Goal: Information Seeking & Learning: Learn about a topic

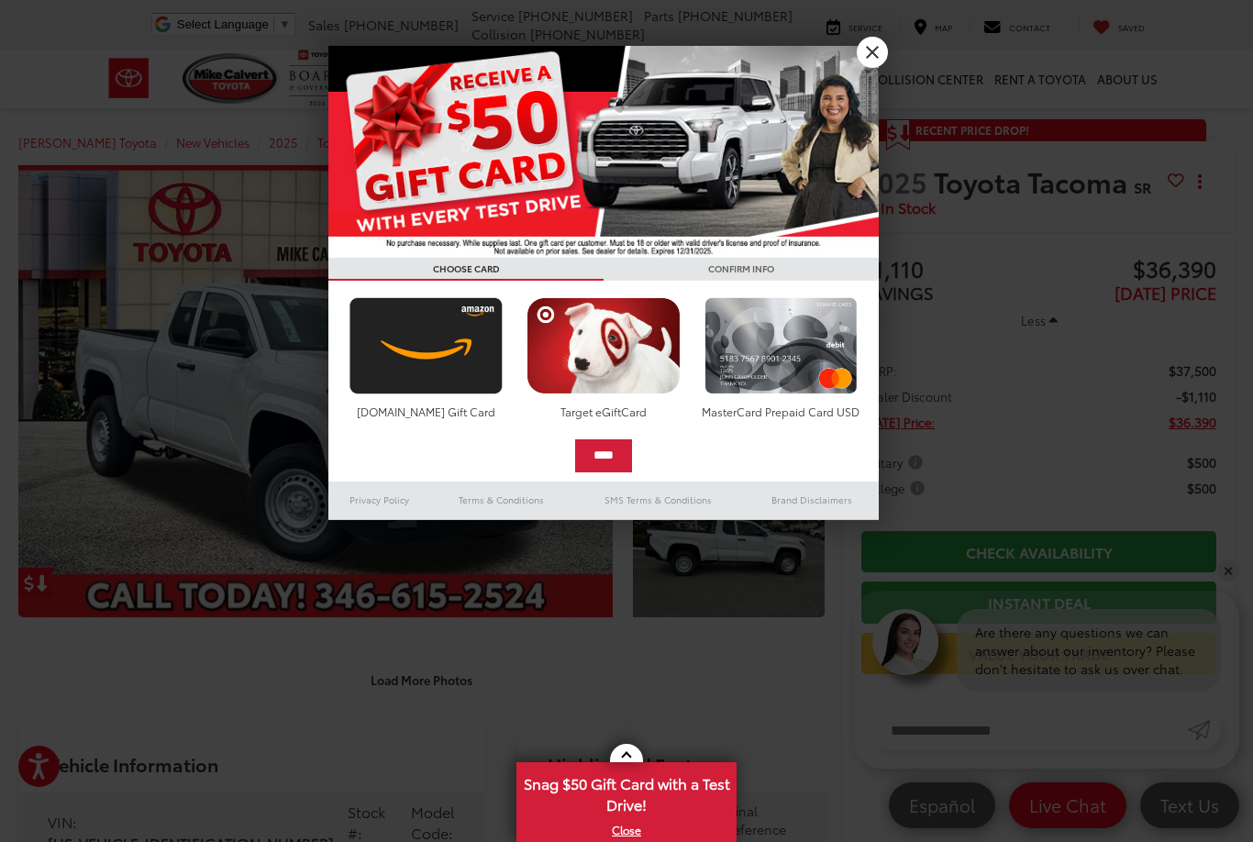
click at [873, 73] on img at bounding box center [603, 152] width 550 height 212
click at [866, 58] on link "X" at bounding box center [872, 52] width 31 height 31
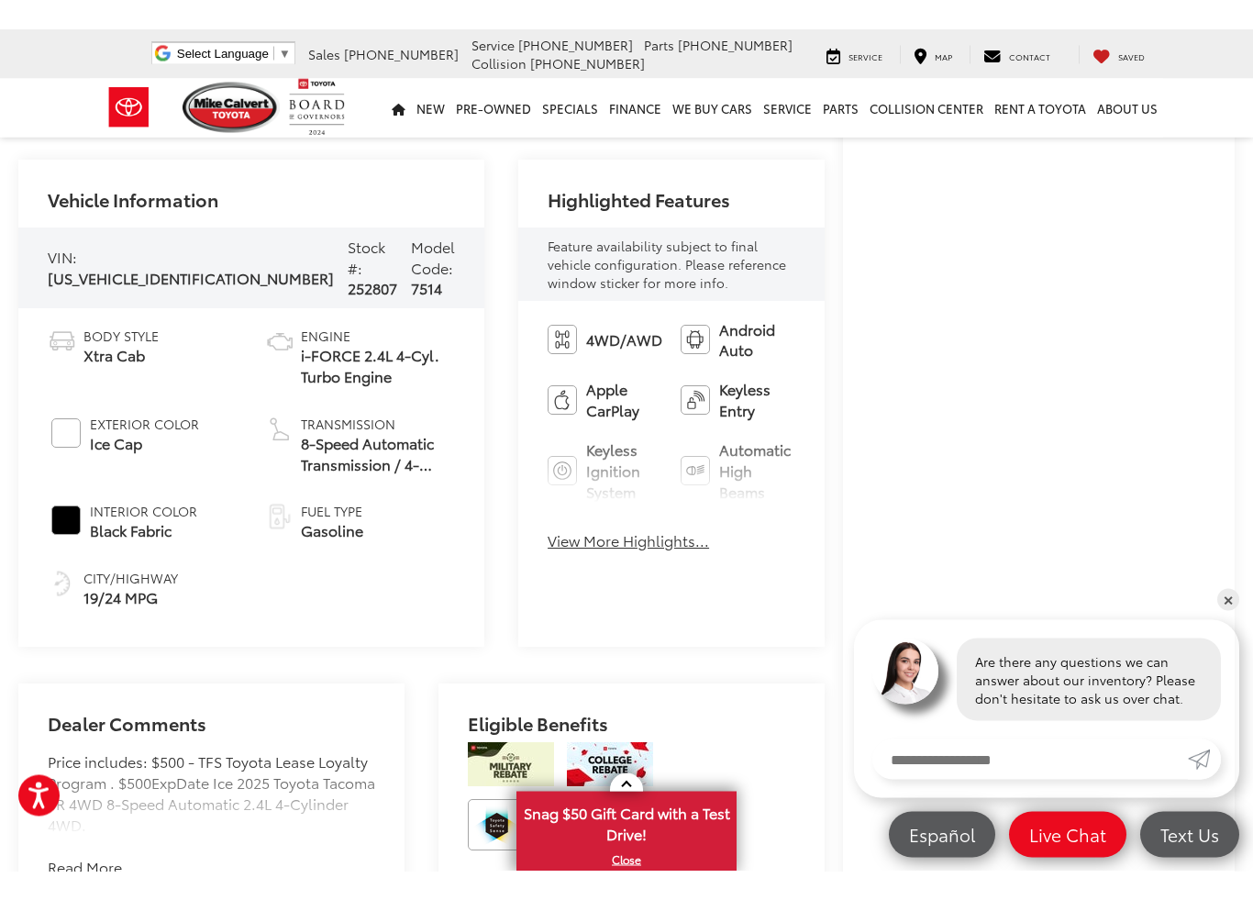
scroll to position [601, 8]
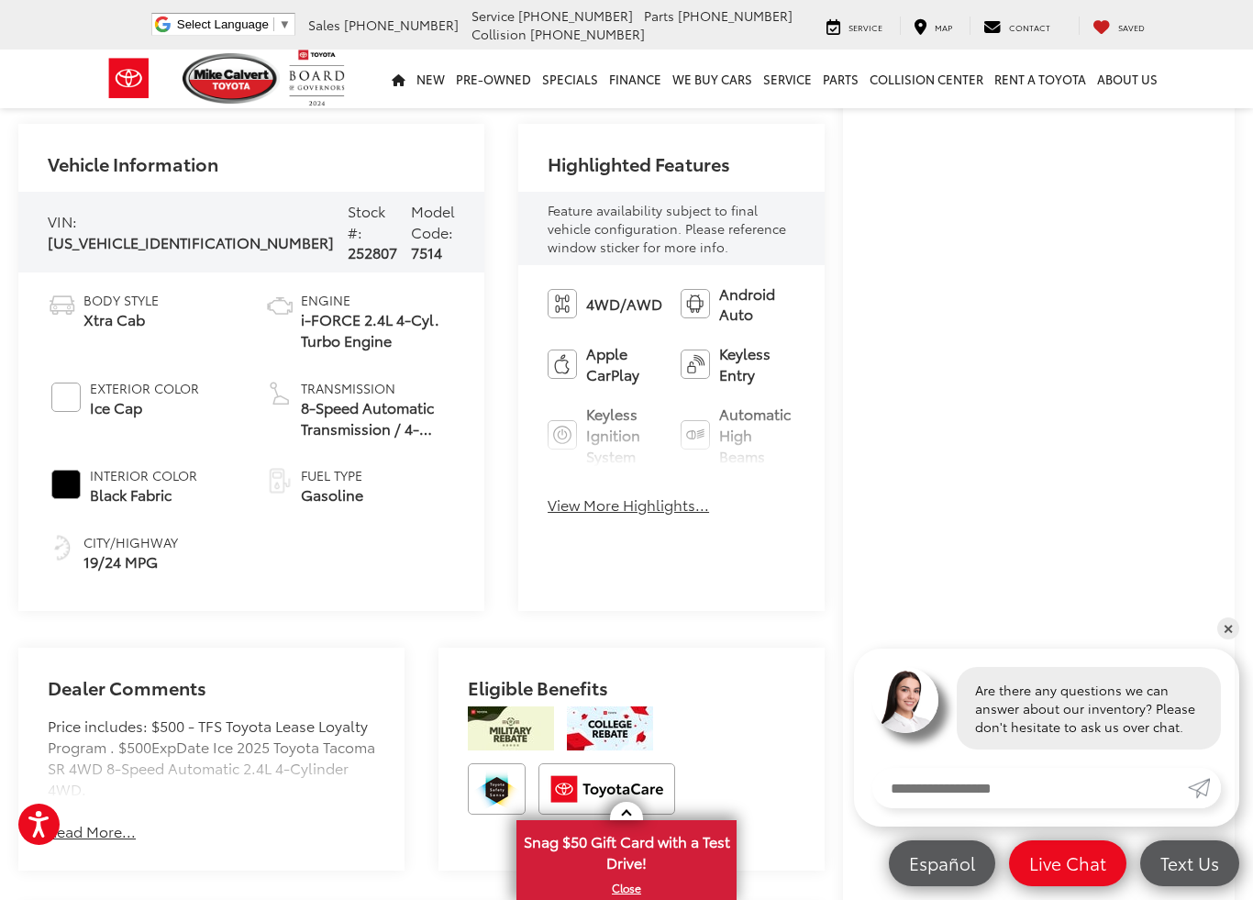
click at [605, 507] on button "View More Highlights..." at bounding box center [628, 504] width 161 height 21
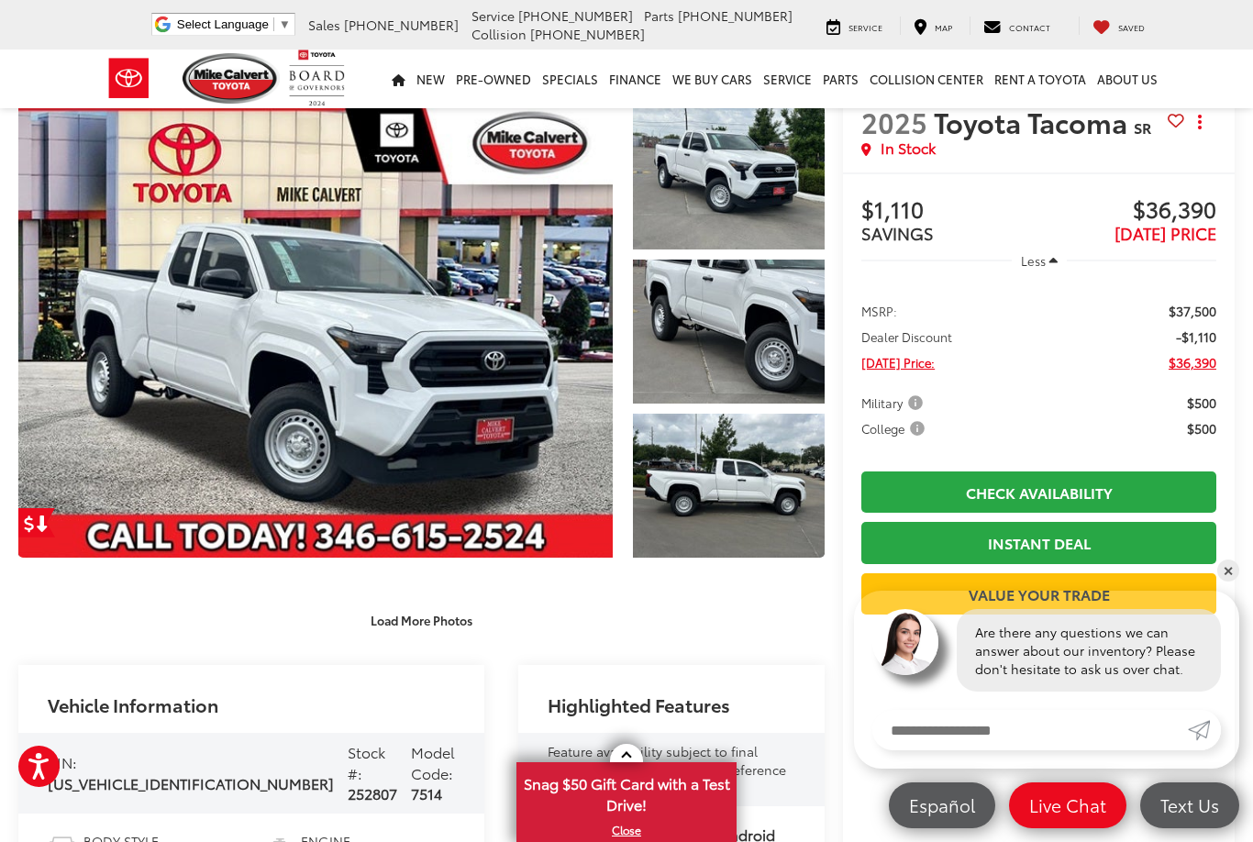
scroll to position [11, 8]
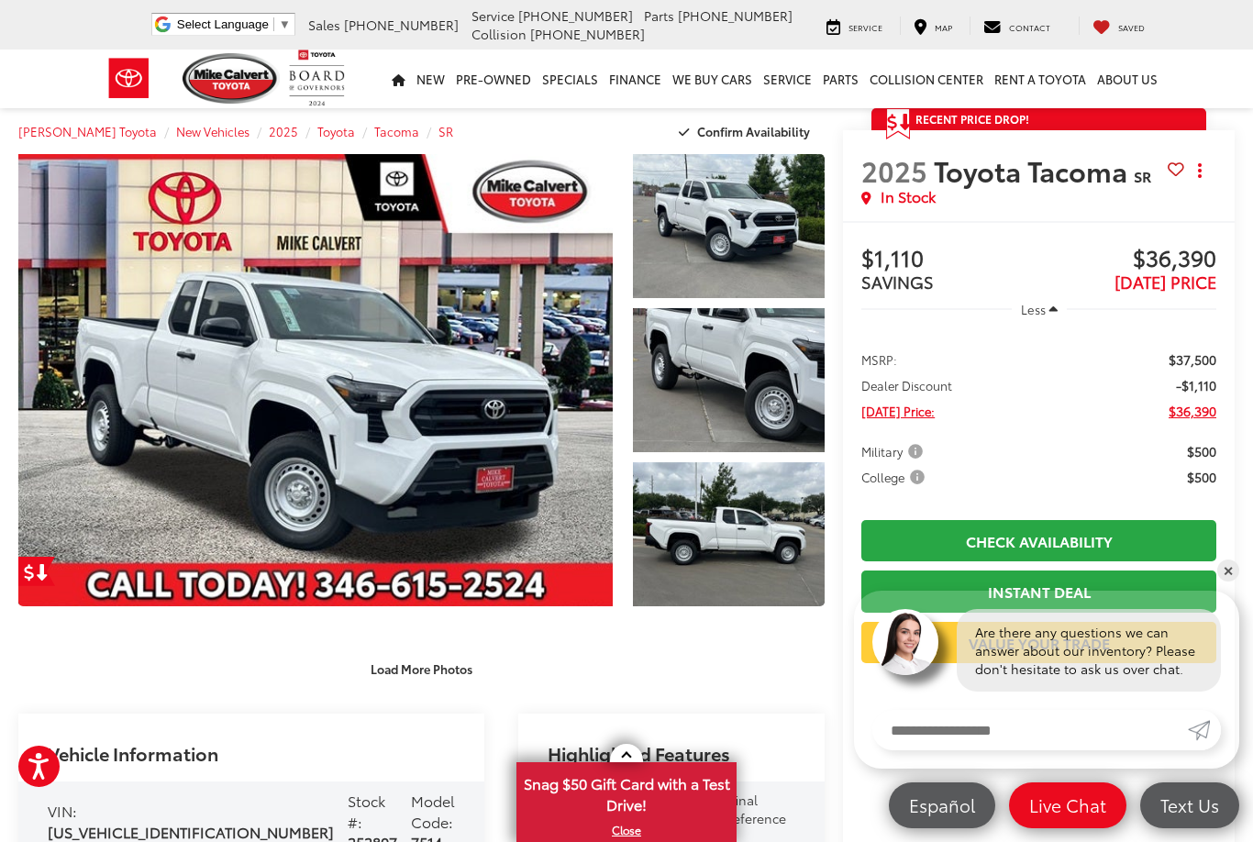
click at [746, 546] on link "Expand Photo 3" at bounding box center [729, 534] width 192 height 144
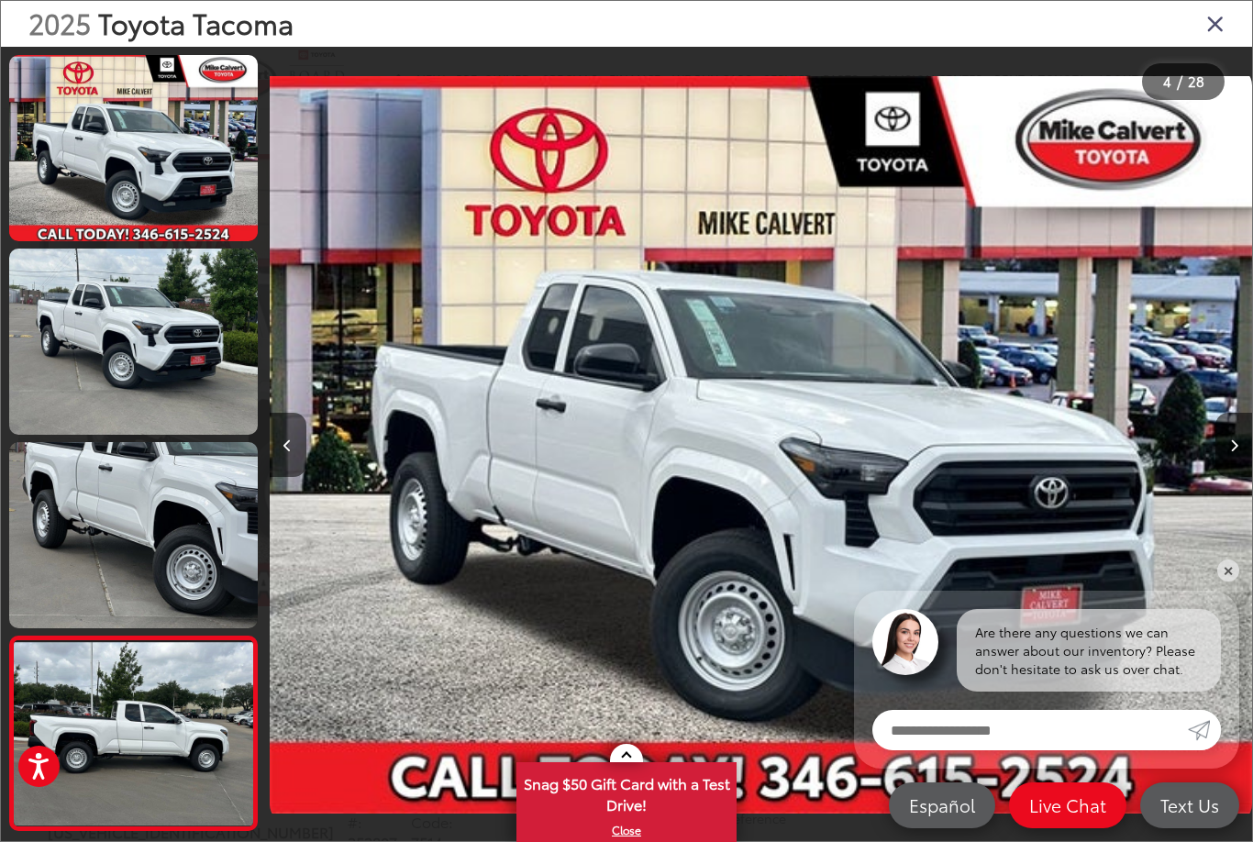
click at [740, 569] on img "2025 Toyota Tacoma SR 0" at bounding box center [761, 445] width 982 height 758
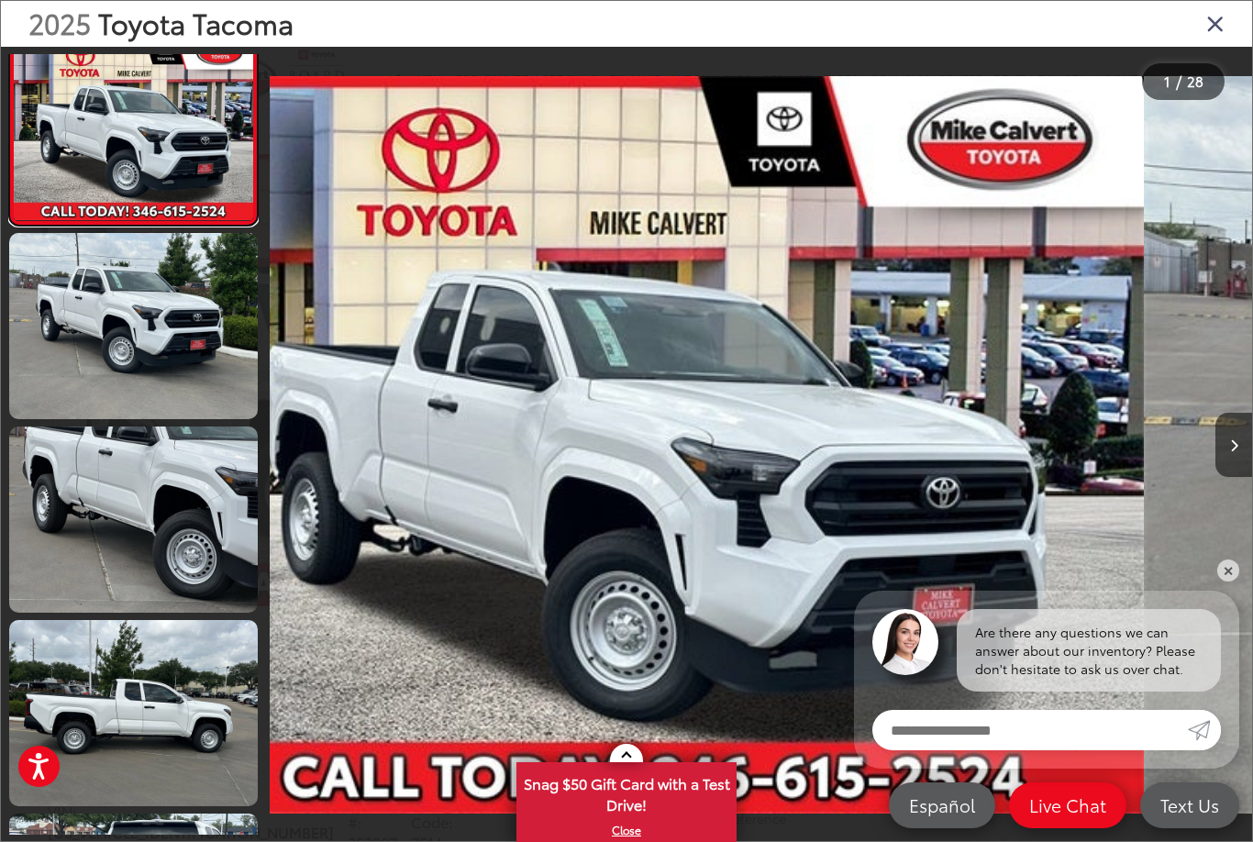
scroll to position [0, 0]
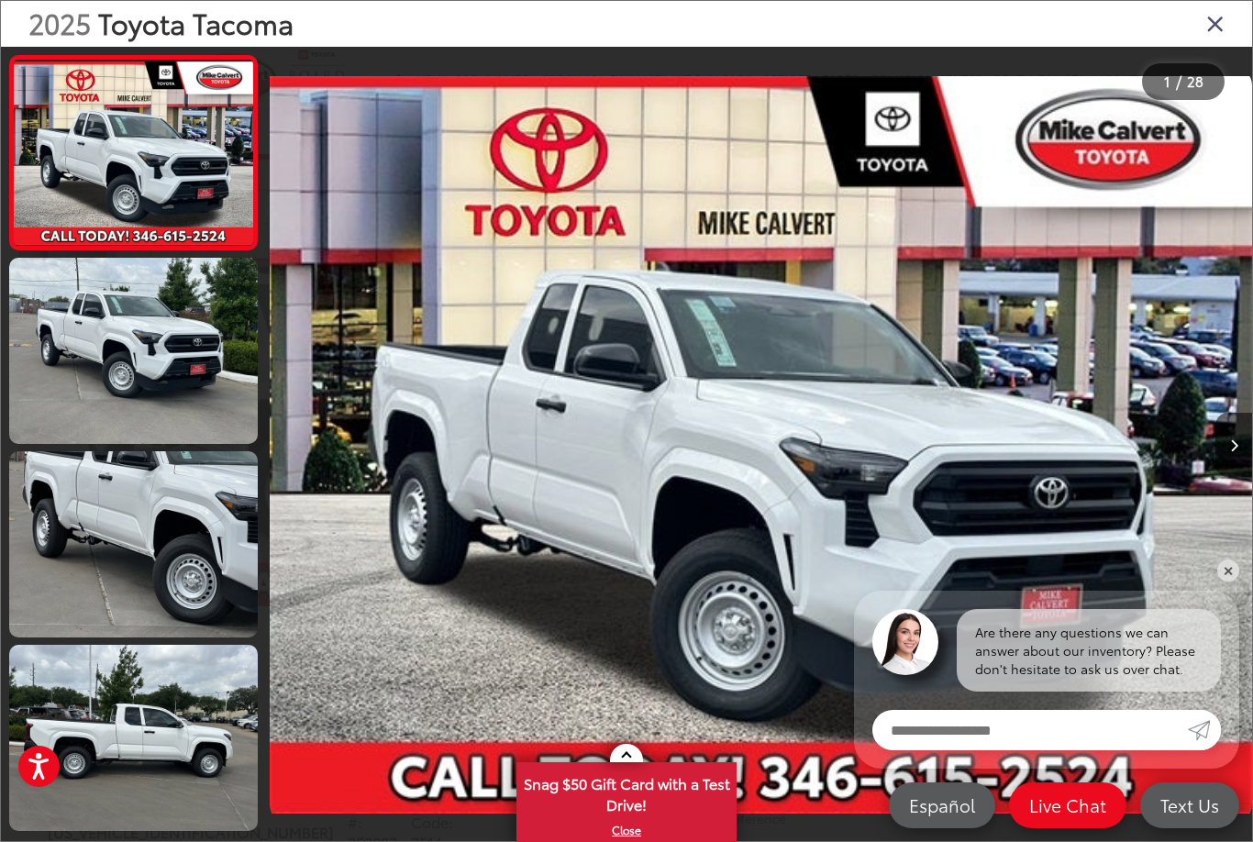
click at [1228, 451] on button "Next image" at bounding box center [1233, 445] width 37 height 64
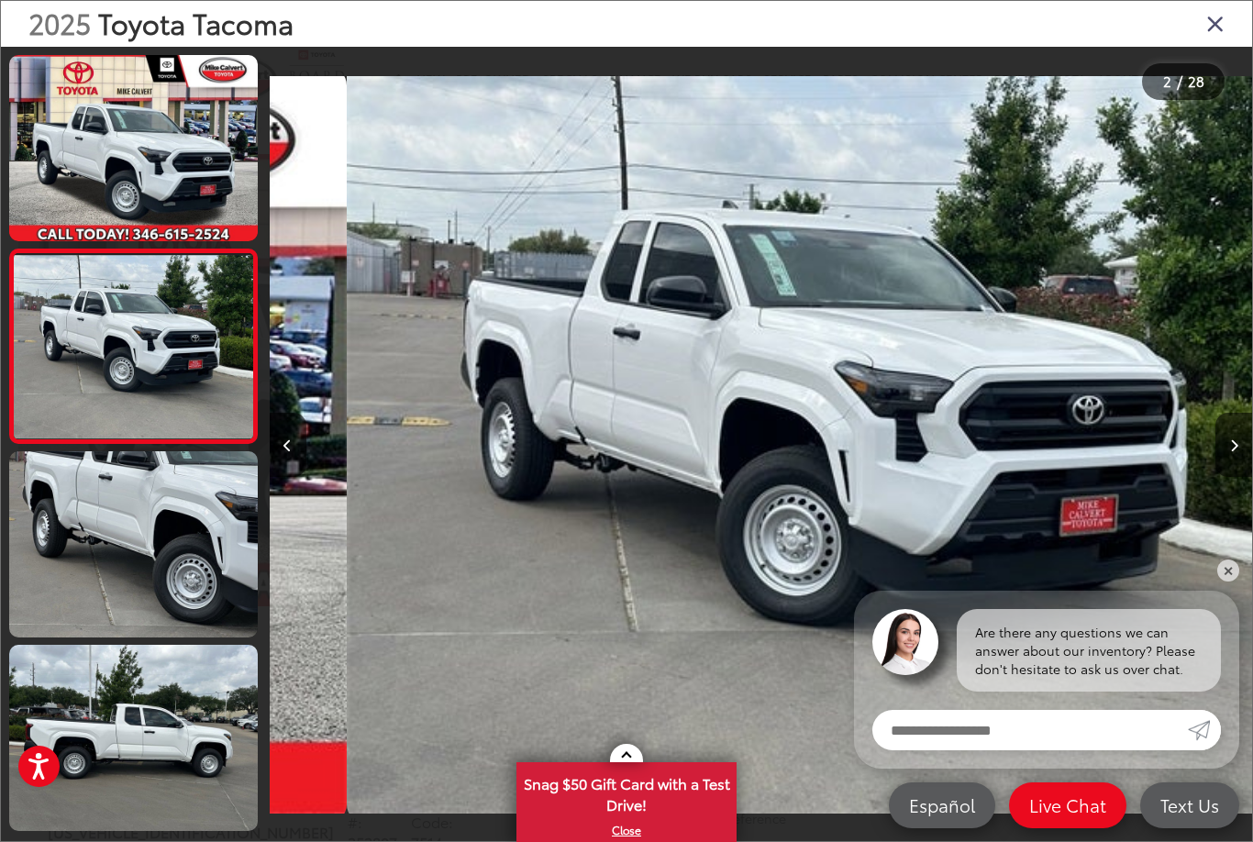
scroll to position [0, 982]
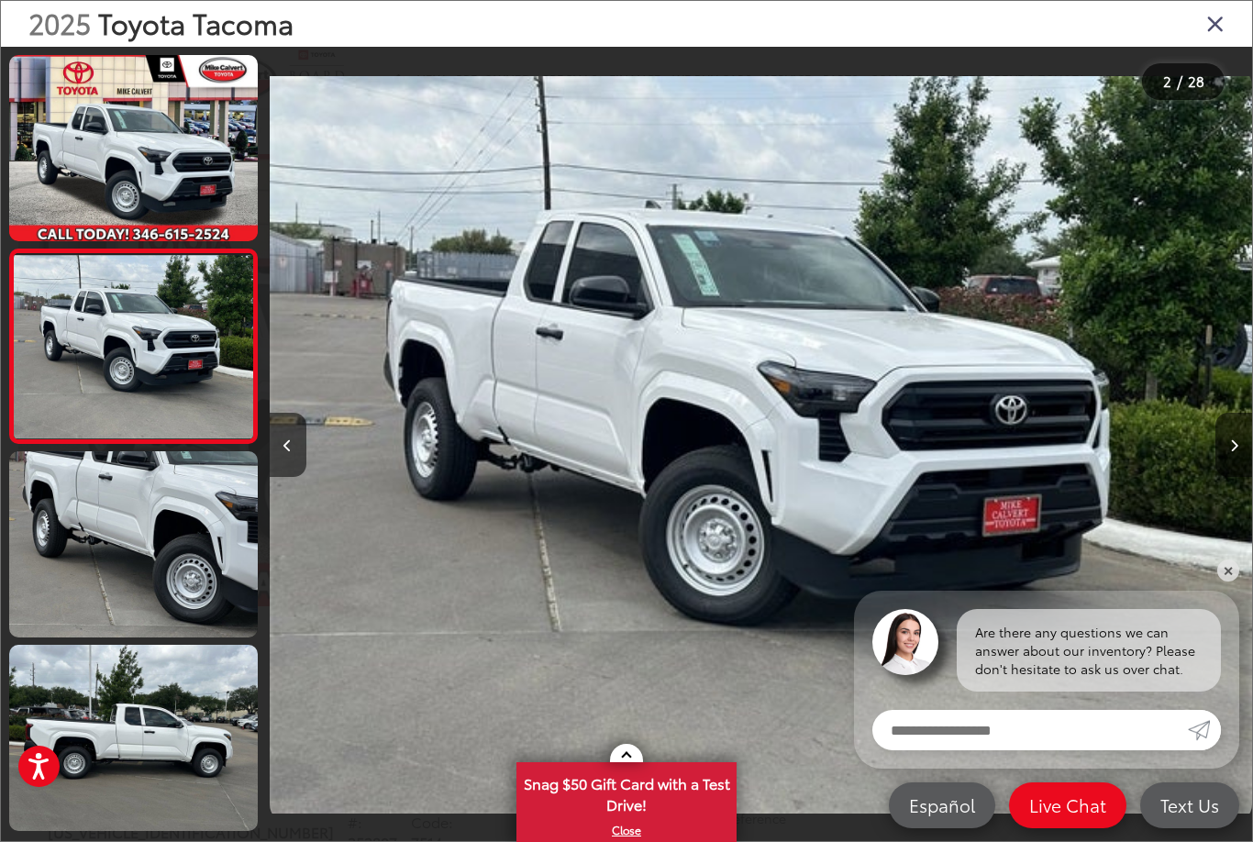
click at [1233, 449] on icon "Next image" at bounding box center [1234, 445] width 8 height 13
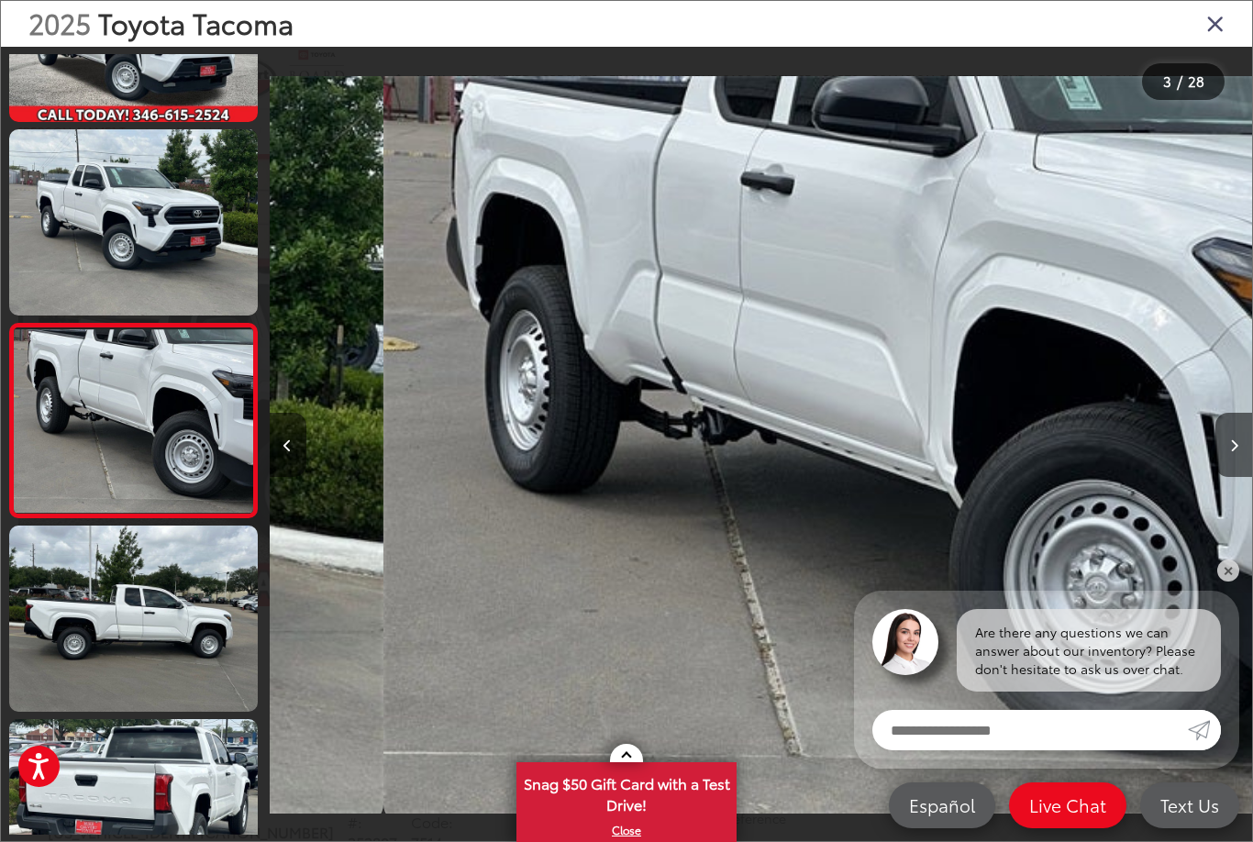
scroll to position [149, 0]
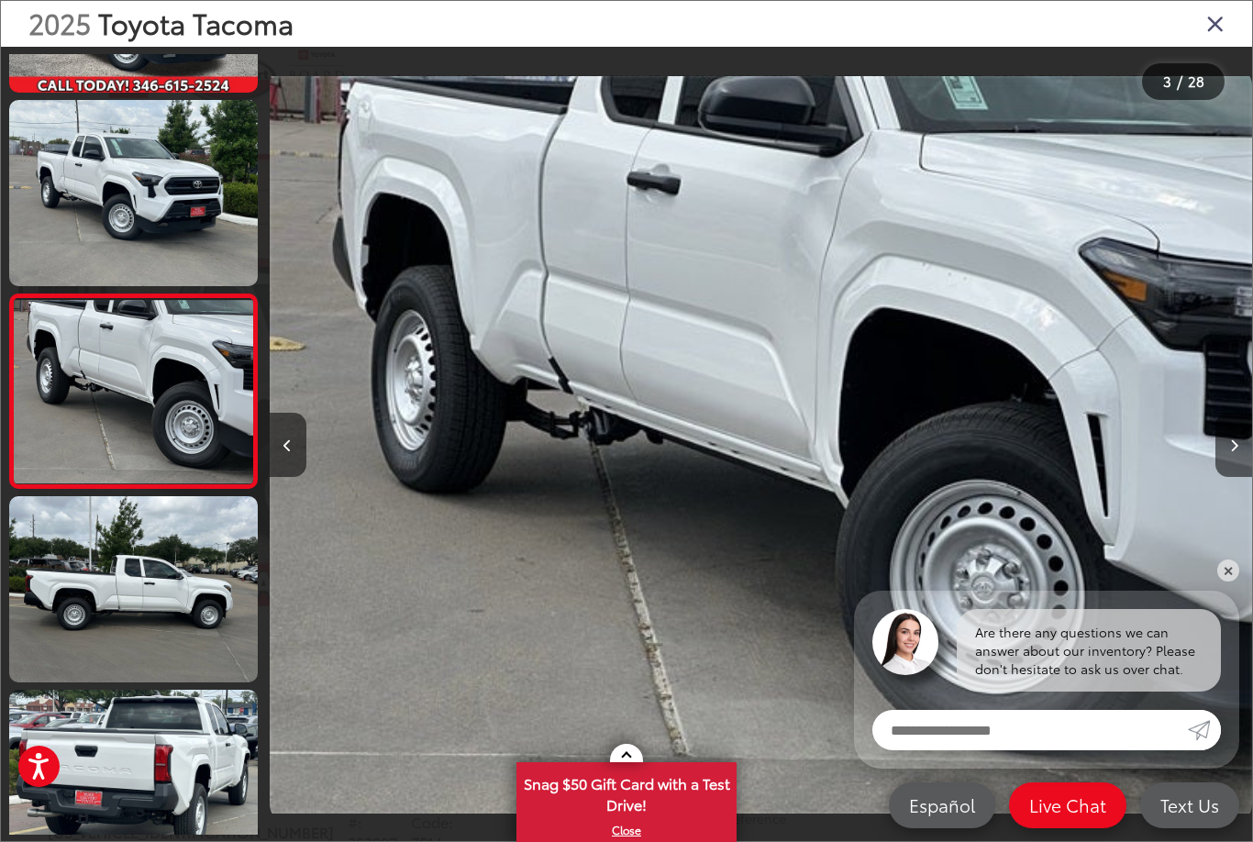
click at [1237, 454] on button "Next image" at bounding box center [1233, 445] width 37 height 64
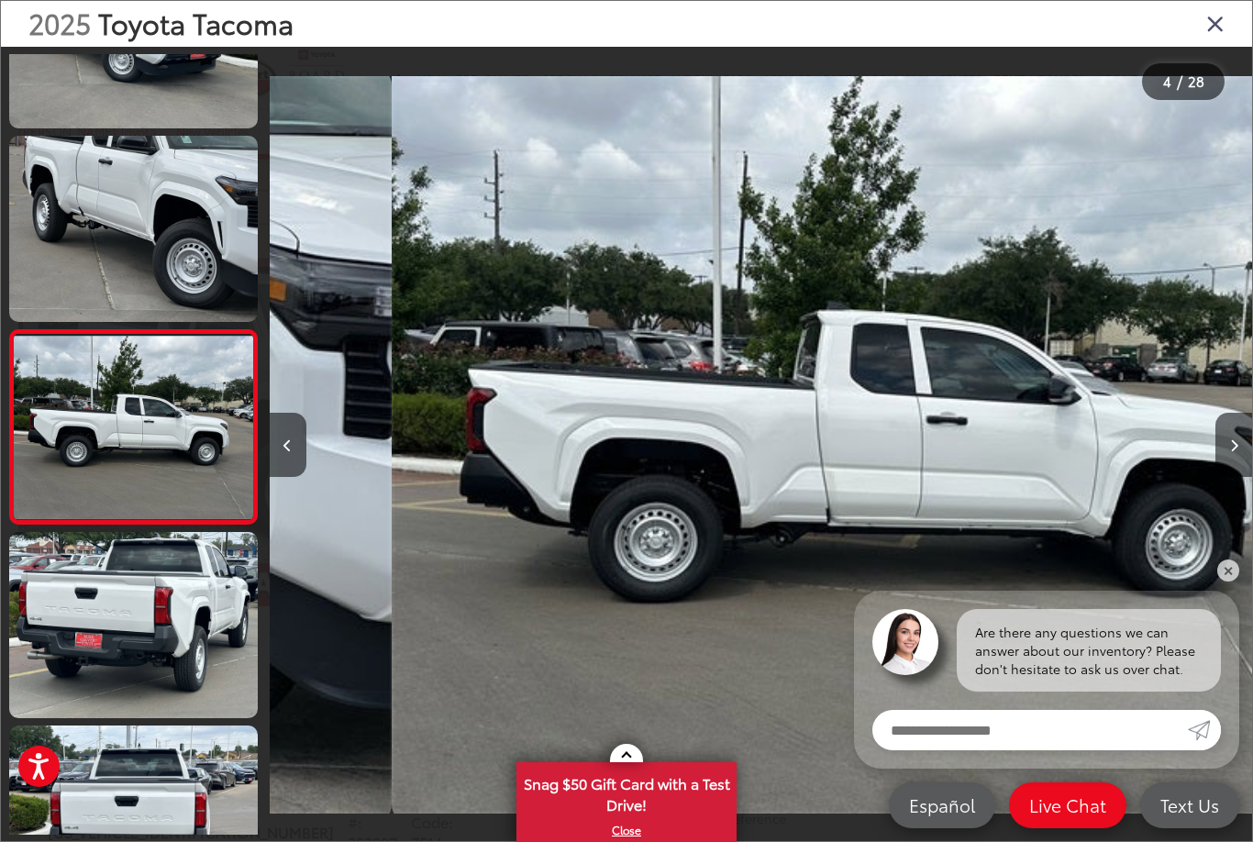
scroll to position [342, 0]
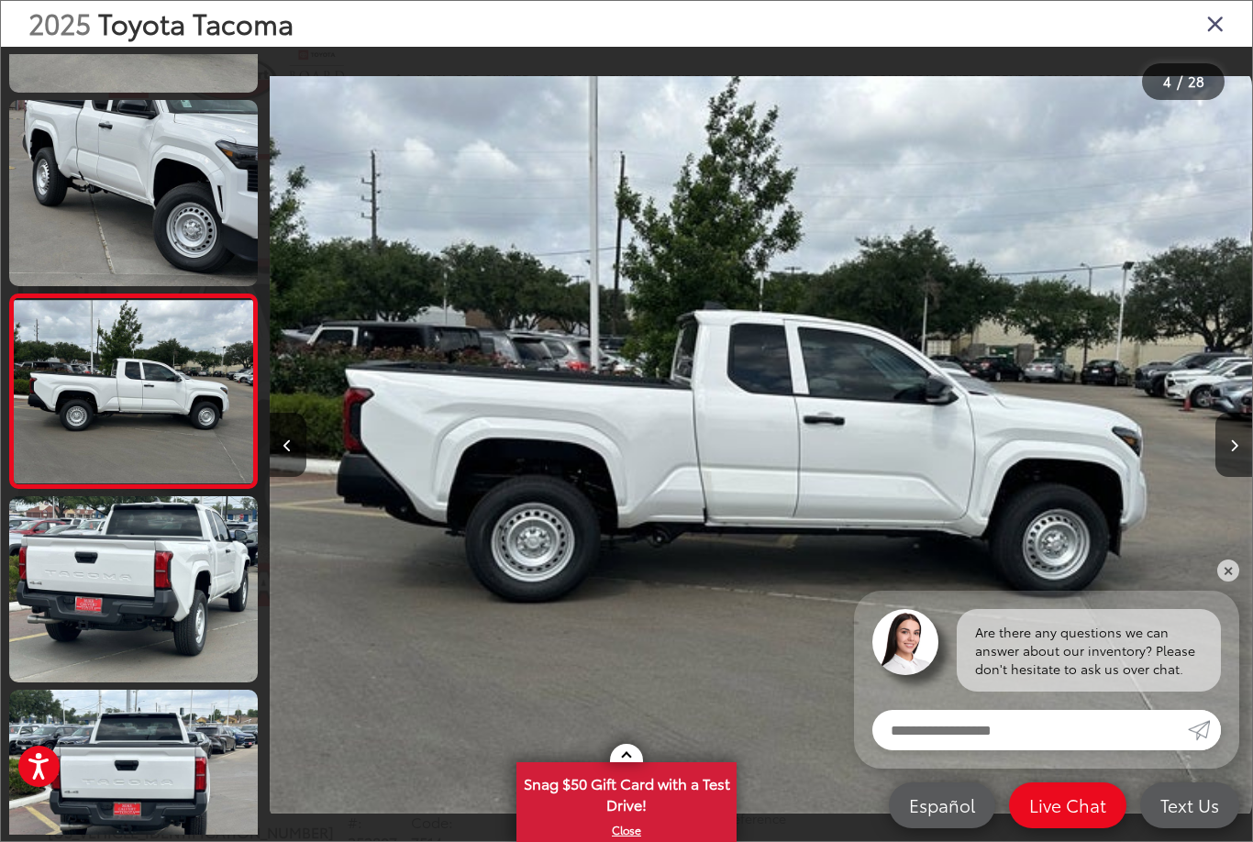
click at [1225, 451] on button "Next image" at bounding box center [1233, 445] width 37 height 64
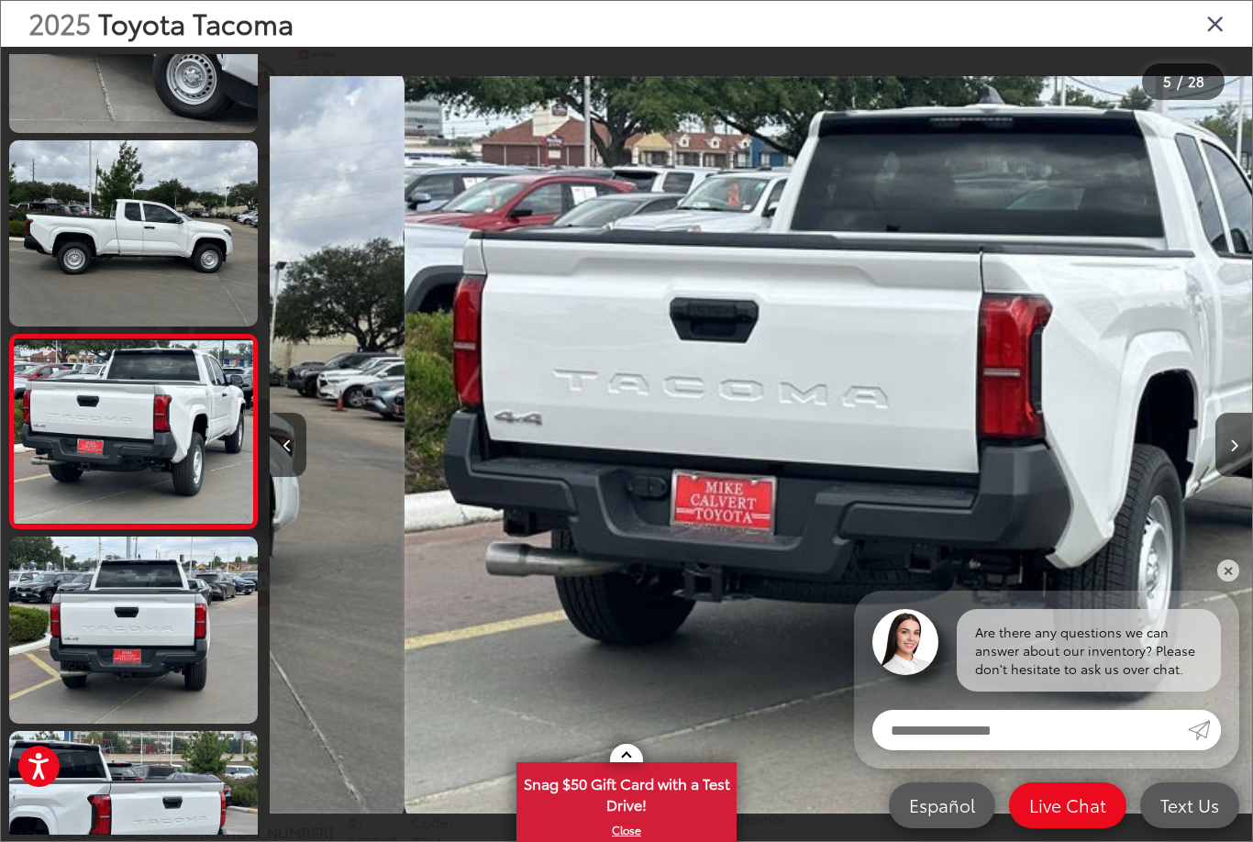
scroll to position [536, 0]
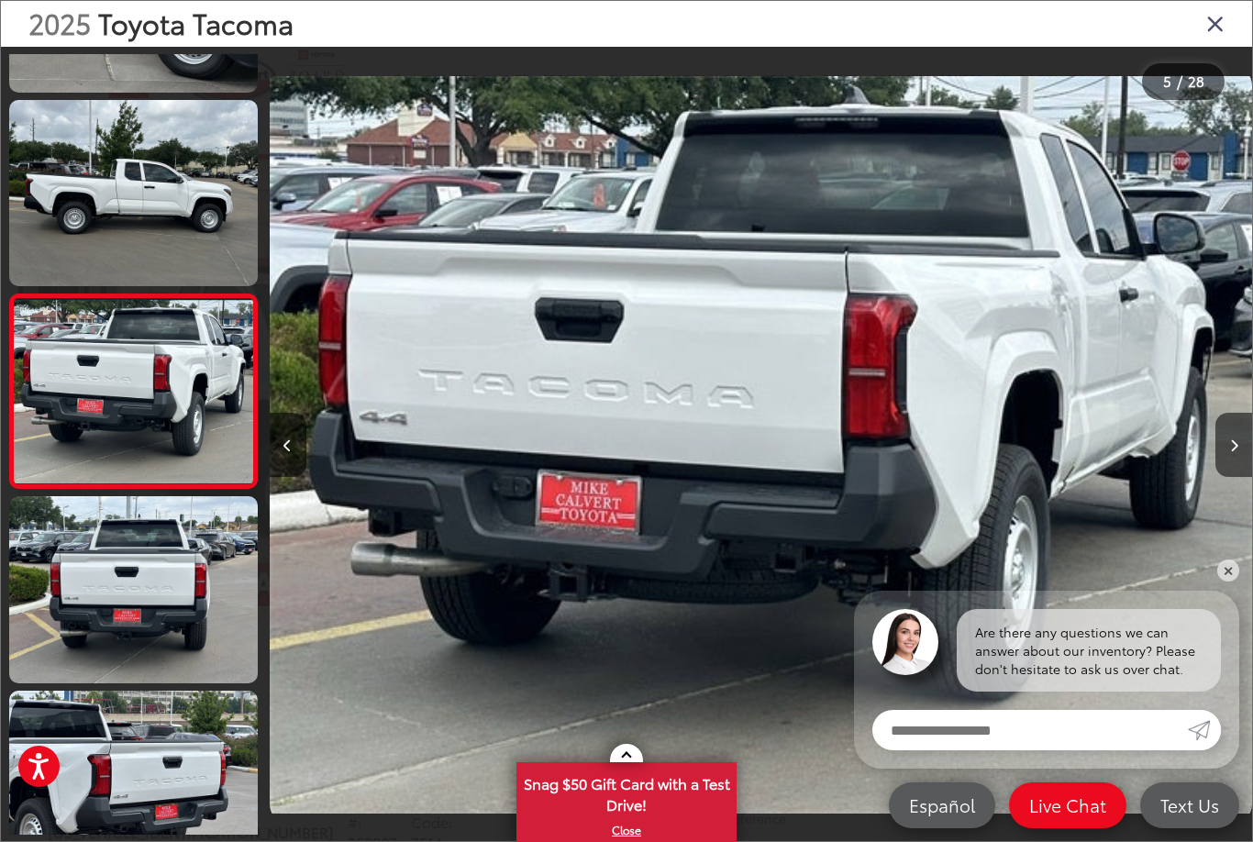
click at [1217, 450] on button "Next image" at bounding box center [1233, 445] width 37 height 64
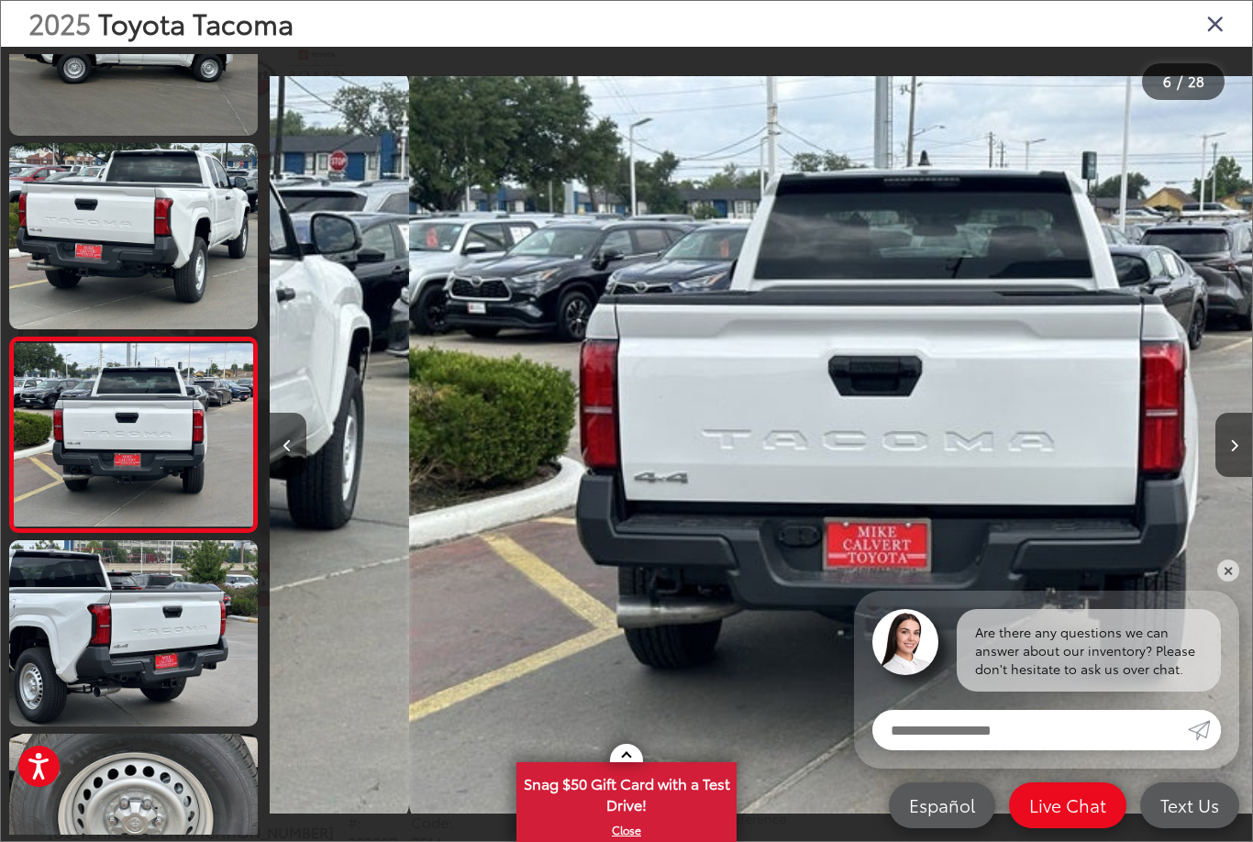
scroll to position [729, 0]
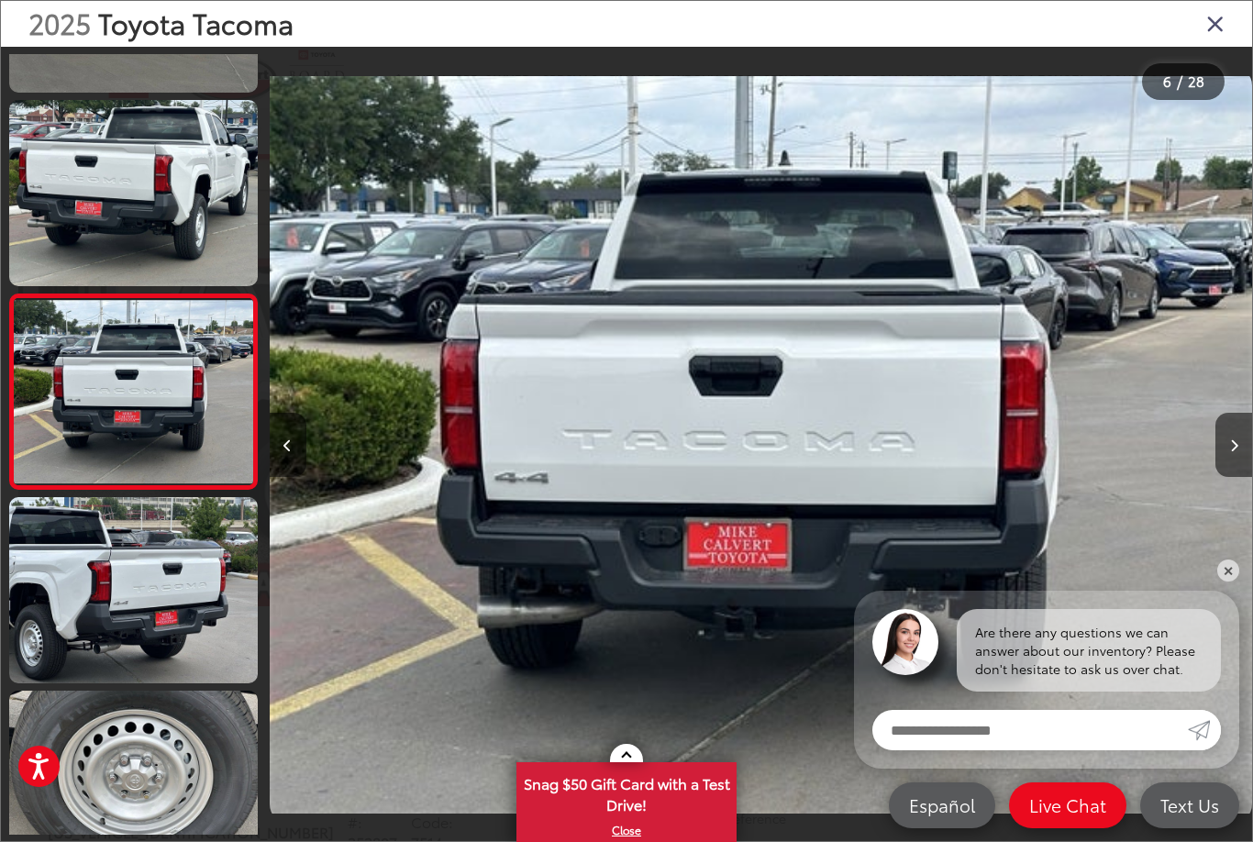
click at [1226, 449] on button "Next image" at bounding box center [1233, 445] width 37 height 64
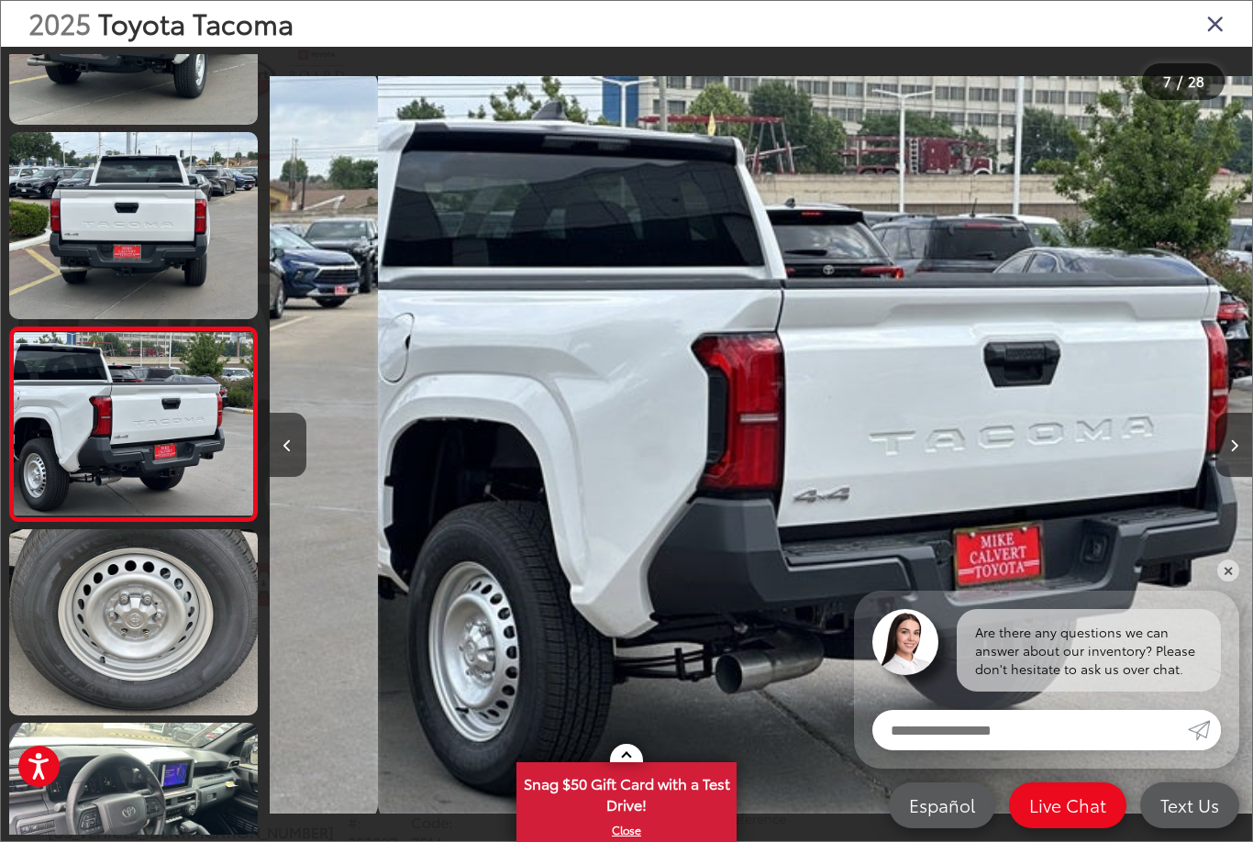
scroll to position [924, 0]
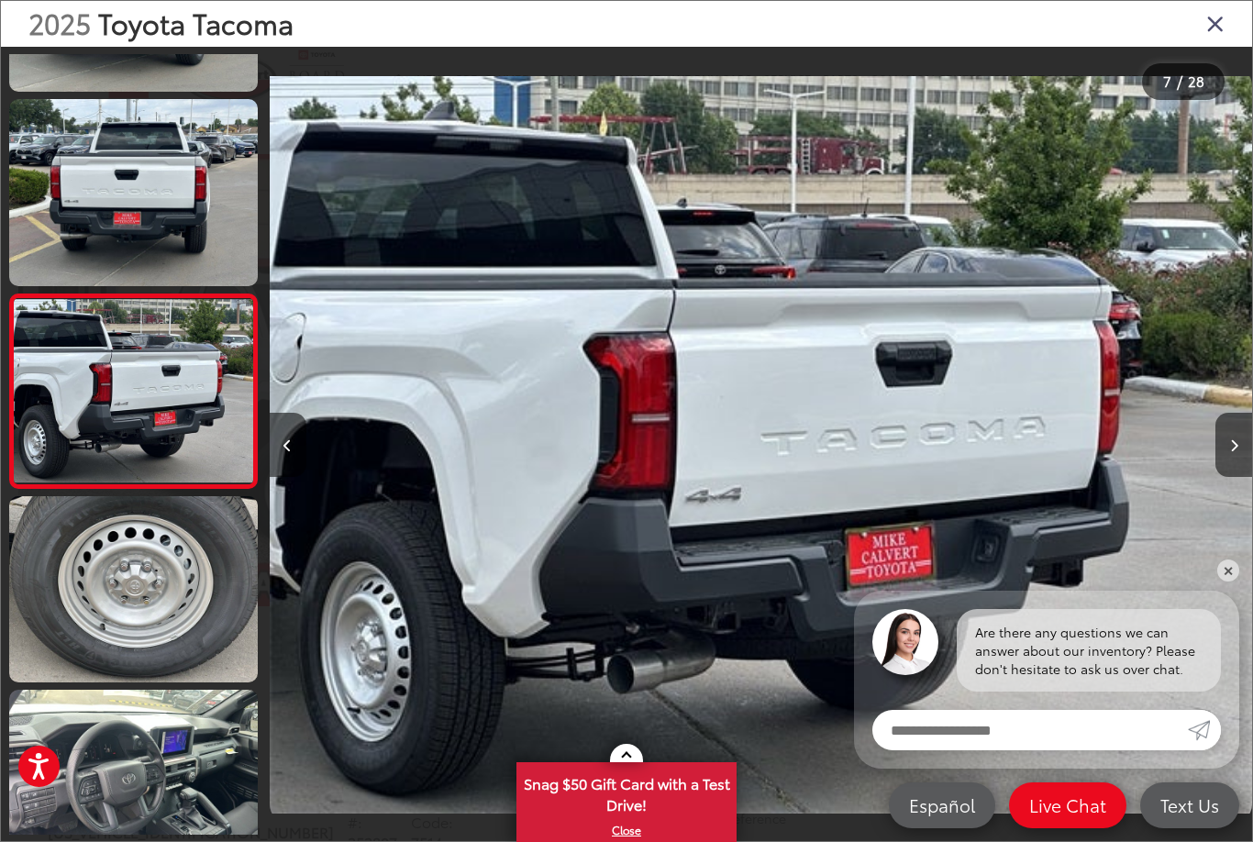
click at [1230, 440] on icon "Next image" at bounding box center [1234, 445] width 8 height 13
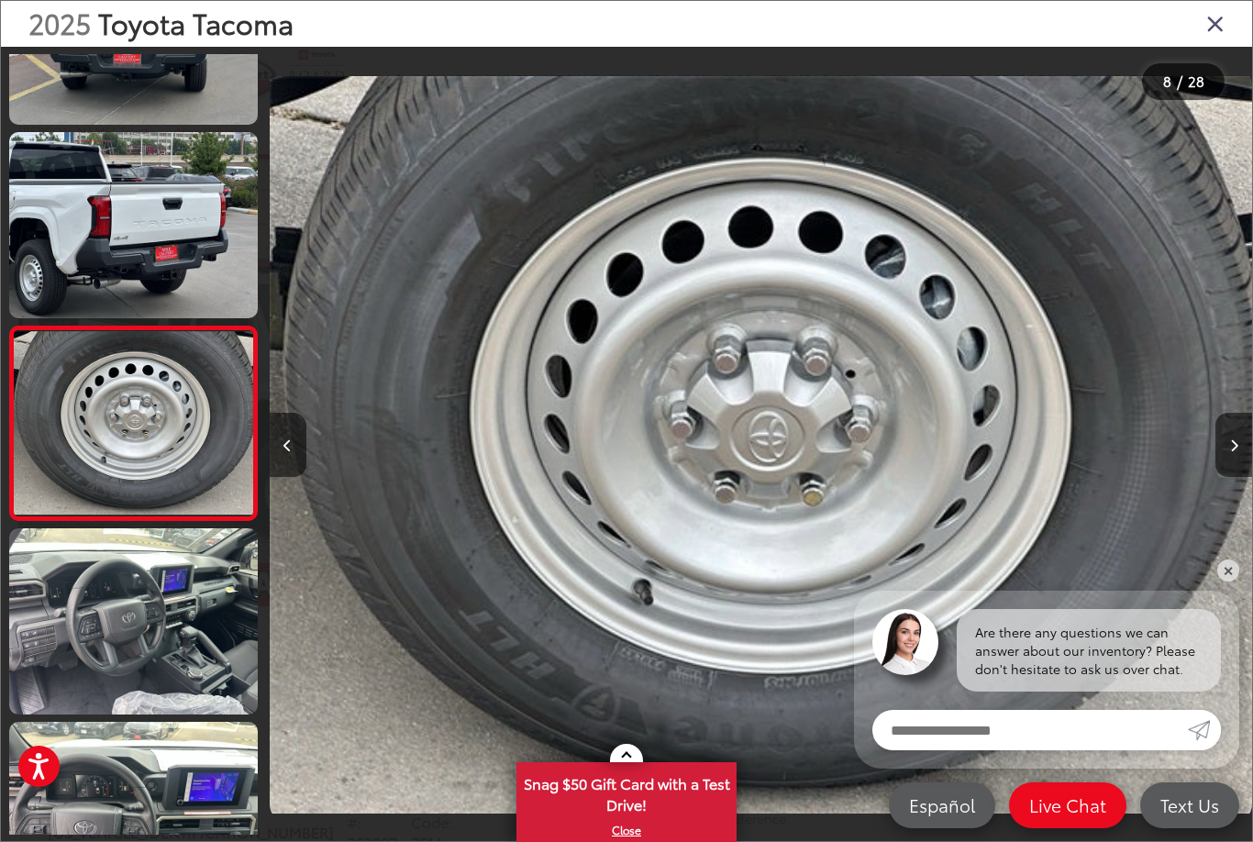
scroll to position [1117, 0]
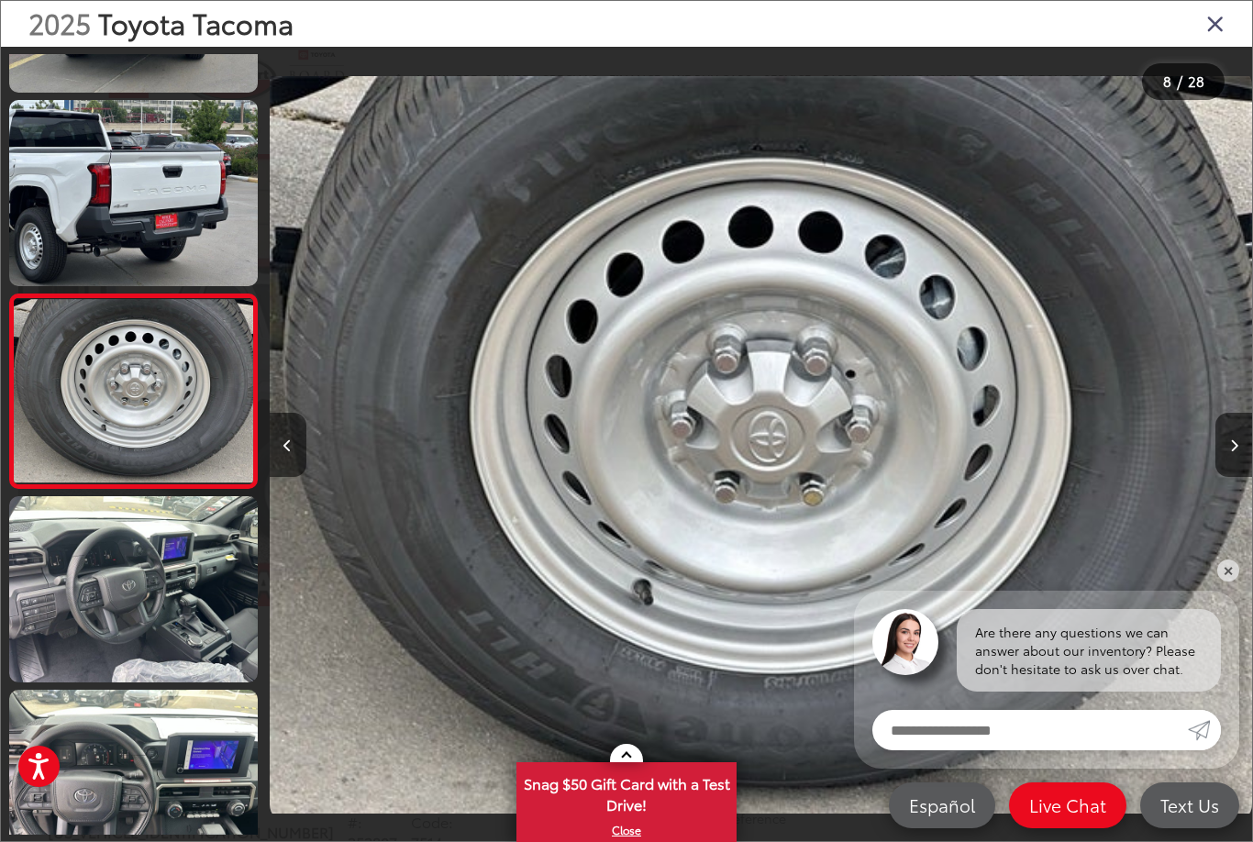
click at [1229, 438] on button "Next image" at bounding box center [1233, 445] width 37 height 64
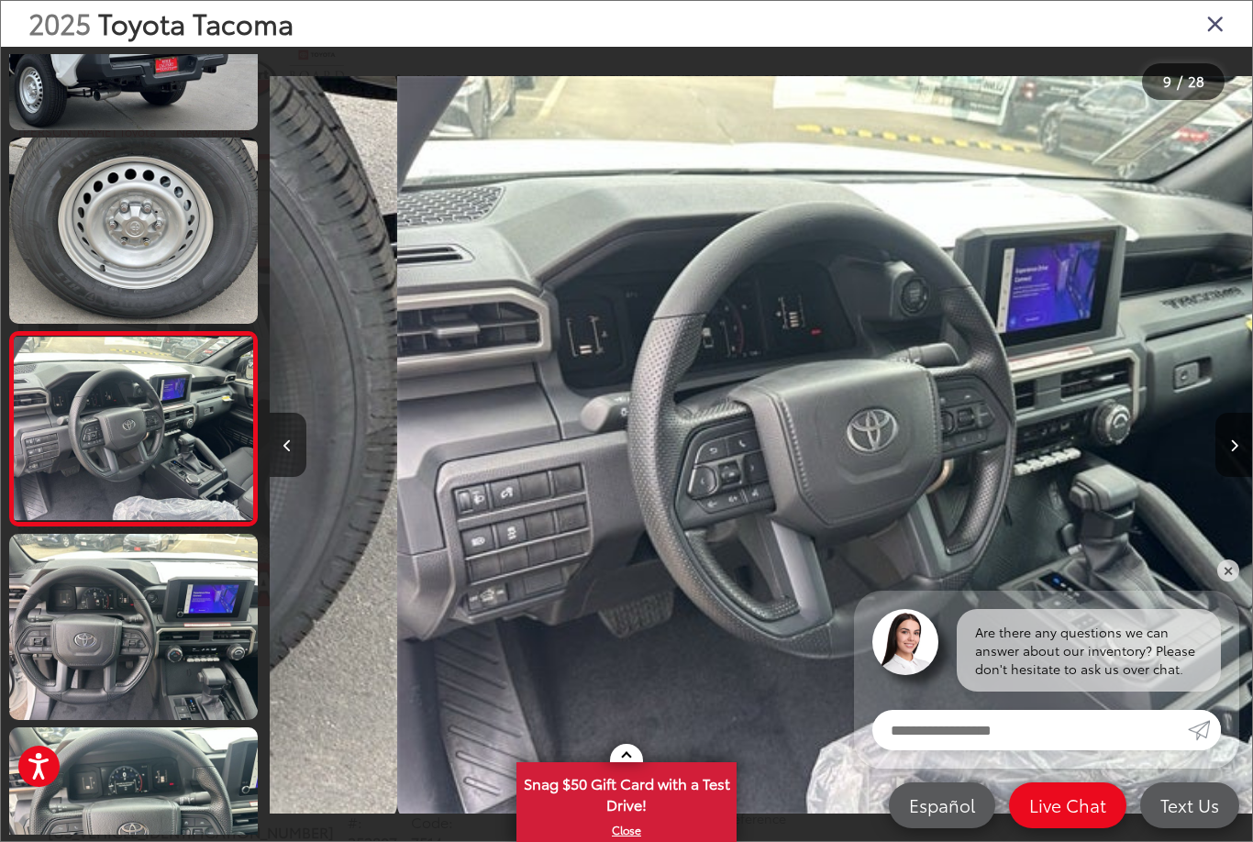
scroll to position [1311, 0]
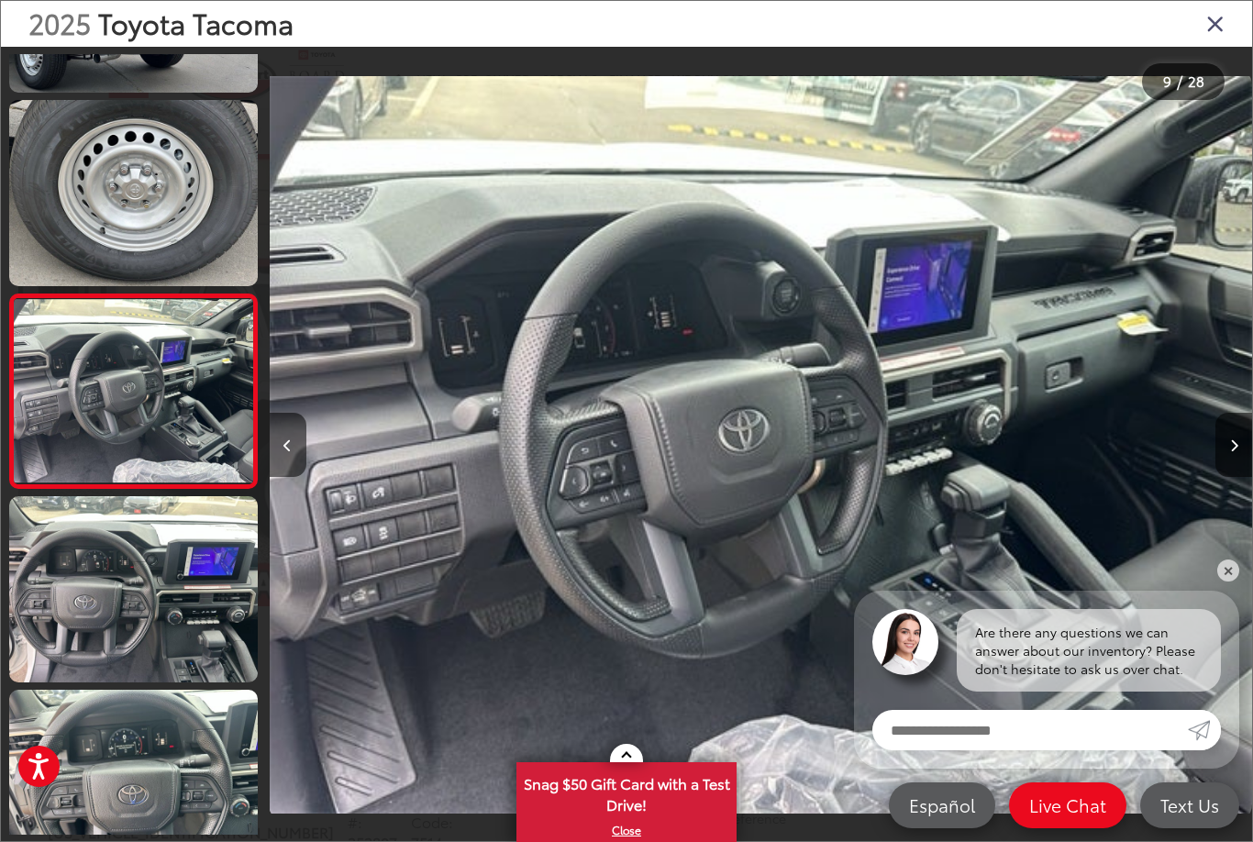
click at [1239, 432] on button "Next image" at bounding box center [1233, 445] width 37 height 64
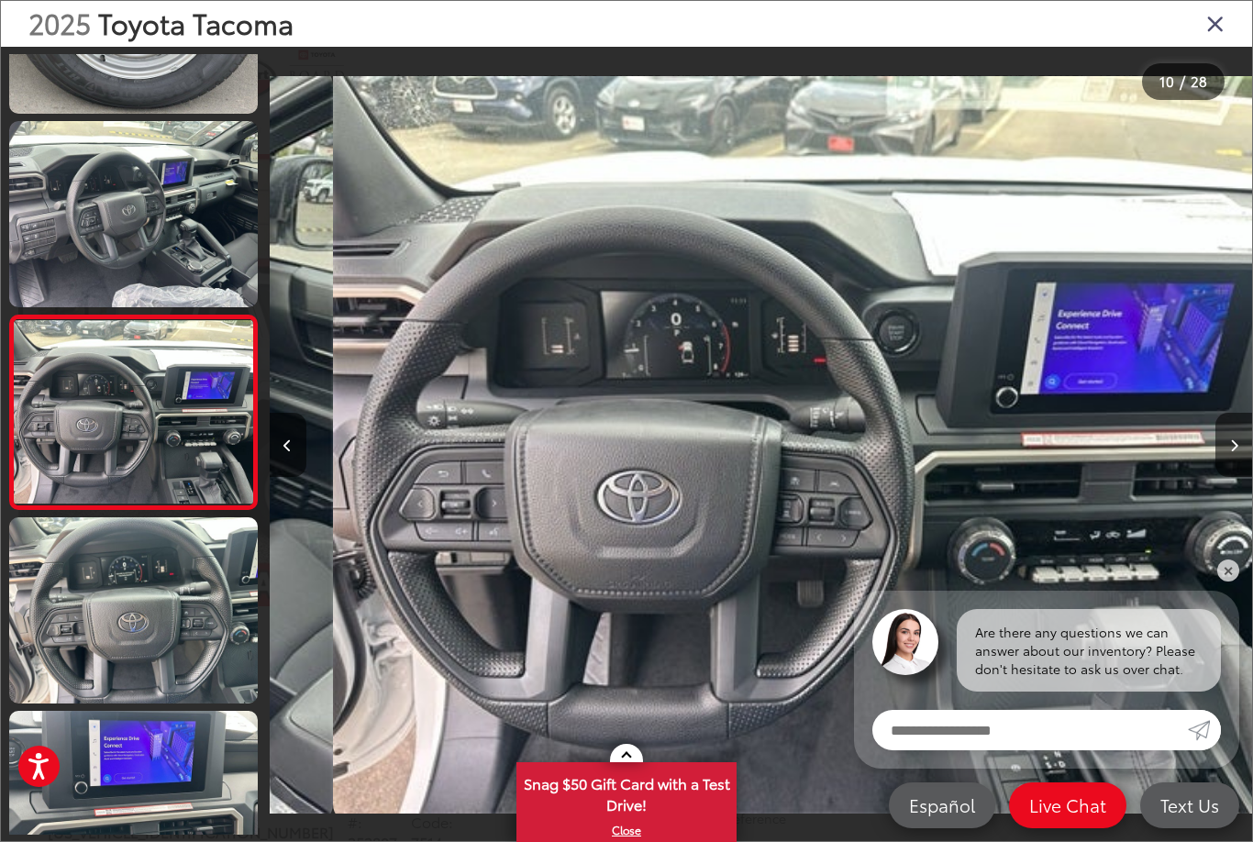
scroll to position [0, 8844]
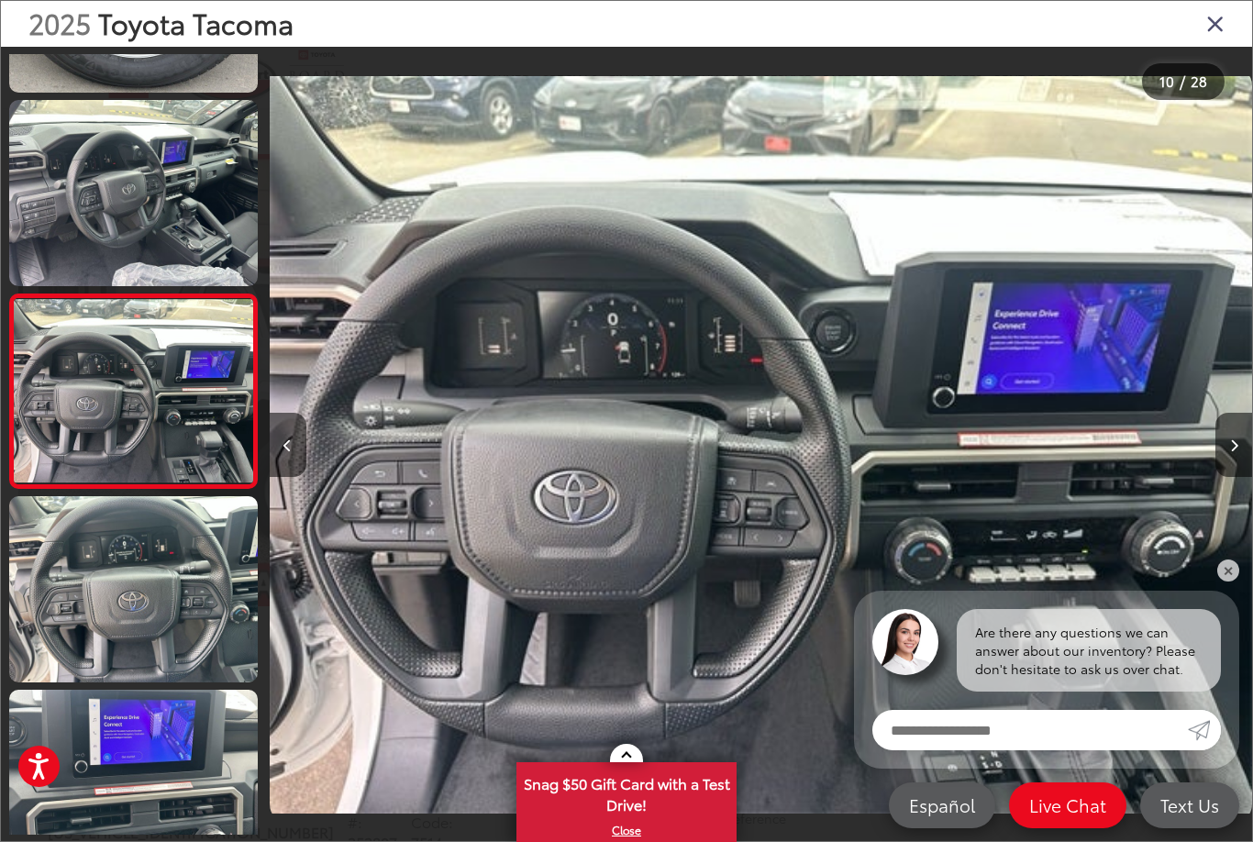
click at [1230, 436] on button "Next image" at bounding box center [1233, 445] width 37 height 64
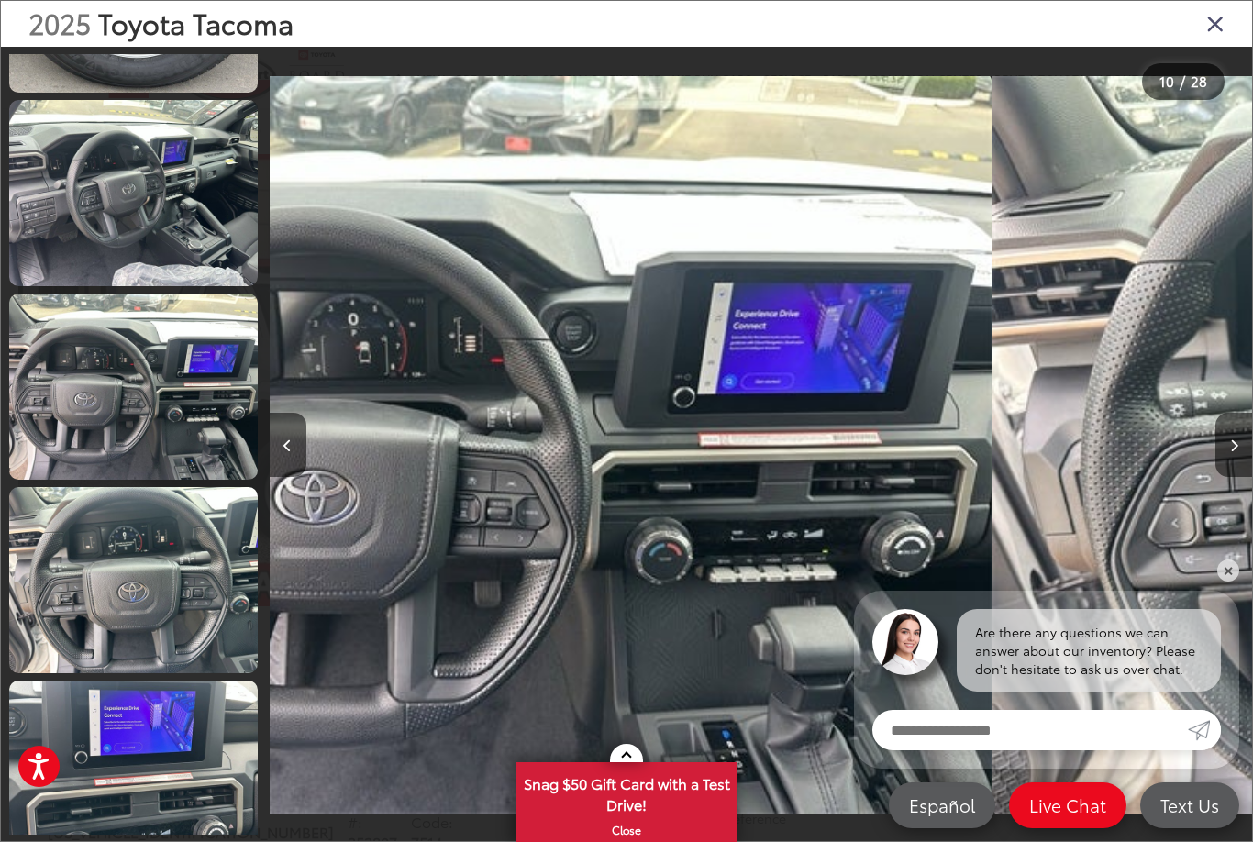
scroll to position [0, 0]
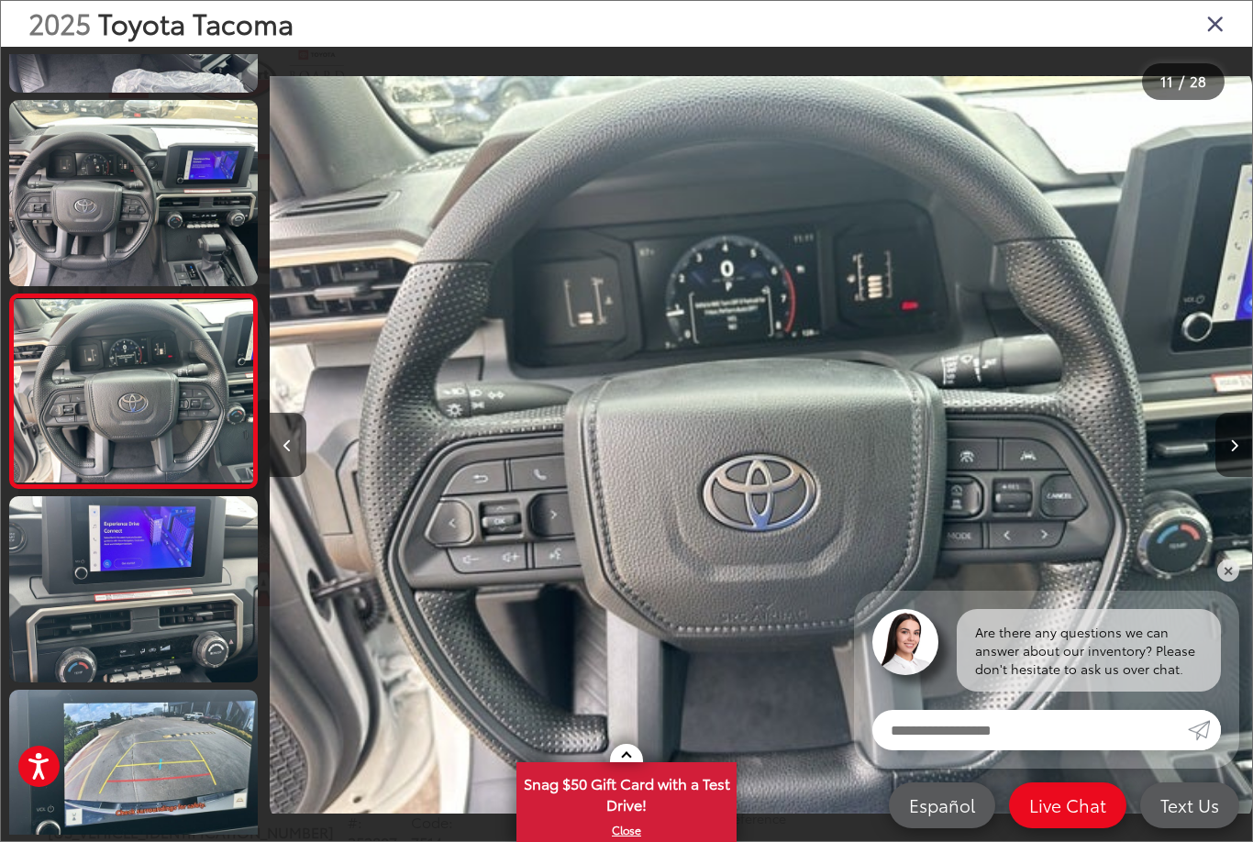
click at [1246, 441] on button "Next image" at bounding box center [1233, 445] width 37 height 64
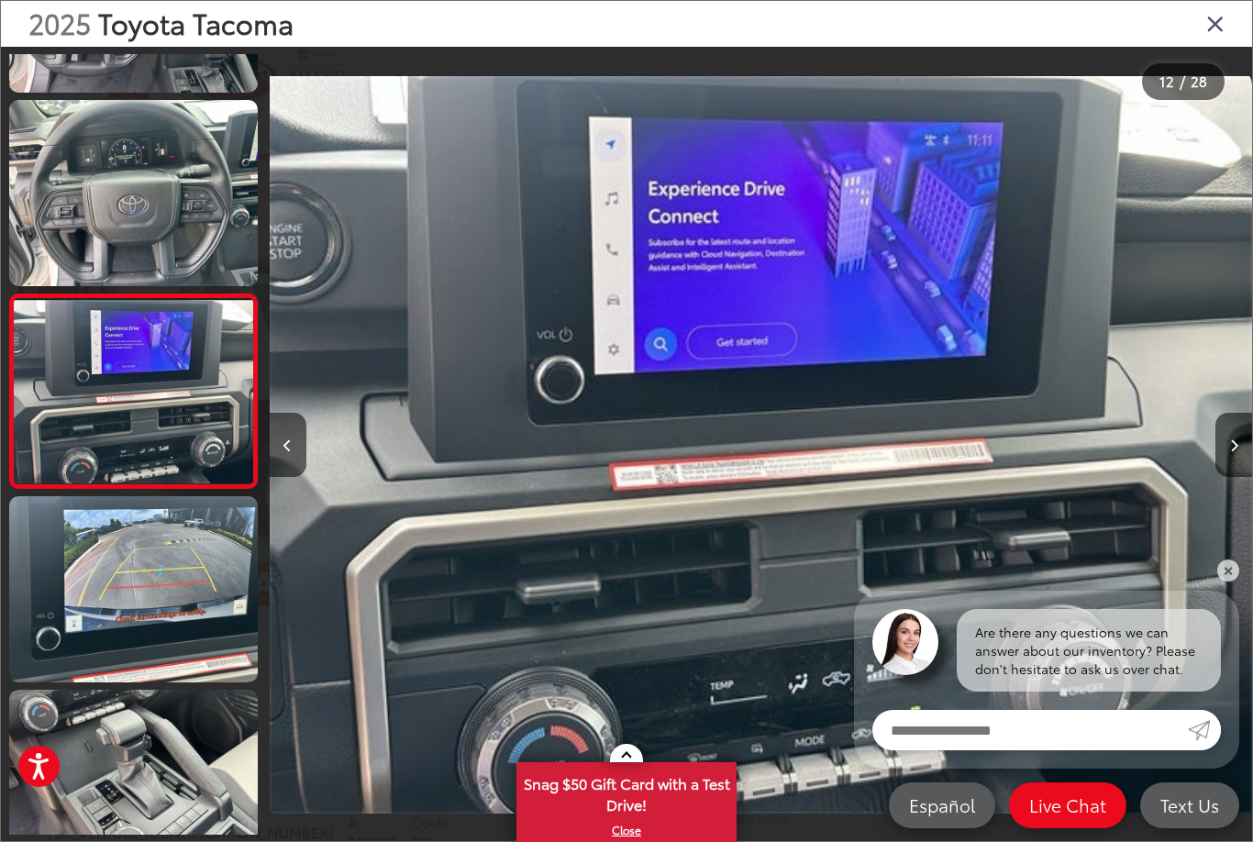
click at [1236, 442] on icon "Next image" at bounding box center [1234, 445] width 8 height 13
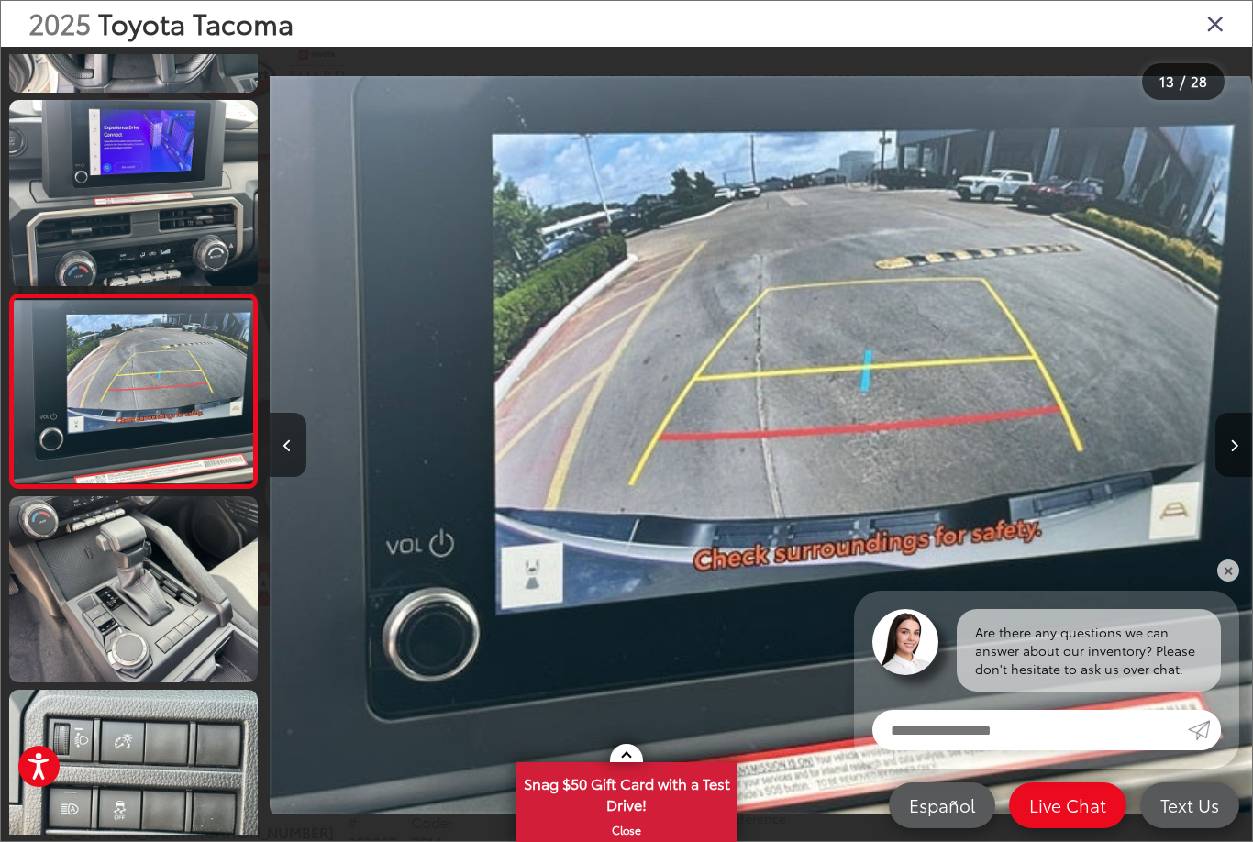
click at [1244, 439] on button "Next image" at bounding box center [1233, 445] width 37 height 64
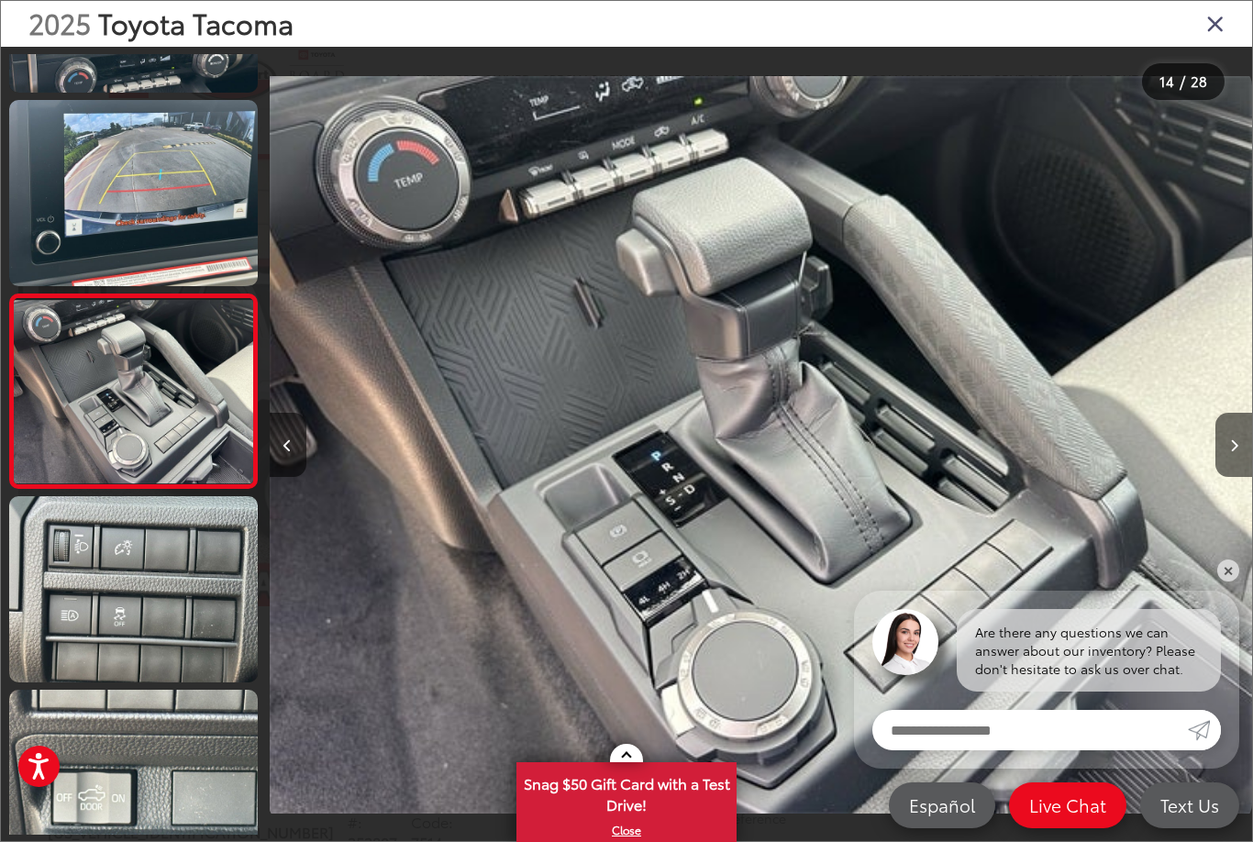
click at [1245, 441] on button "Next image" at bounding box center [1233, 445] width 37 height 64
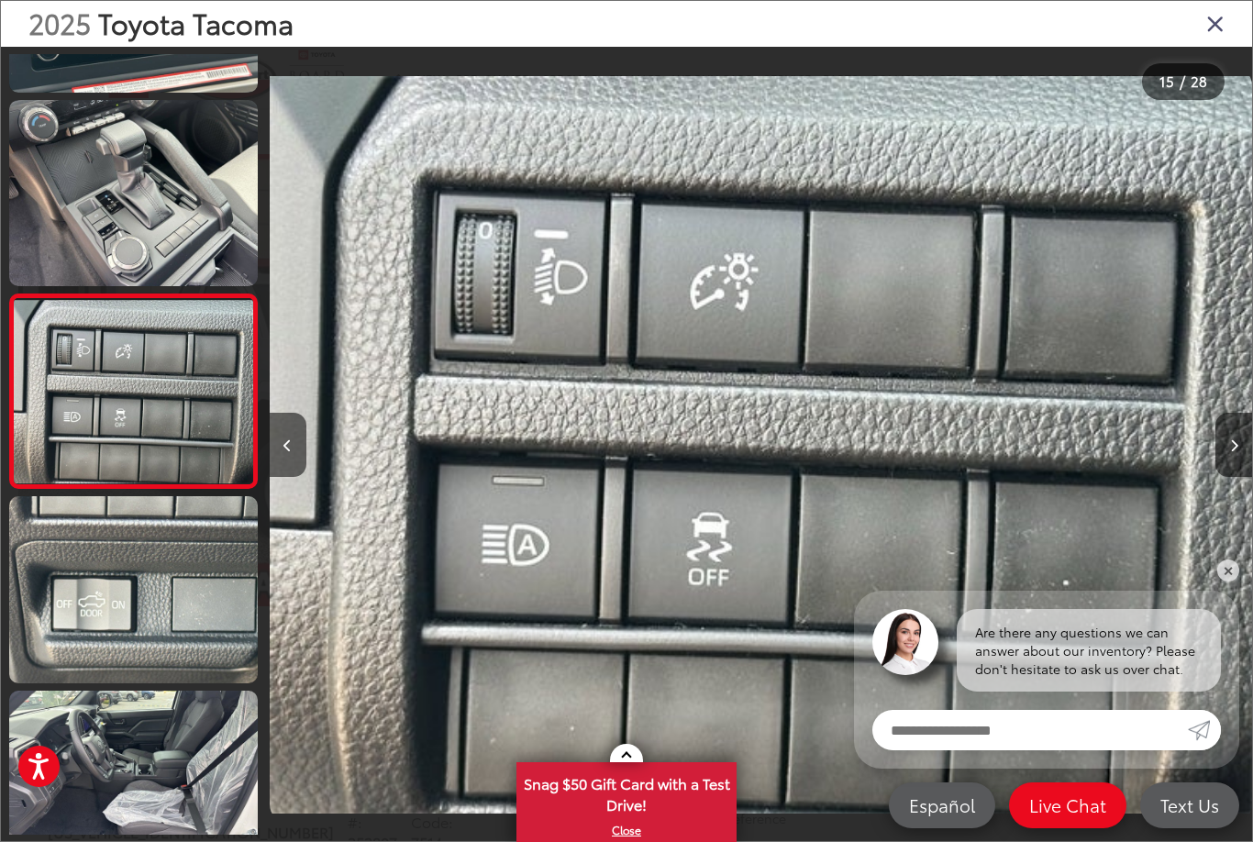
click at [1246, 443] on button "Next image" at bounding box center [1233, 445] width 37 height 64
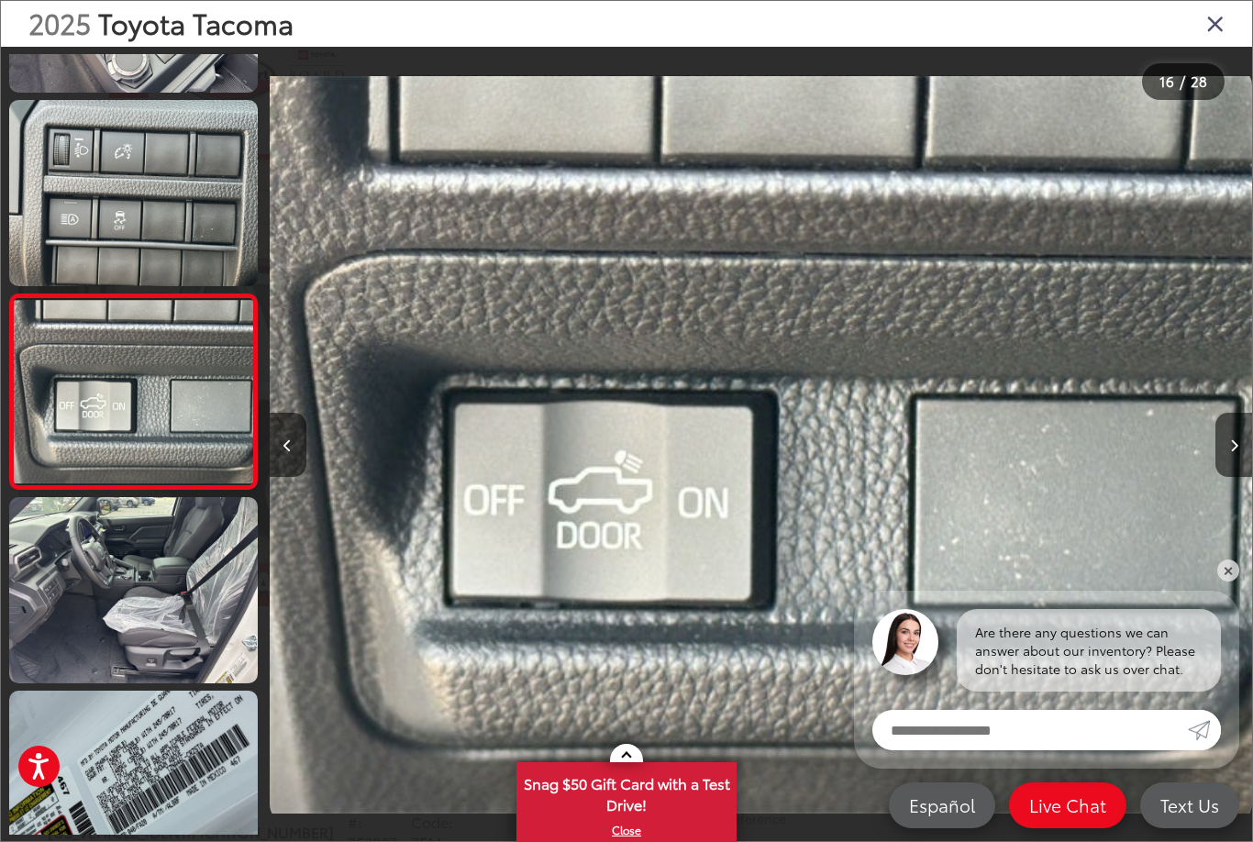
click at [1230, 445] on icon "Next image" at bounding box center [1234, 445] width 8 height 13
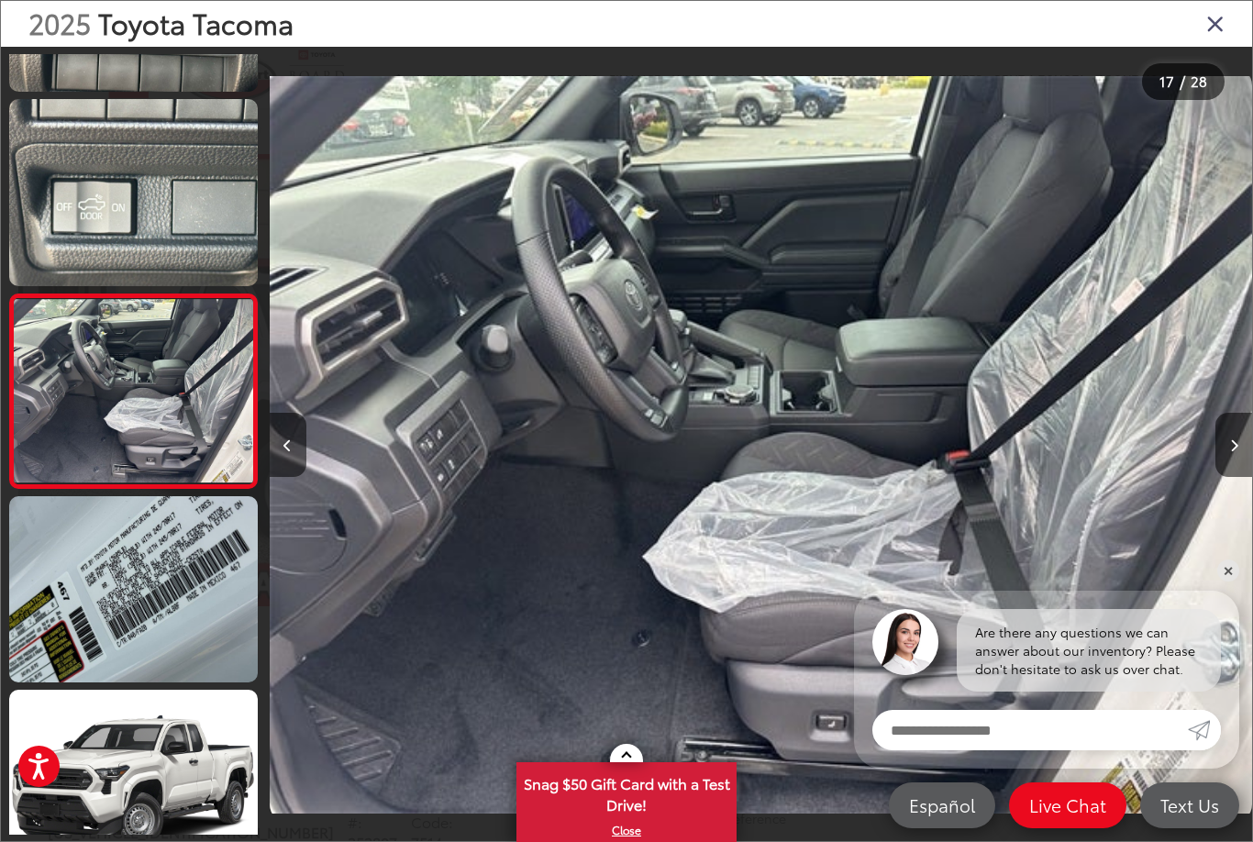
click at [1223, 21] on icon "Close gallery" at bounding box center [1215, 23] width 18 height 24
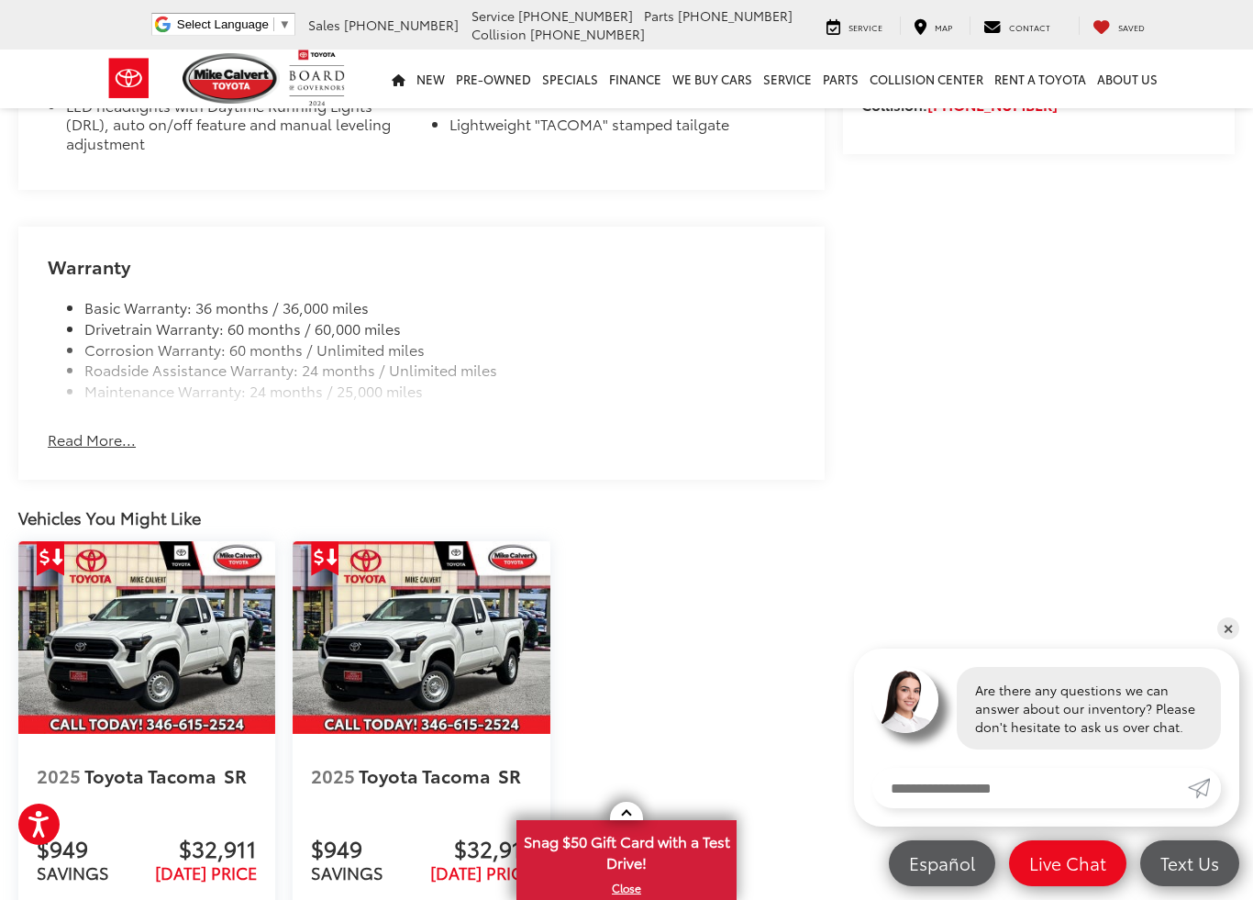
click at [170, 541] on img at bounding box center [146, 637] width 257 height 193
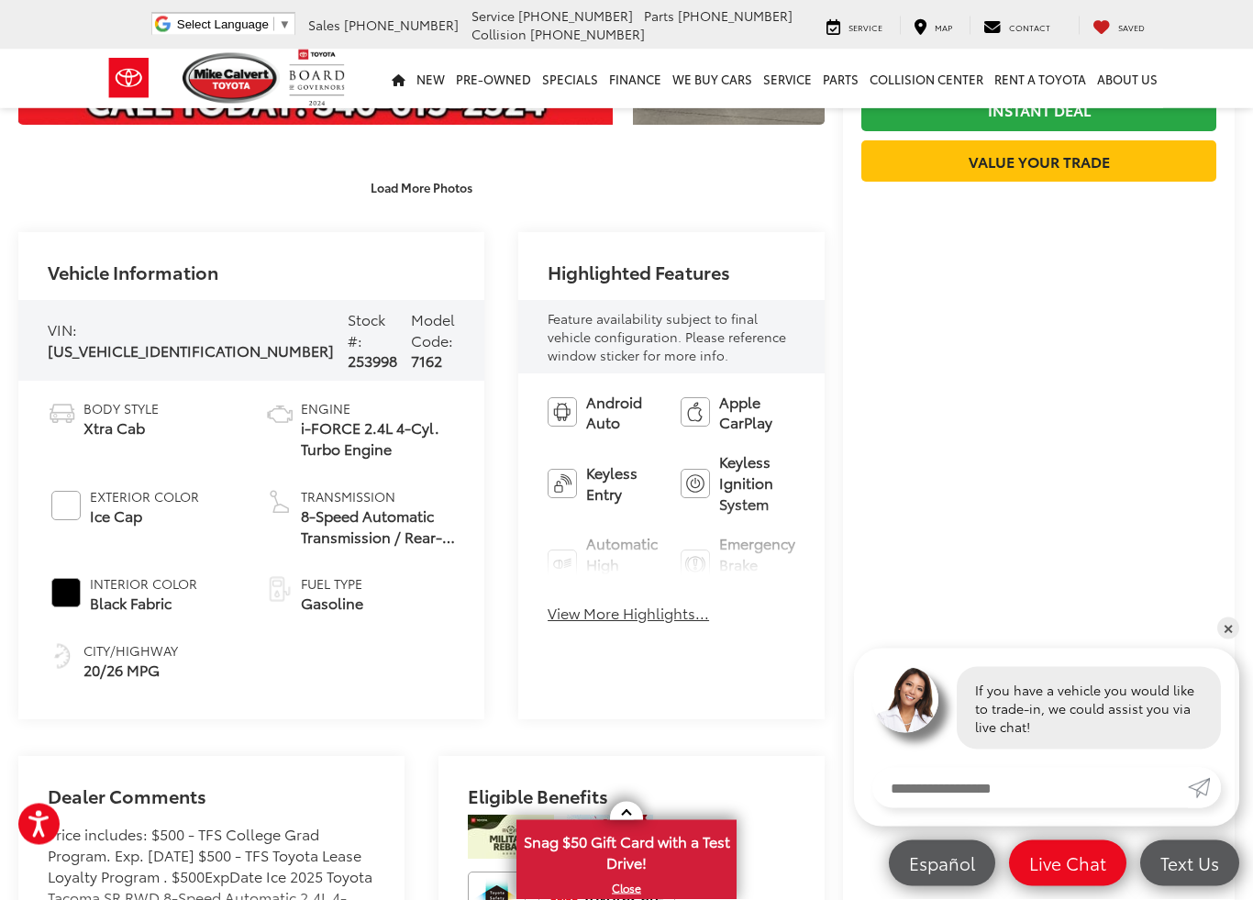
scroll to position [494, 0]
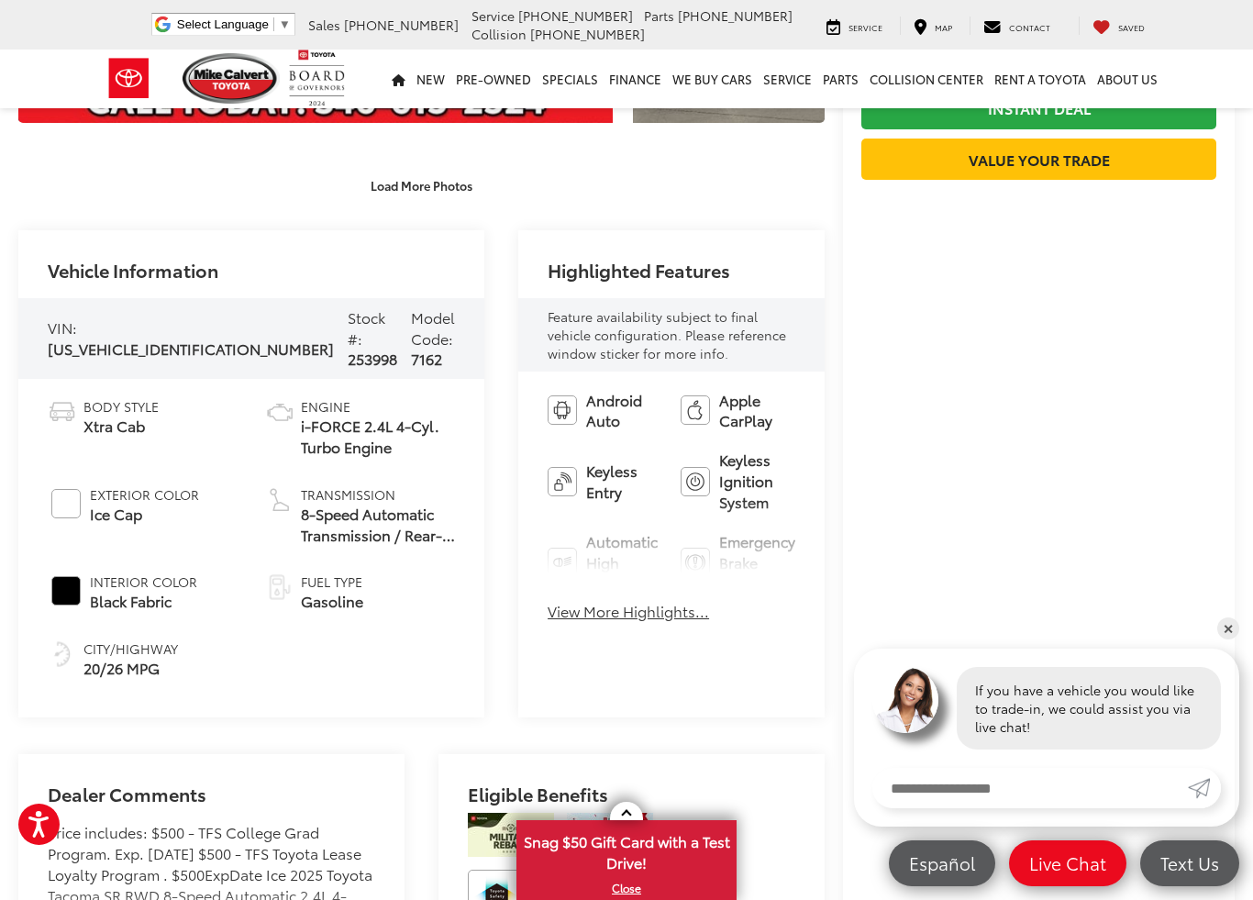
click at [607, 619] on button "View More Highlights..." at bounding box center [628, 611] width 161 height 21
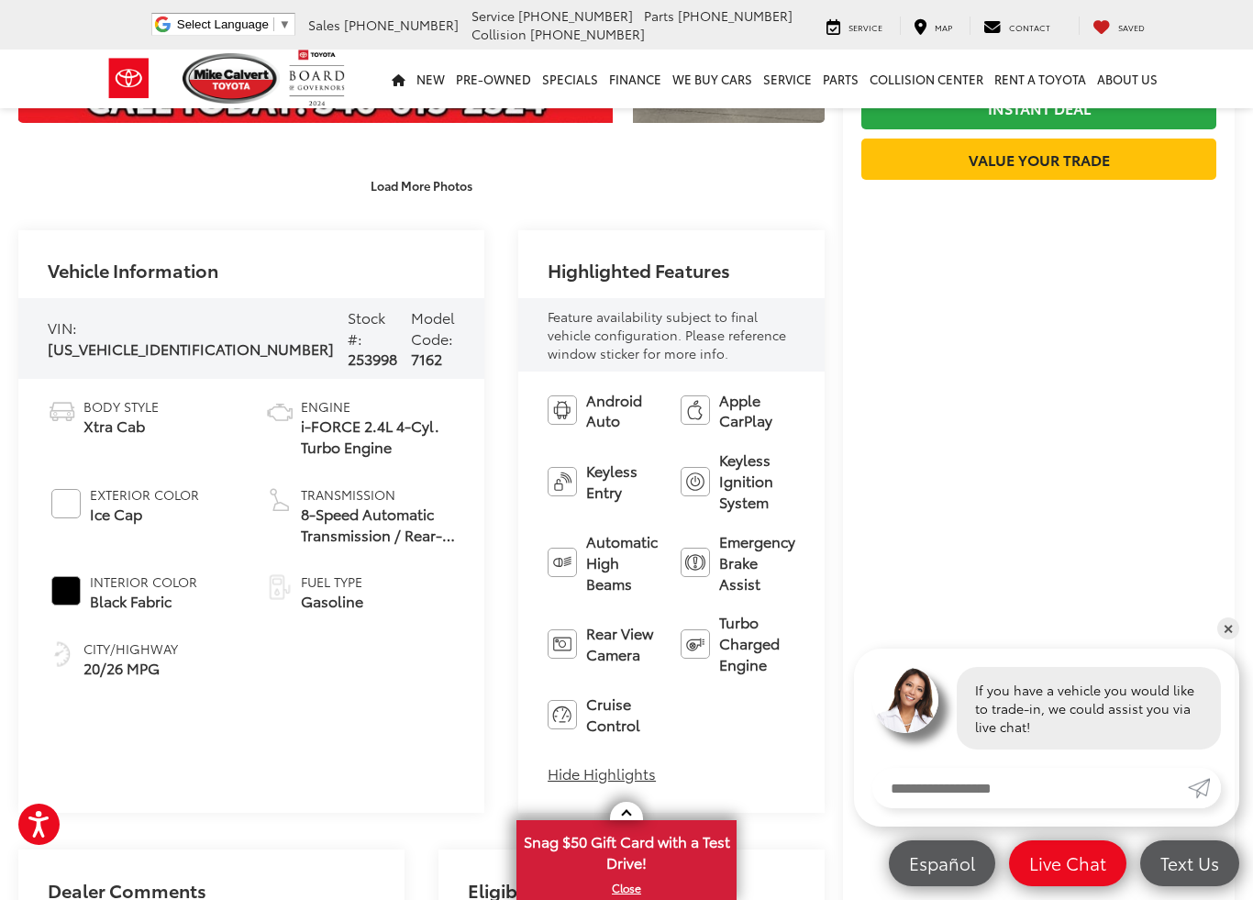
click at [570, 763] on button "Hide Highlights" at bounding box center [602, 773] width 108 height 21
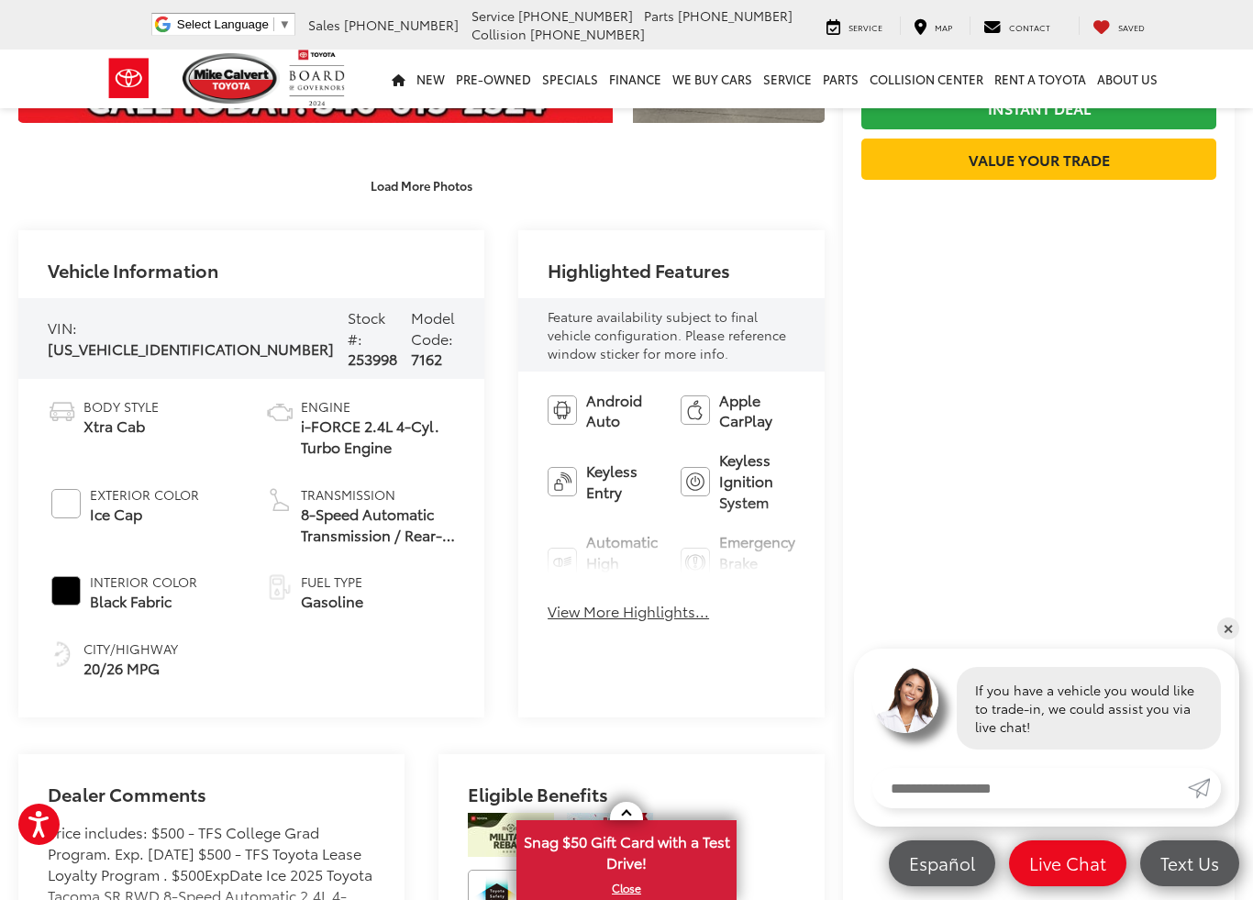
click at [607, 618] on button "View More Highlights..." at bounding box center [628, 611] width 161 height 21
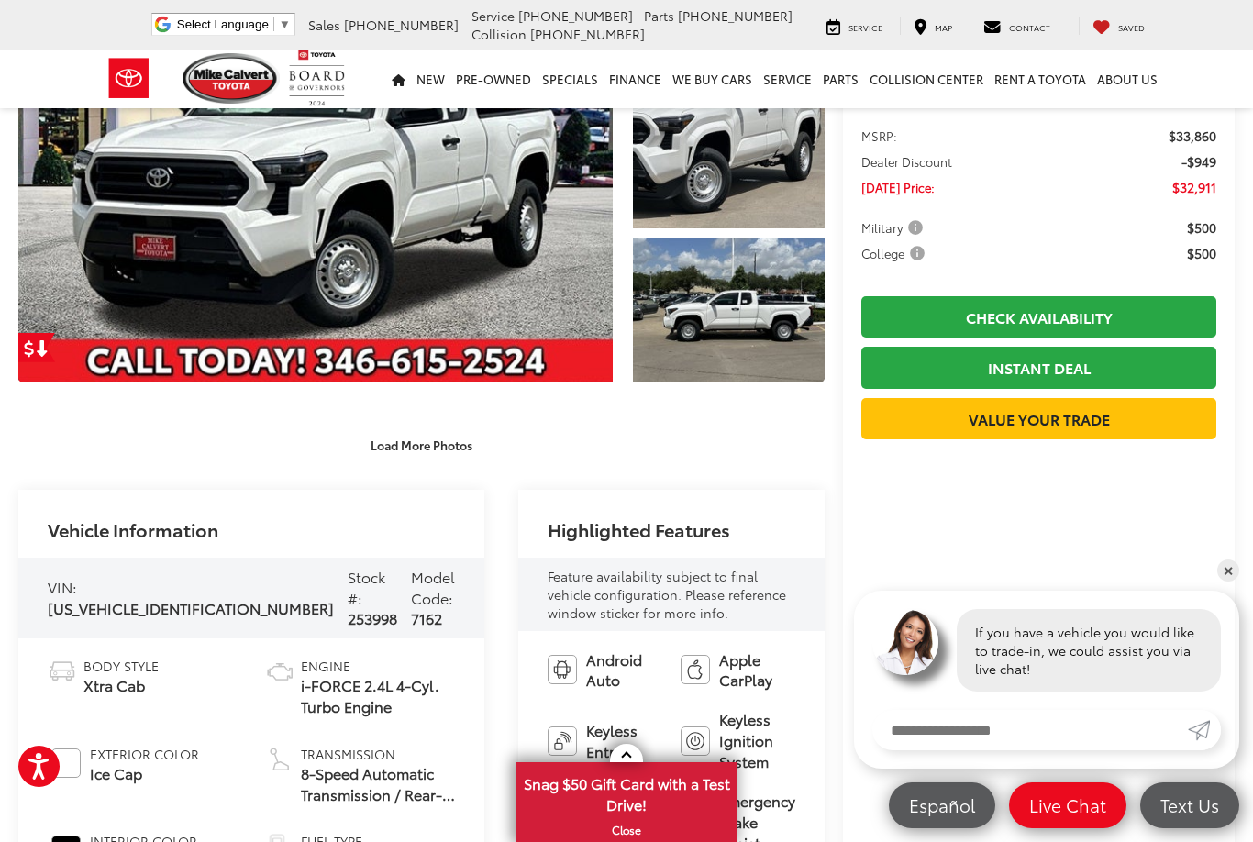
scroll to position [0, 0]
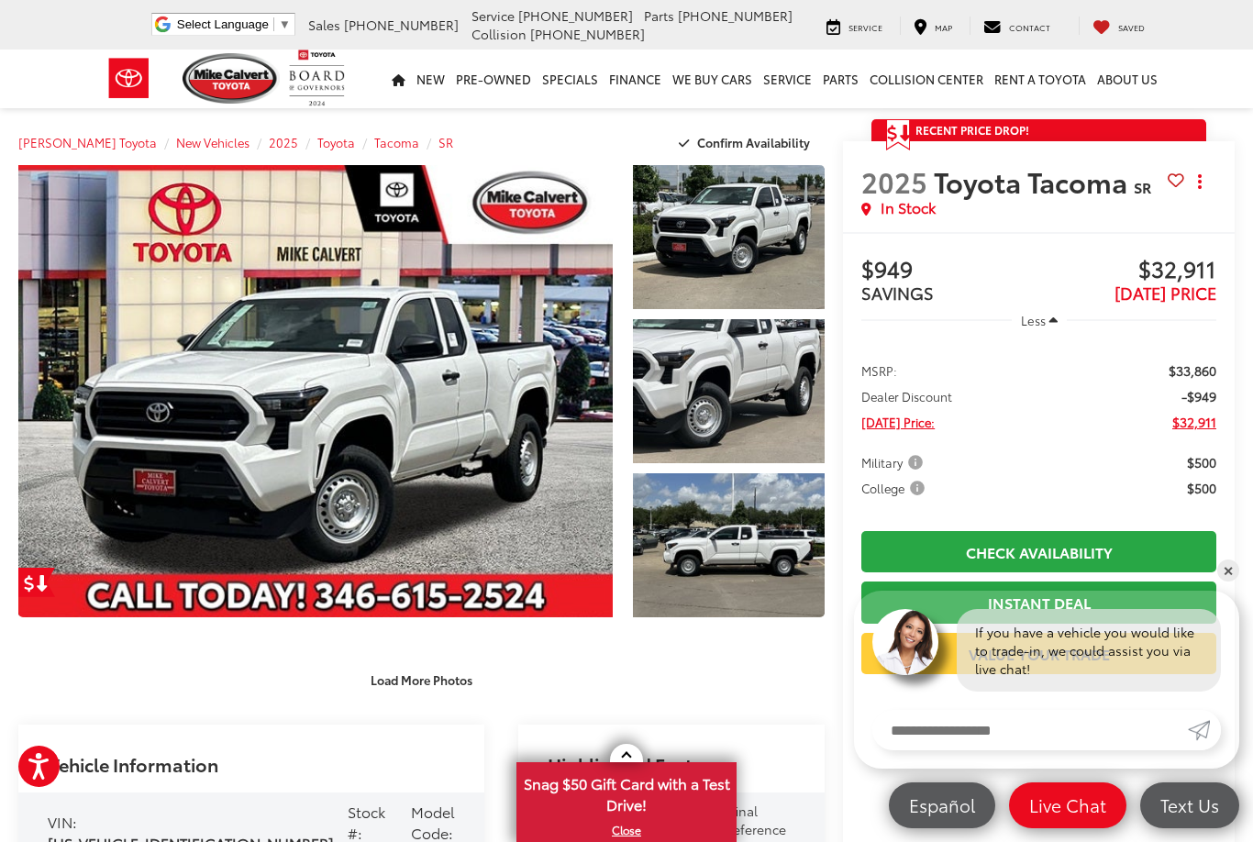
click at [544, 519] on link "Expand Photo 0" at bounding box center [315, 391] width 594 height 452
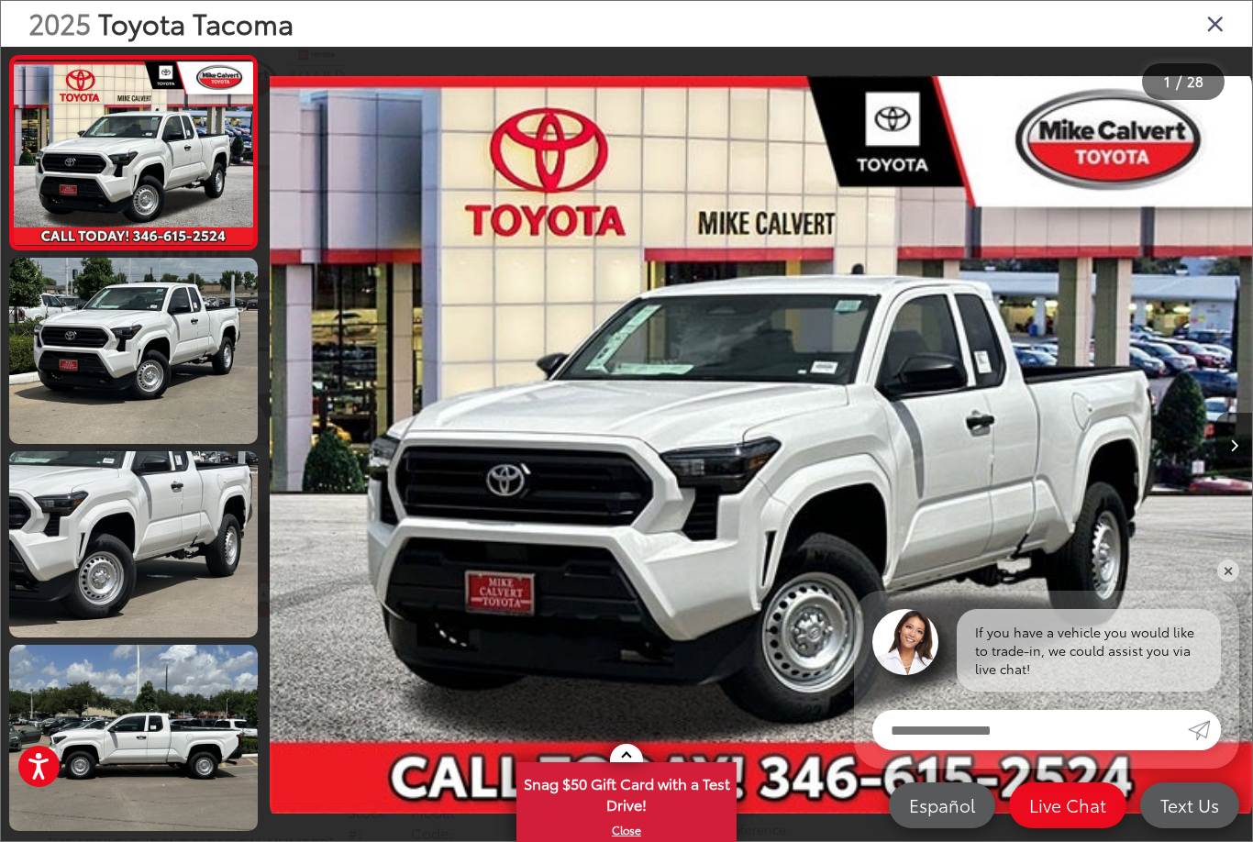
click at [1247, 428] on button "Next image" at bounding box center [1233, 445] width 37 height 64
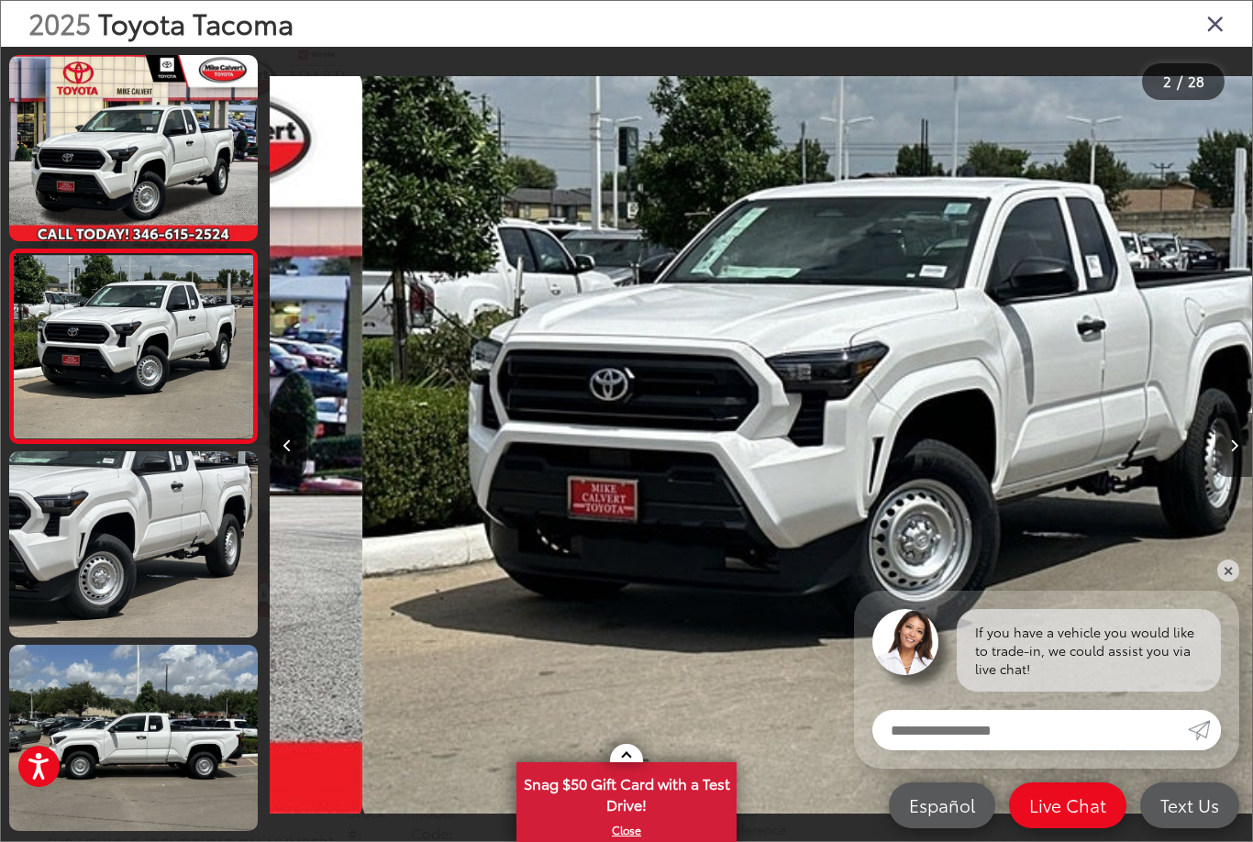
scroll to position [0, 982]
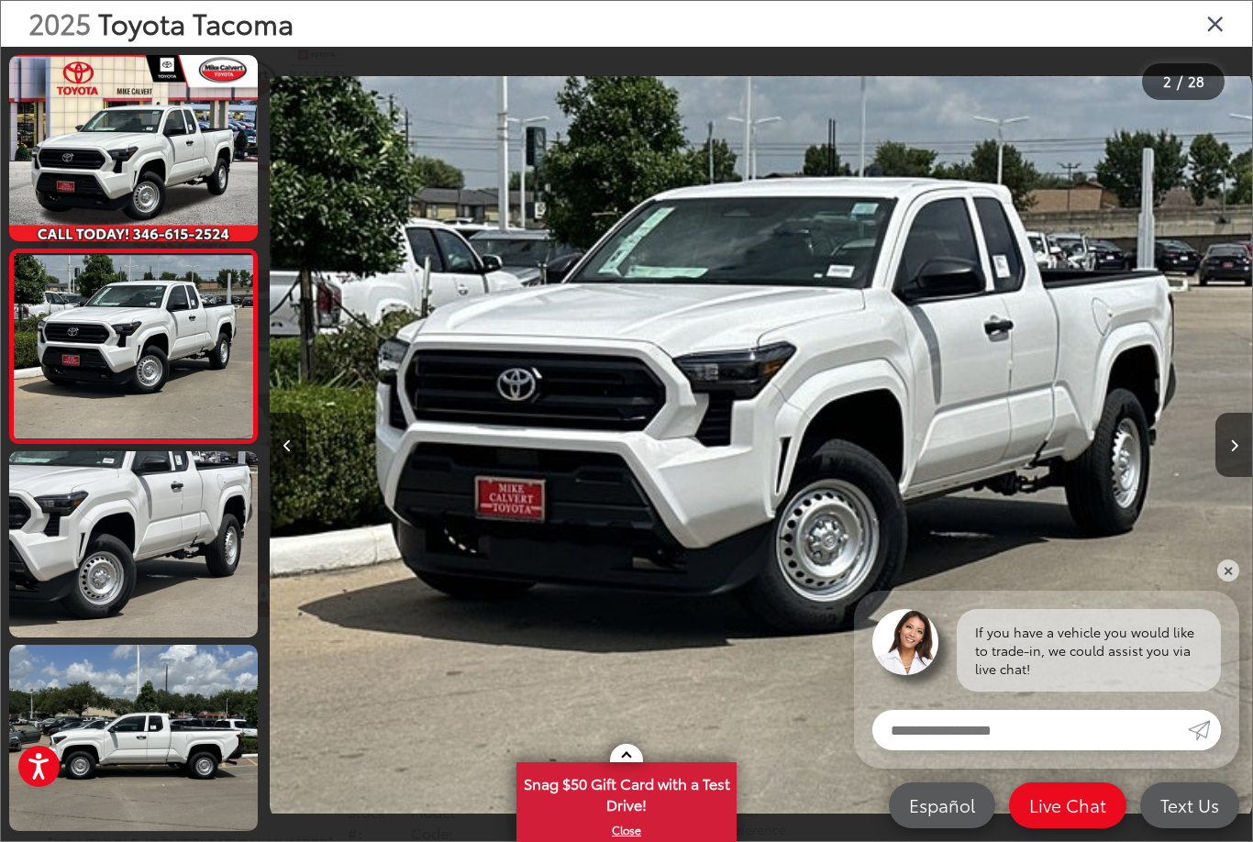
click at [1240, 451] on button "Next image" at bounding box center [1233, 445] width 37 height 64
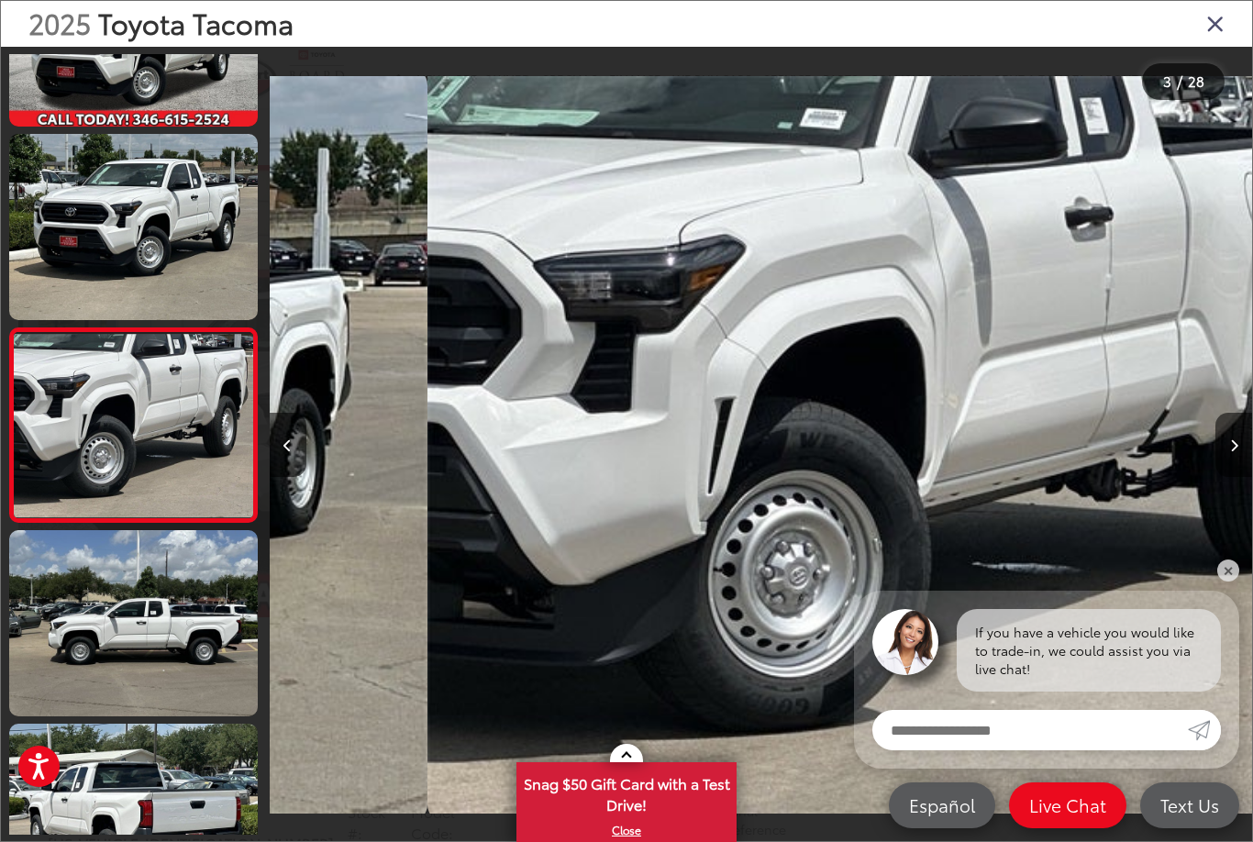
scroll to position [149, 0]
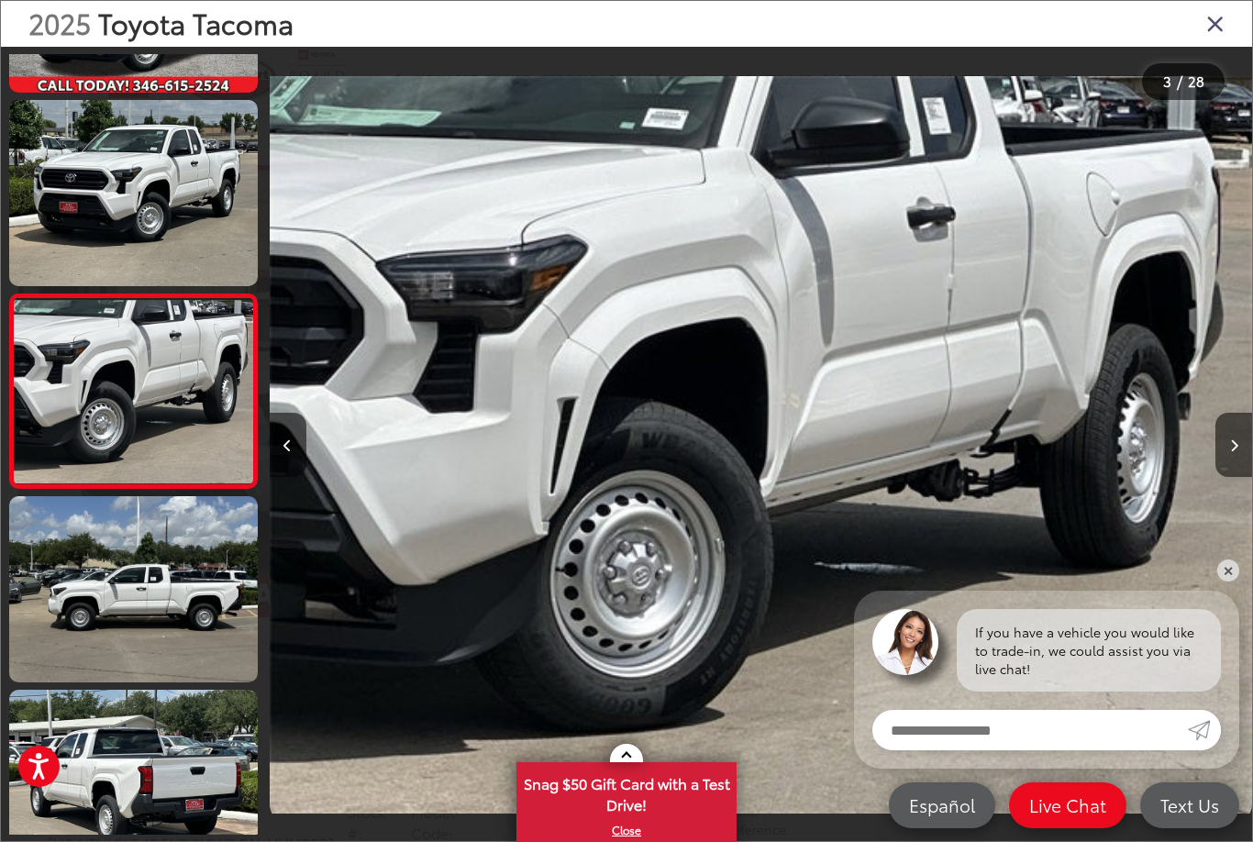
click at [1226, 455] on button "Next image" at bounding box center [1233, 445] width 37 height 64
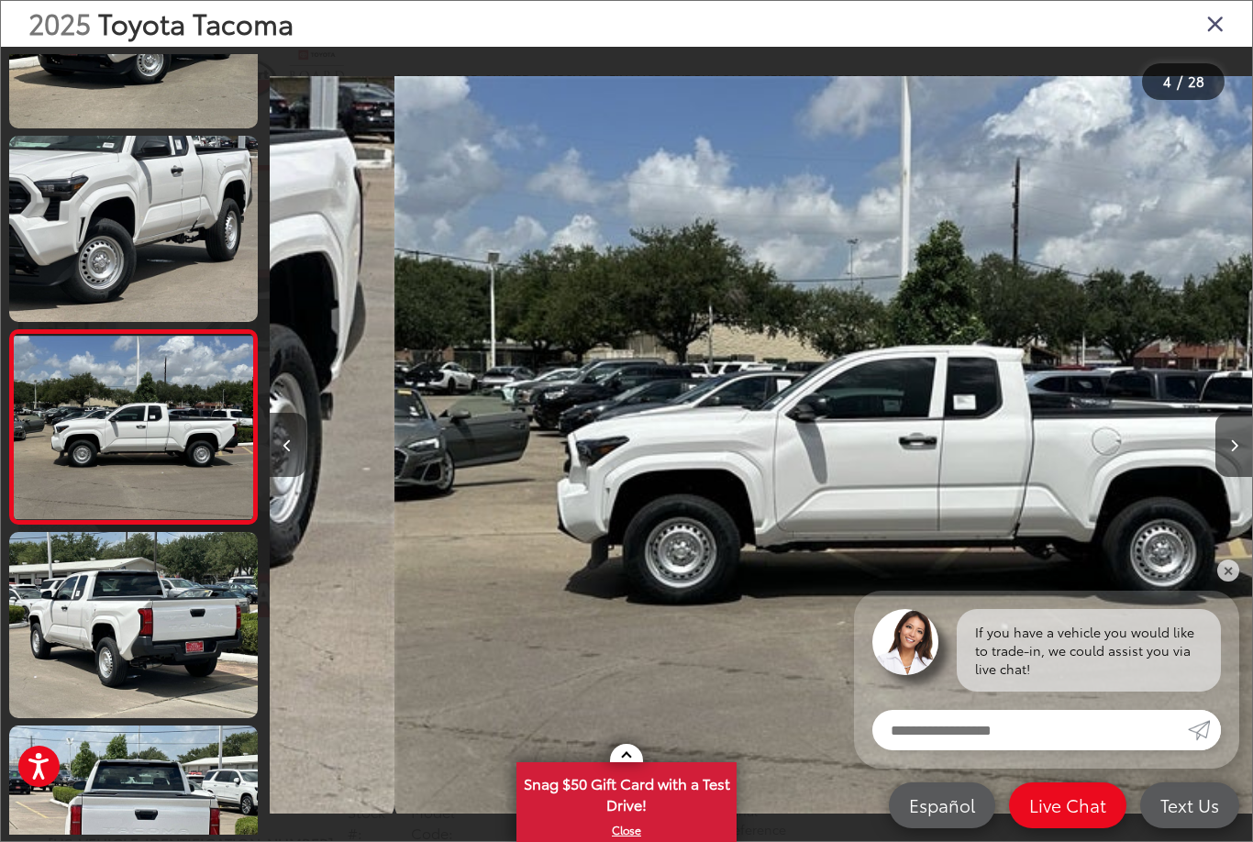
scroll to position [342, 0]
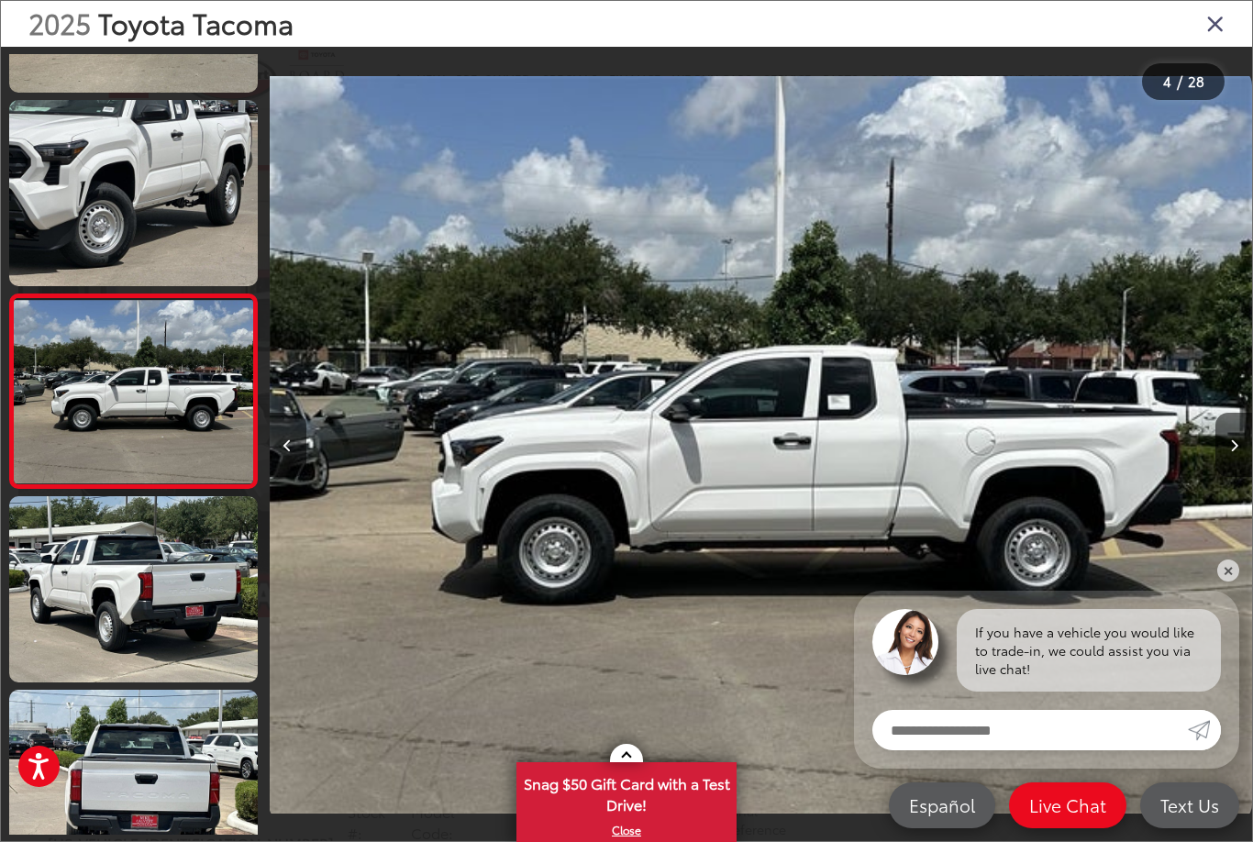
click at [1230, 451] on icon "Next image" at bounding box center [1234, 445] width 8 height 13
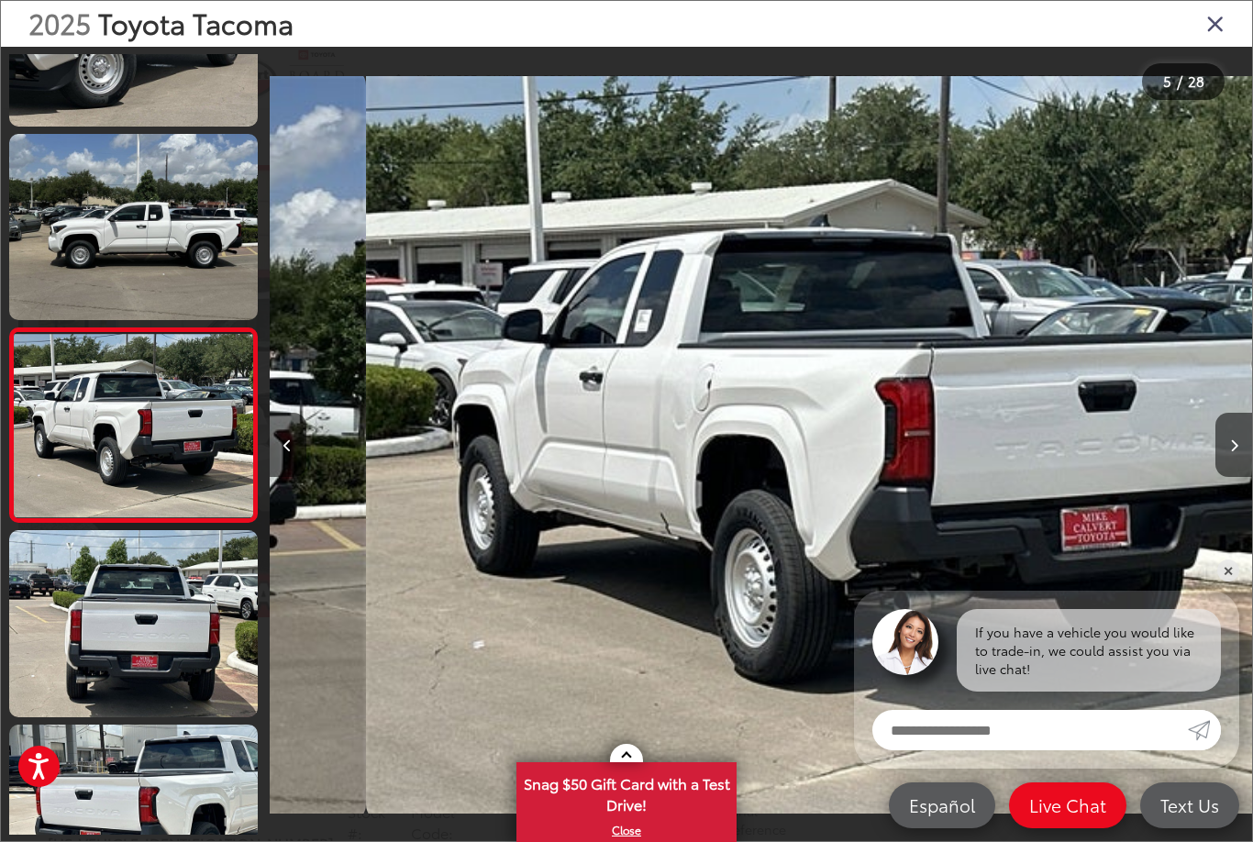
scroll to position [536, 0]
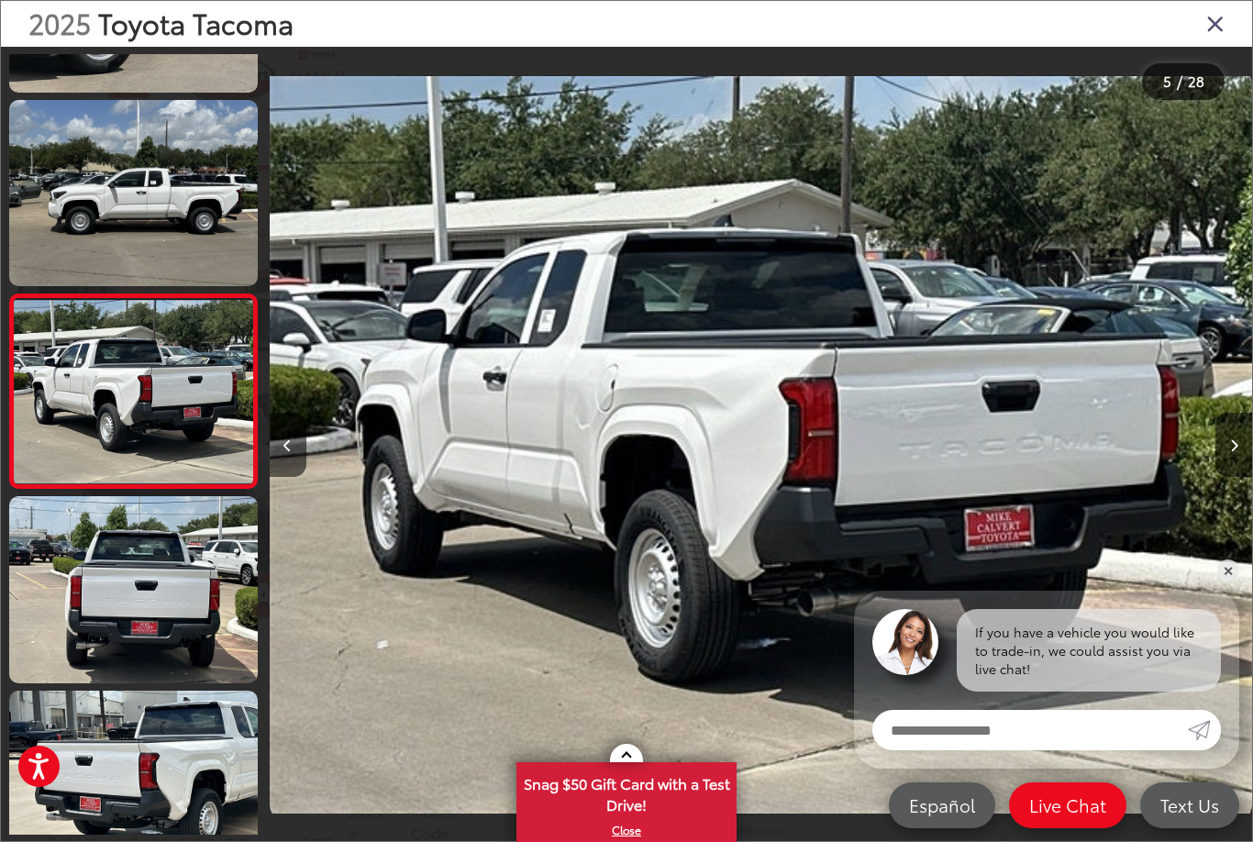
click at [1231, 454] on button "Next image" at bounding box center [1233, 445] width 37 height 64
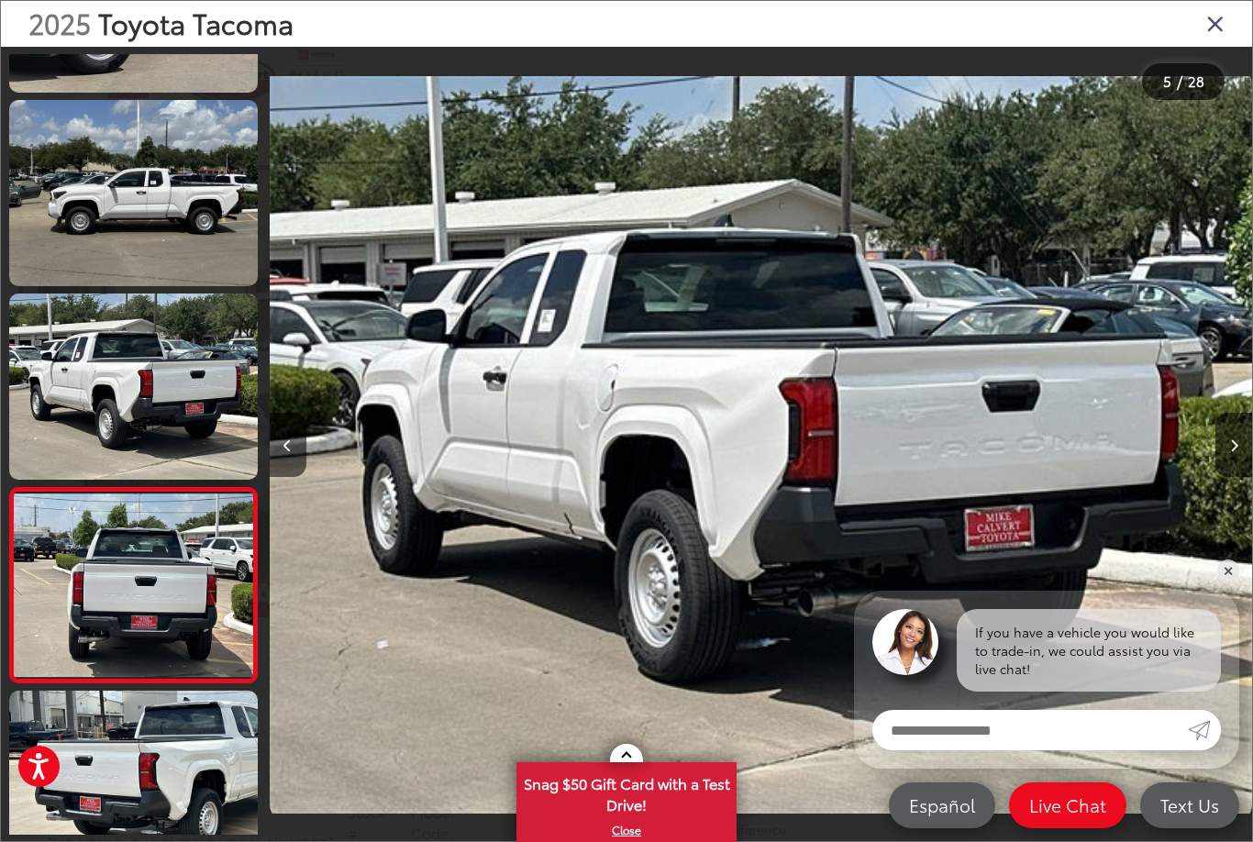
scroll to position [657, 0]
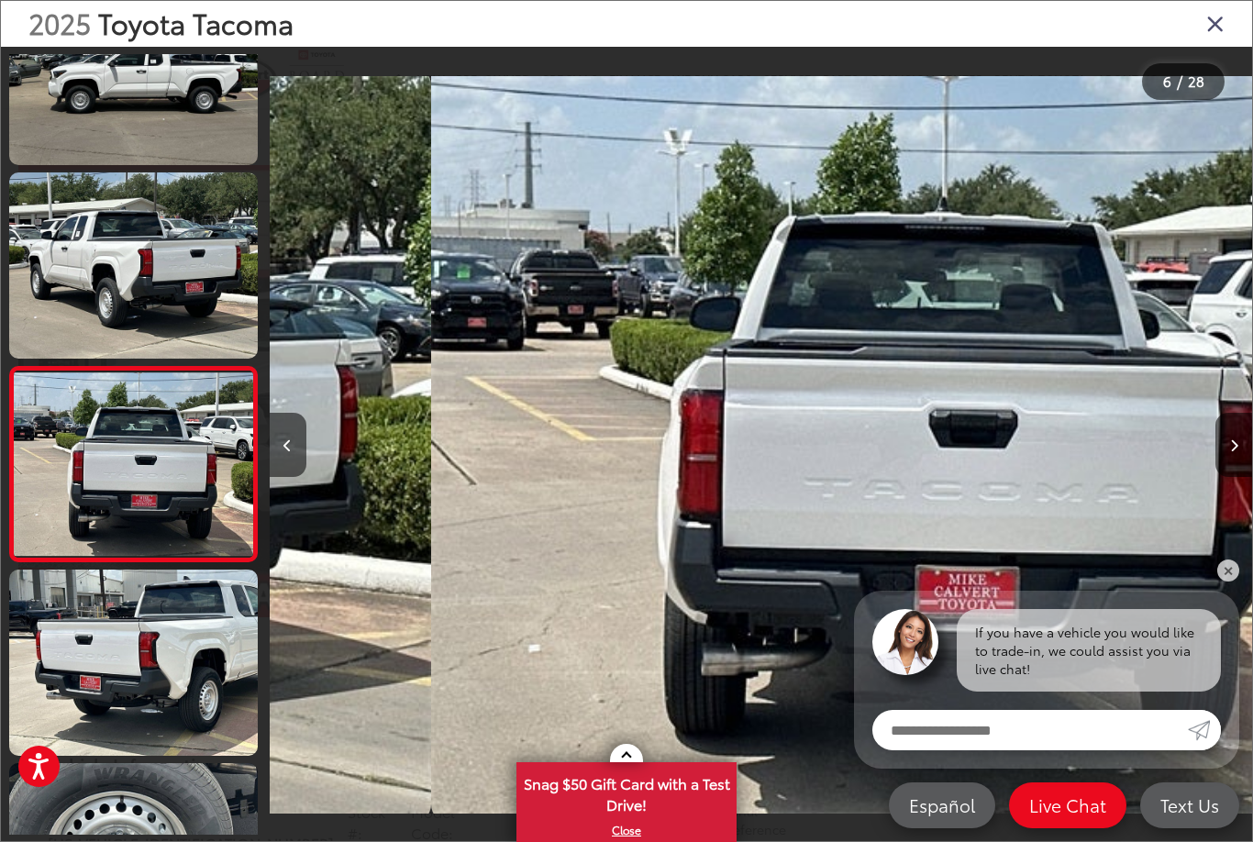
click at [1237, 449] on icon "Next image" at bounding box center [1234, 445] width 8 height 13
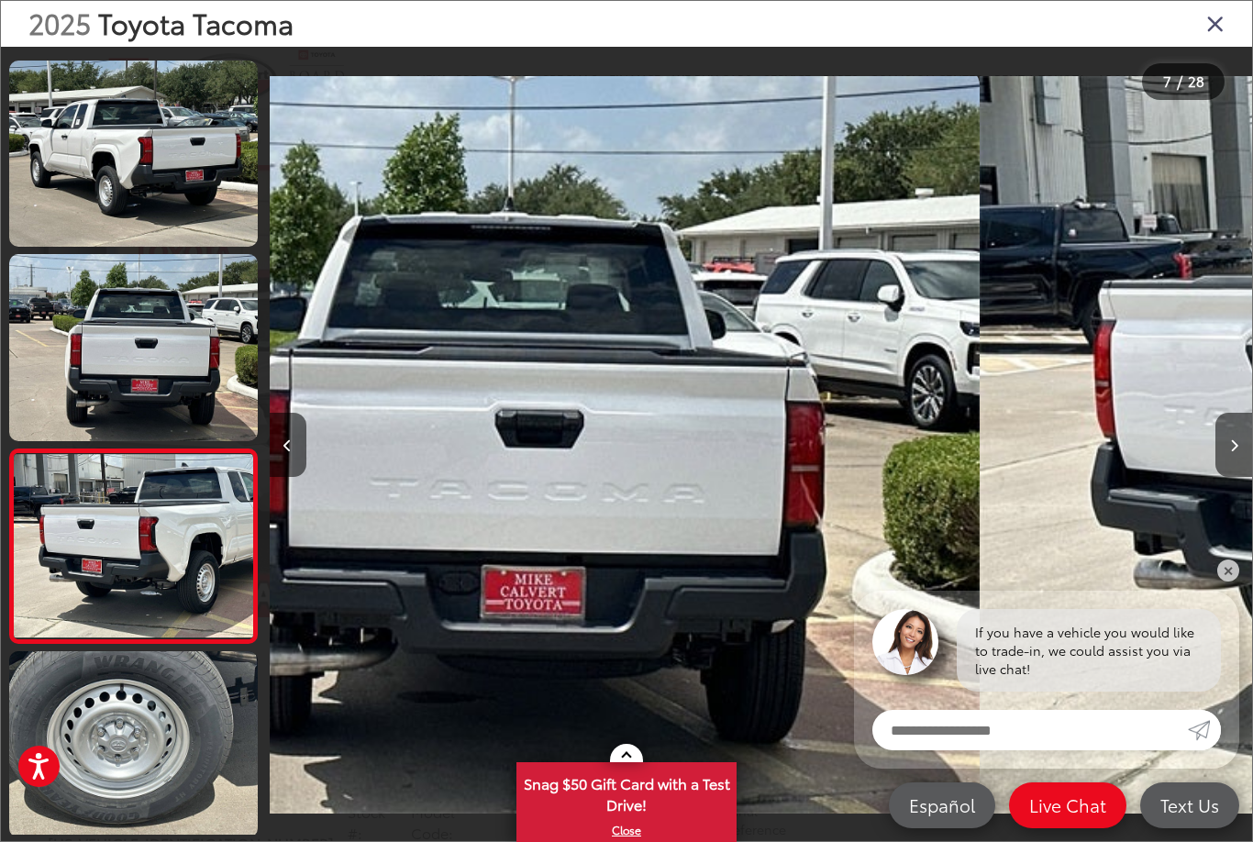
scroll to position [924, 0]
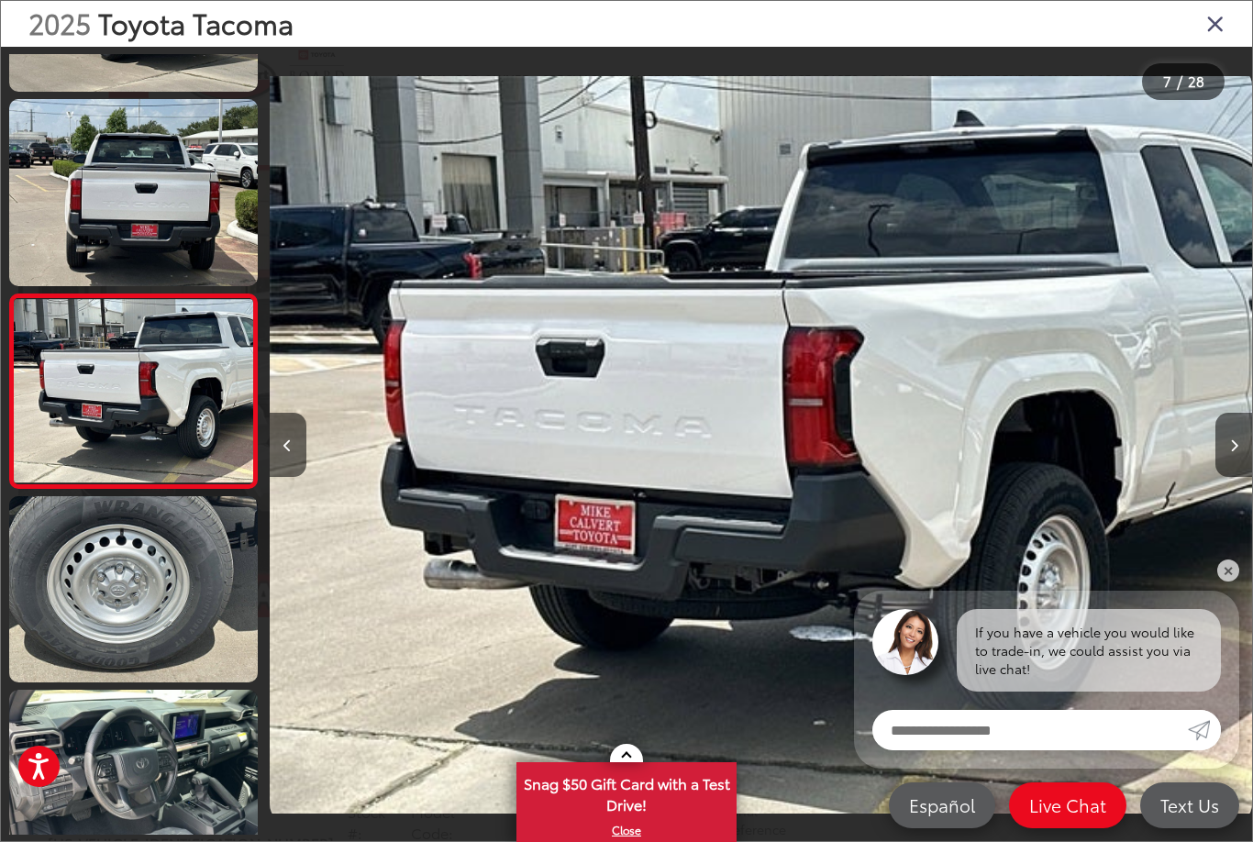
click at [1237, 453] on button "Next image" at bounding box center [1233, 445] width 37 height 64
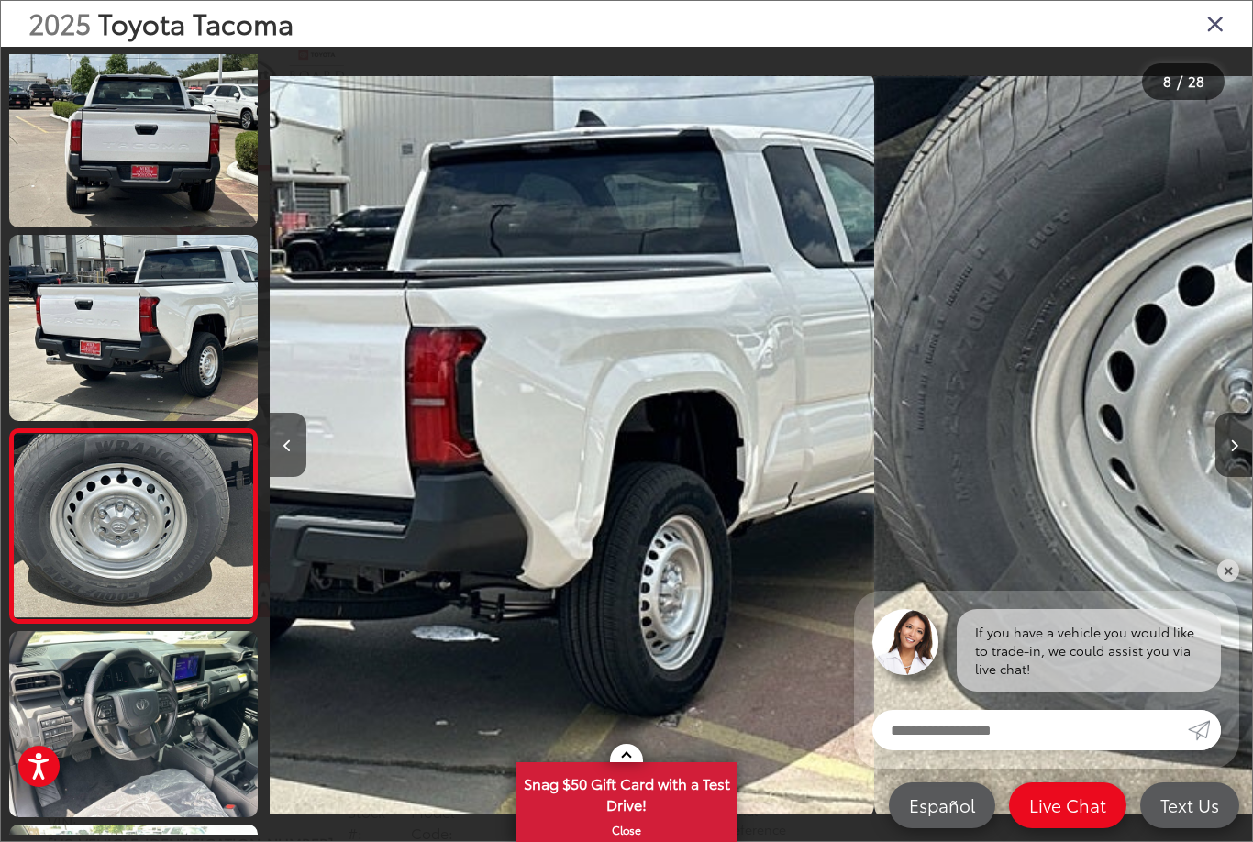
scroll to position [0, 0]
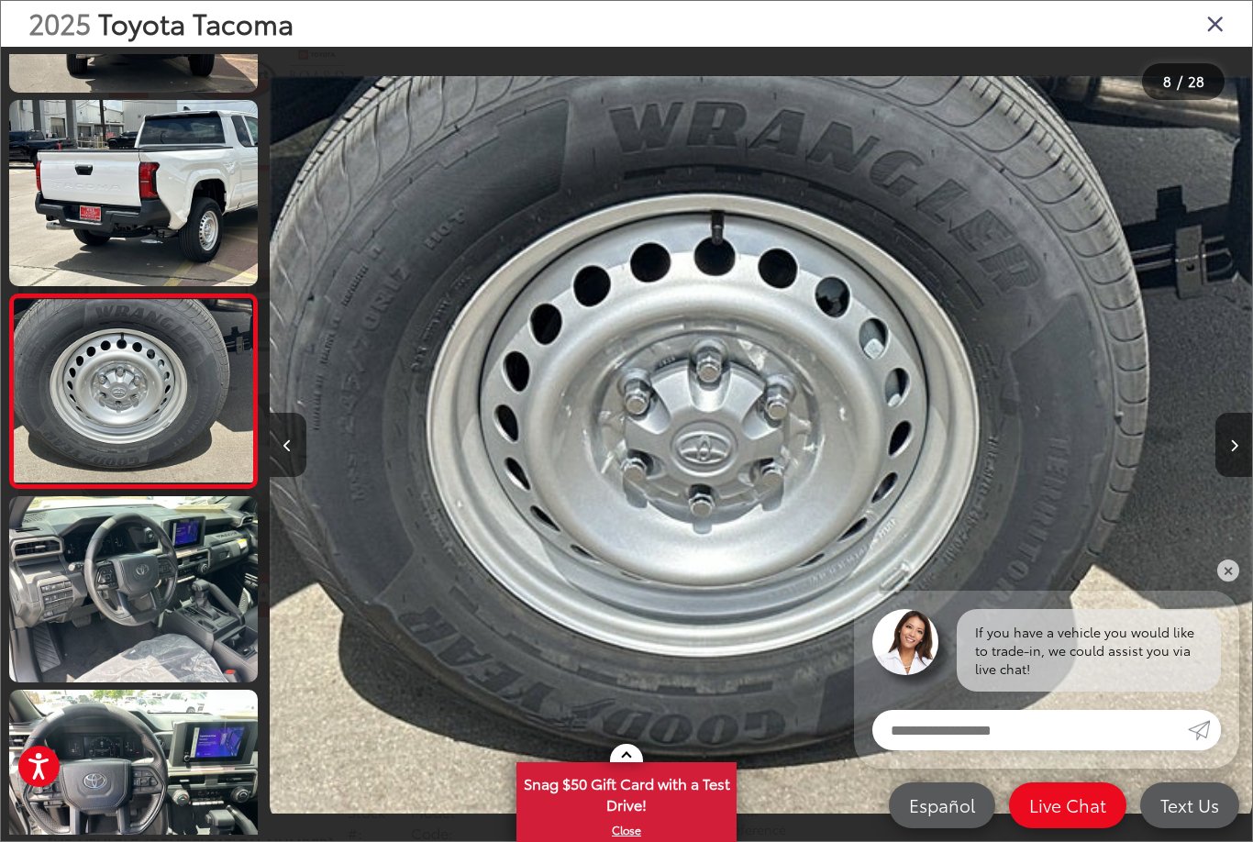
click at [1231, 458] on button "Next image" at bounding box center [1233, 445] width 37 height 64
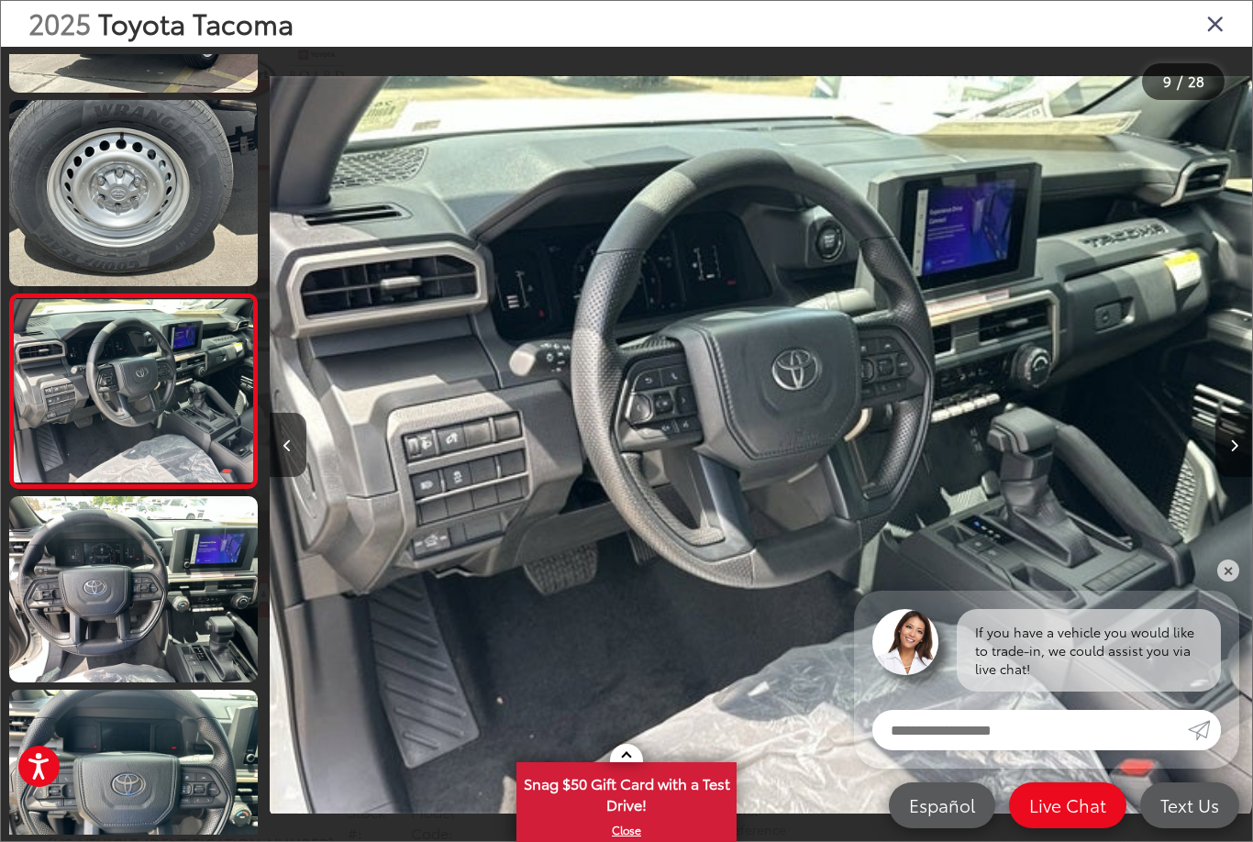
click at [1229, 459] on button "Next image" at bounding box center [1233, 445] width 37 height 64
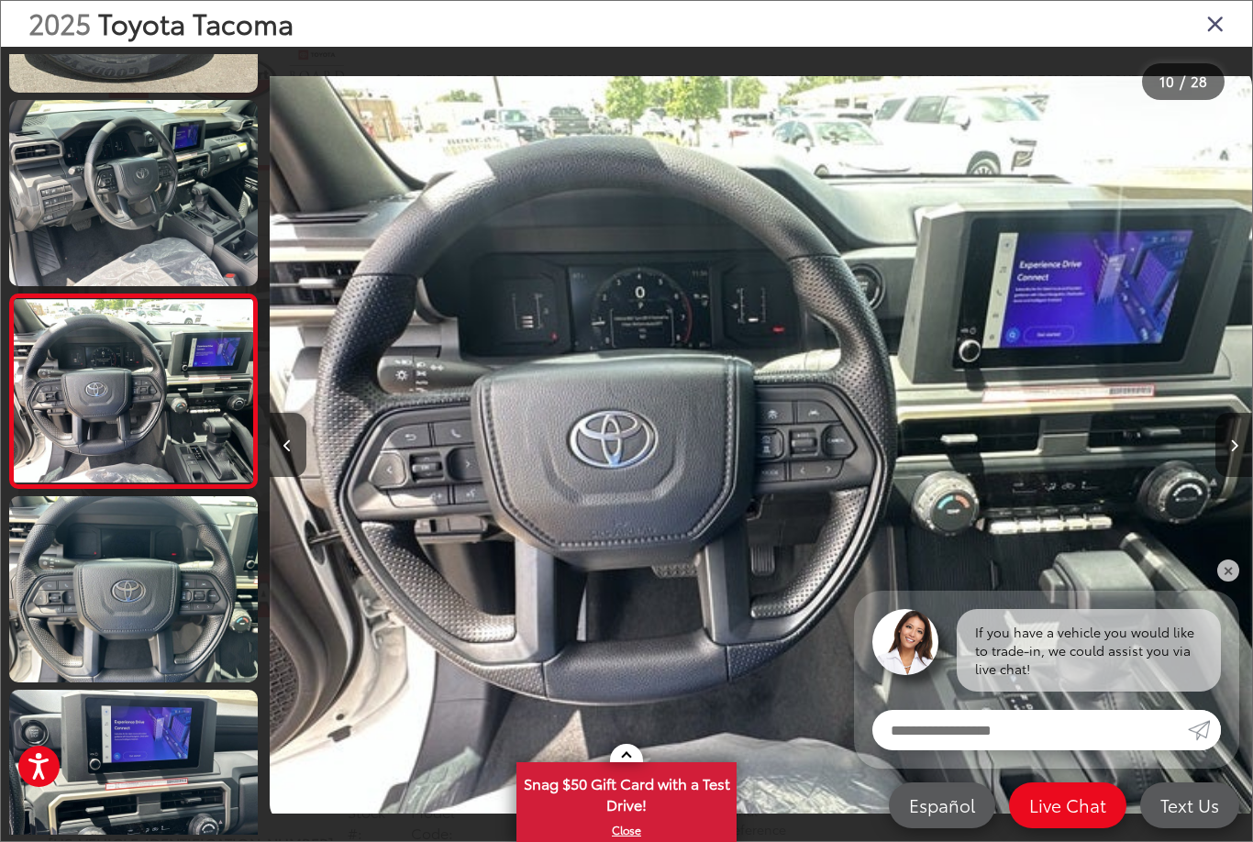
click at [1235, 460] on button "Next image" at bounding box center [1233, 445] width 37 height 64
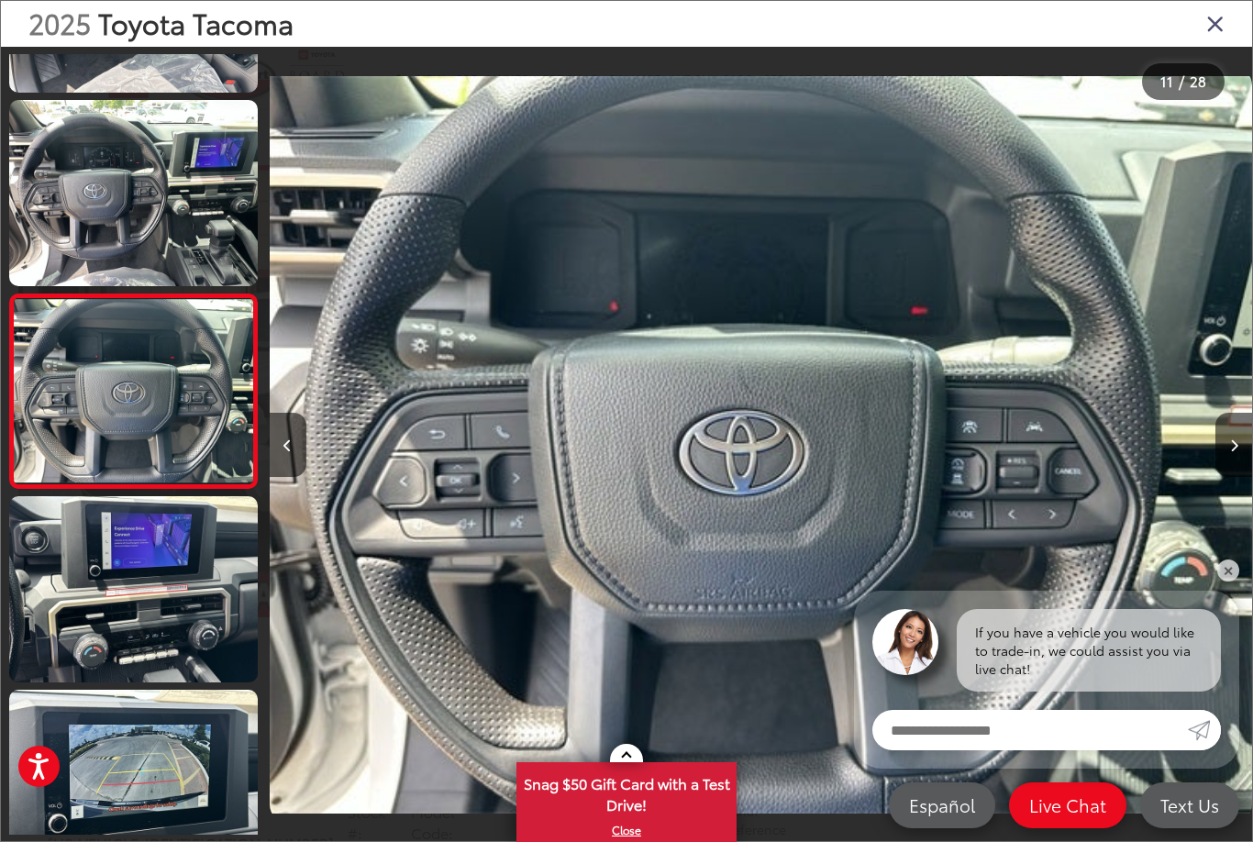
click at [1230, 460] on button "Next image" at bounding box center [1233, 445] width 37 height 64
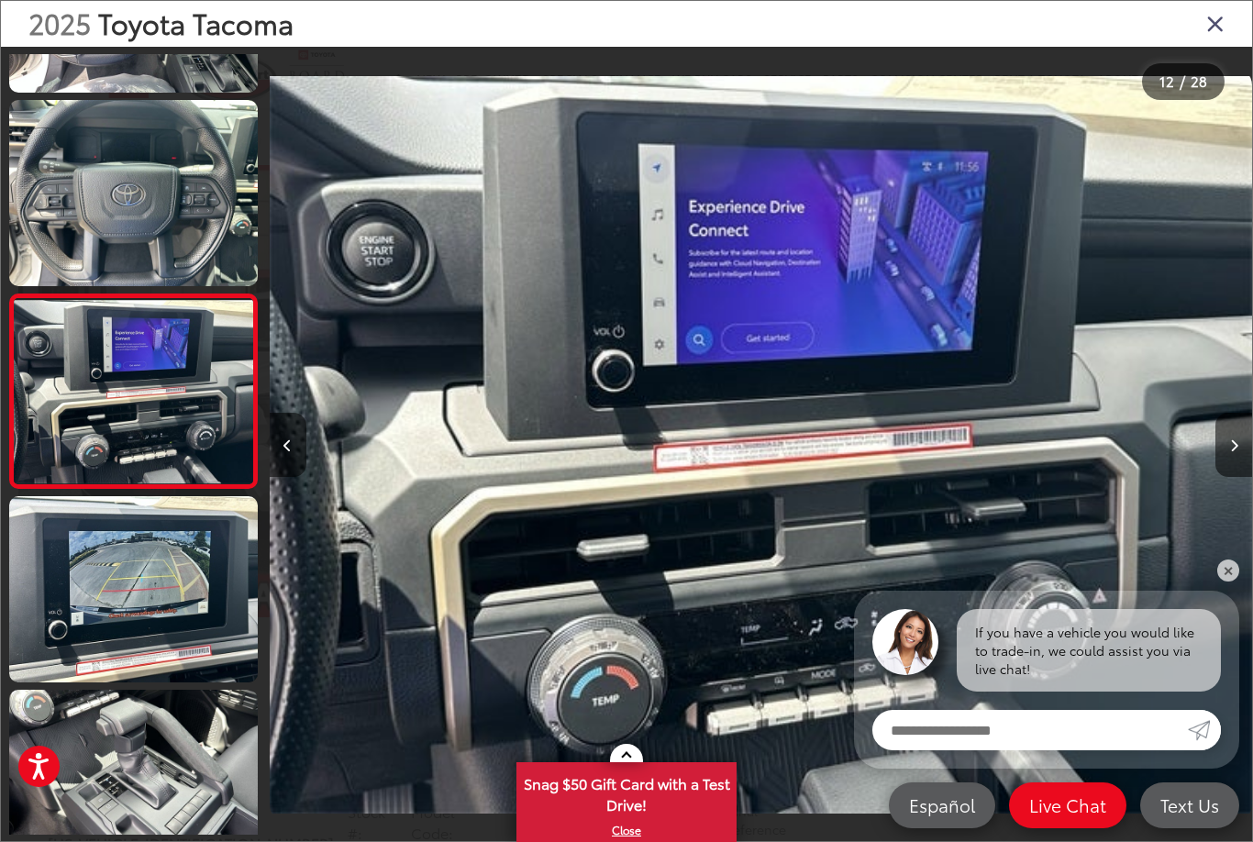
click at [1235, 461] on button "Next image" at bounding box center [1233, 445] width 37 height 64
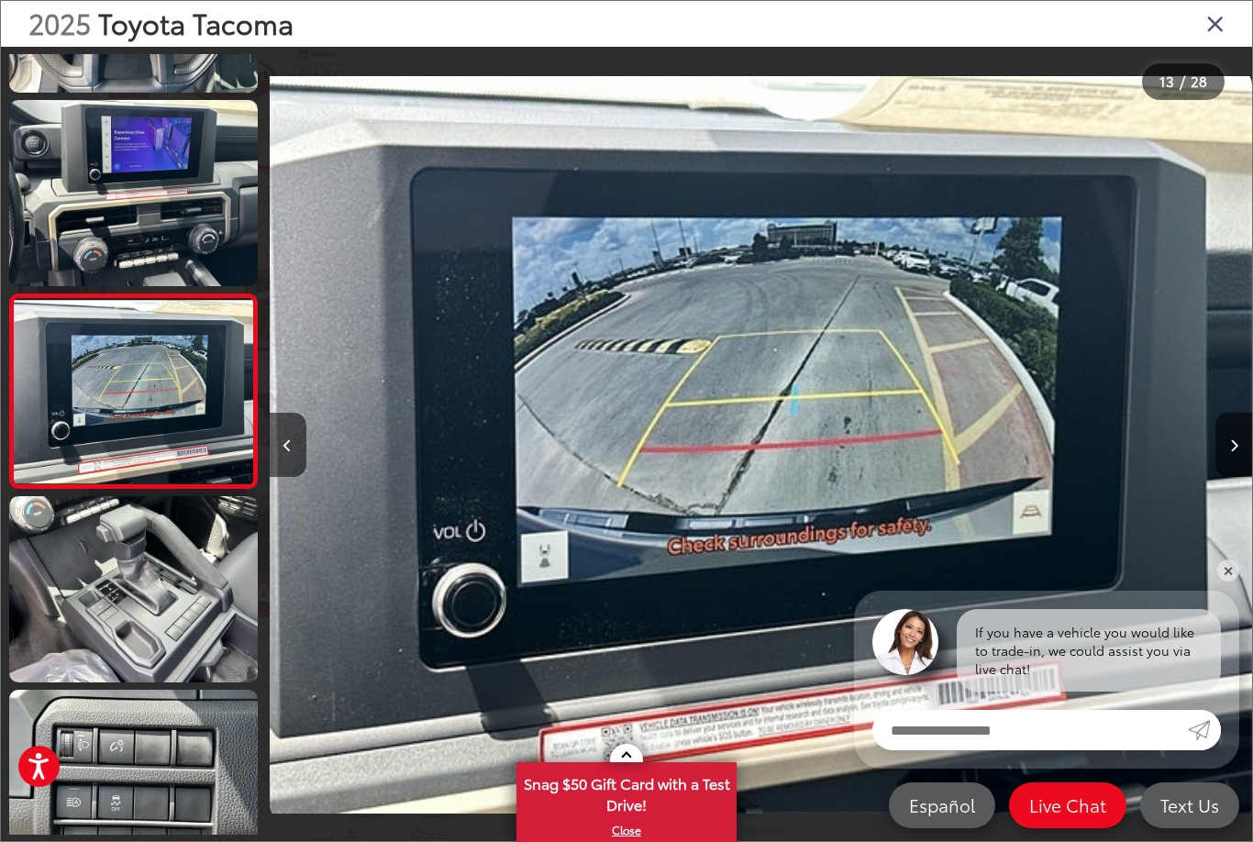
click at [1238, 457] on button "Next image" at bounding box center [1233, 445] width 37 height 64
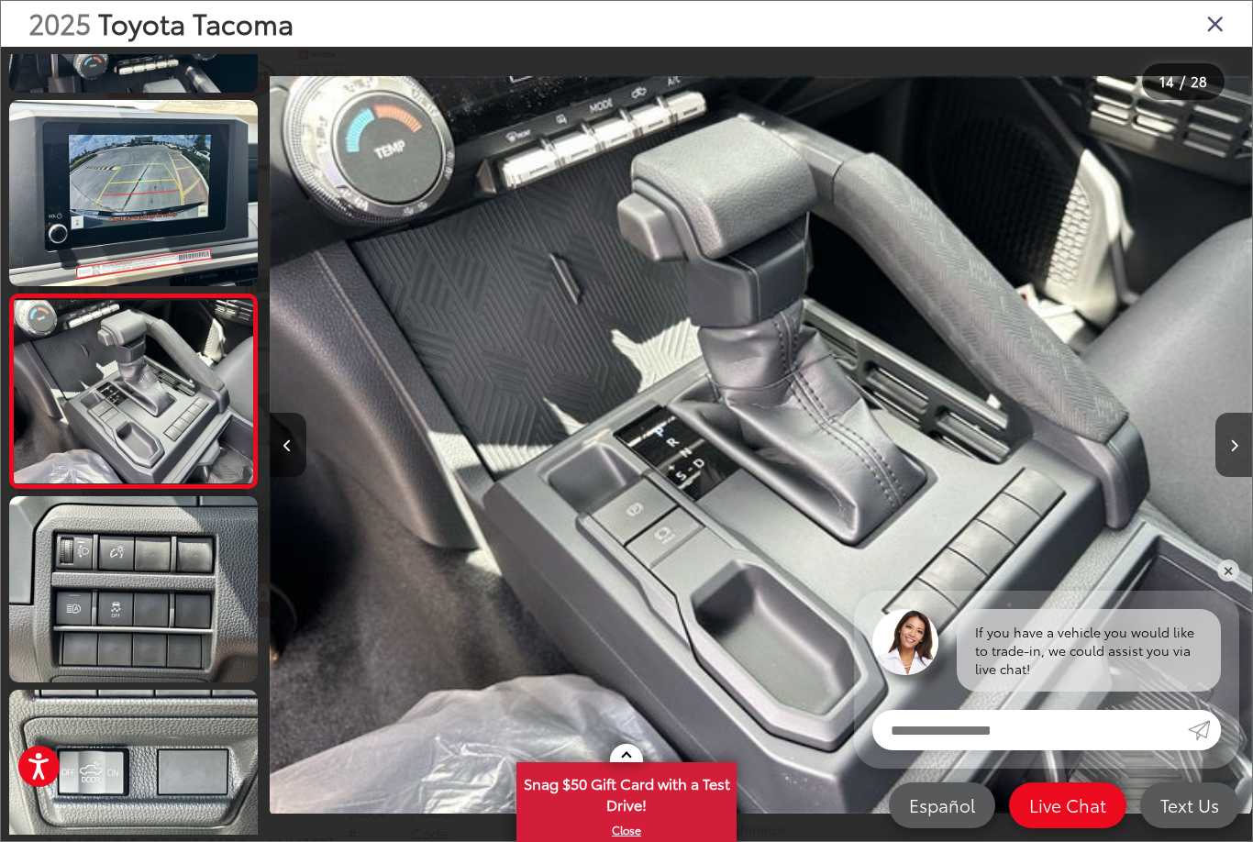
click at [1233, 452] on button "Next image" at bounding box center [1233, 445] width 37 height 64
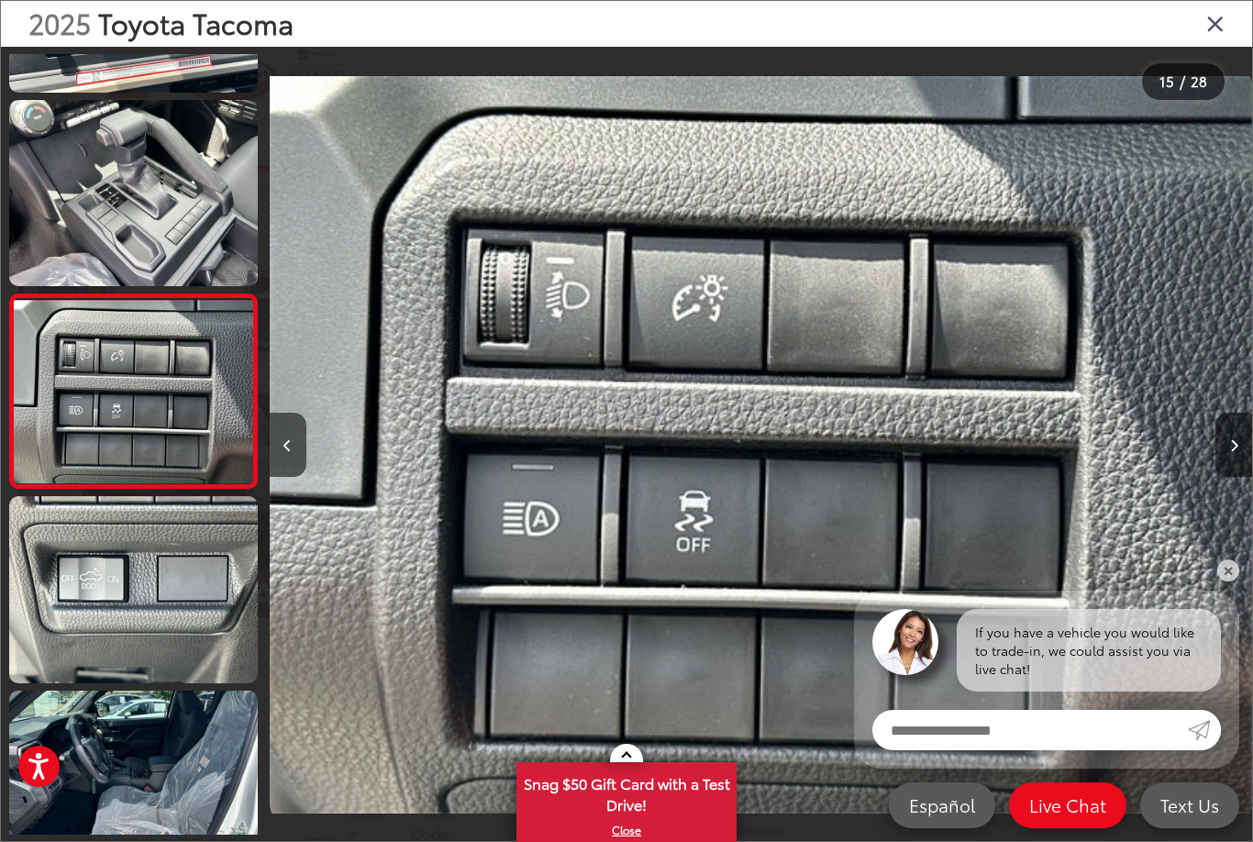
click at [1239, 454] on button "Next image" at bounding box center [1233, 445] width 37 height 64
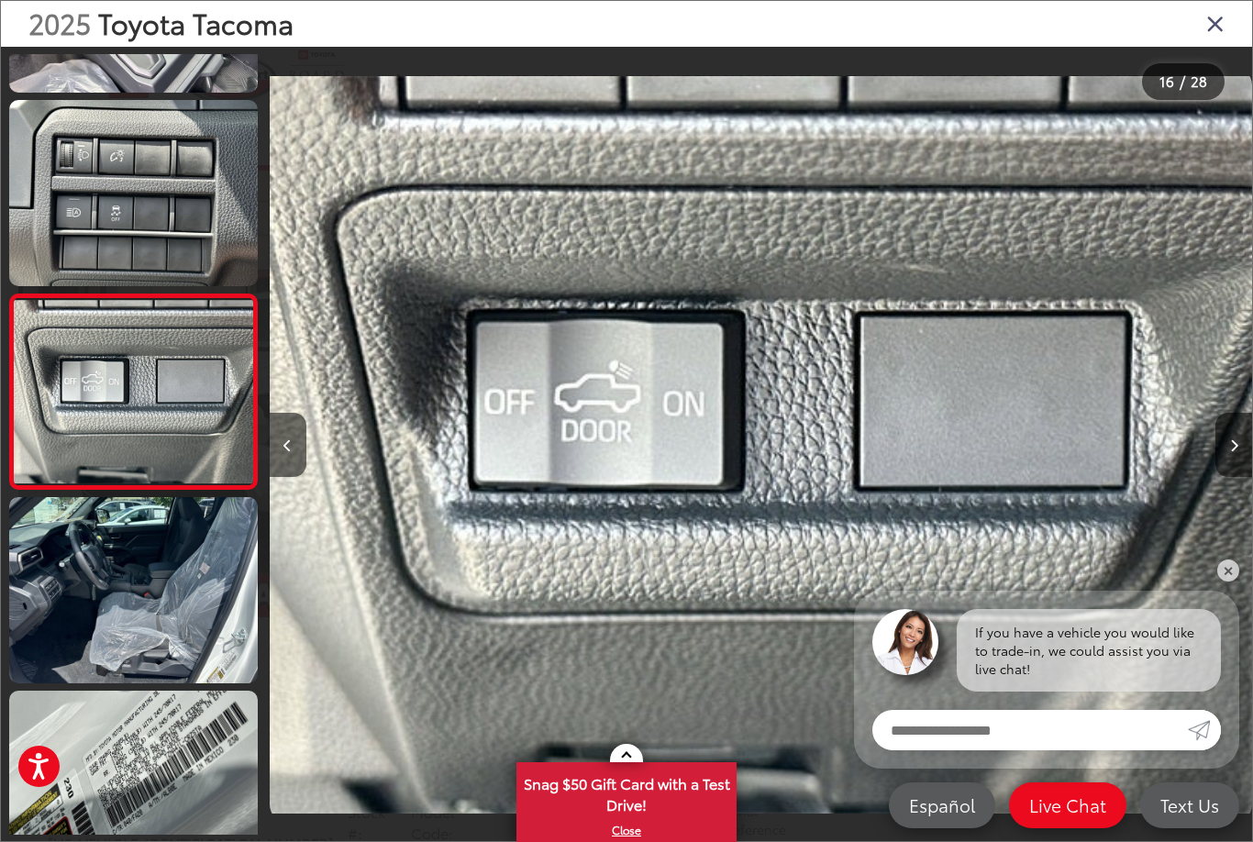
click at [1247, 452] on button "Next image" at bounding box center [1233, 445] width 37 height 64
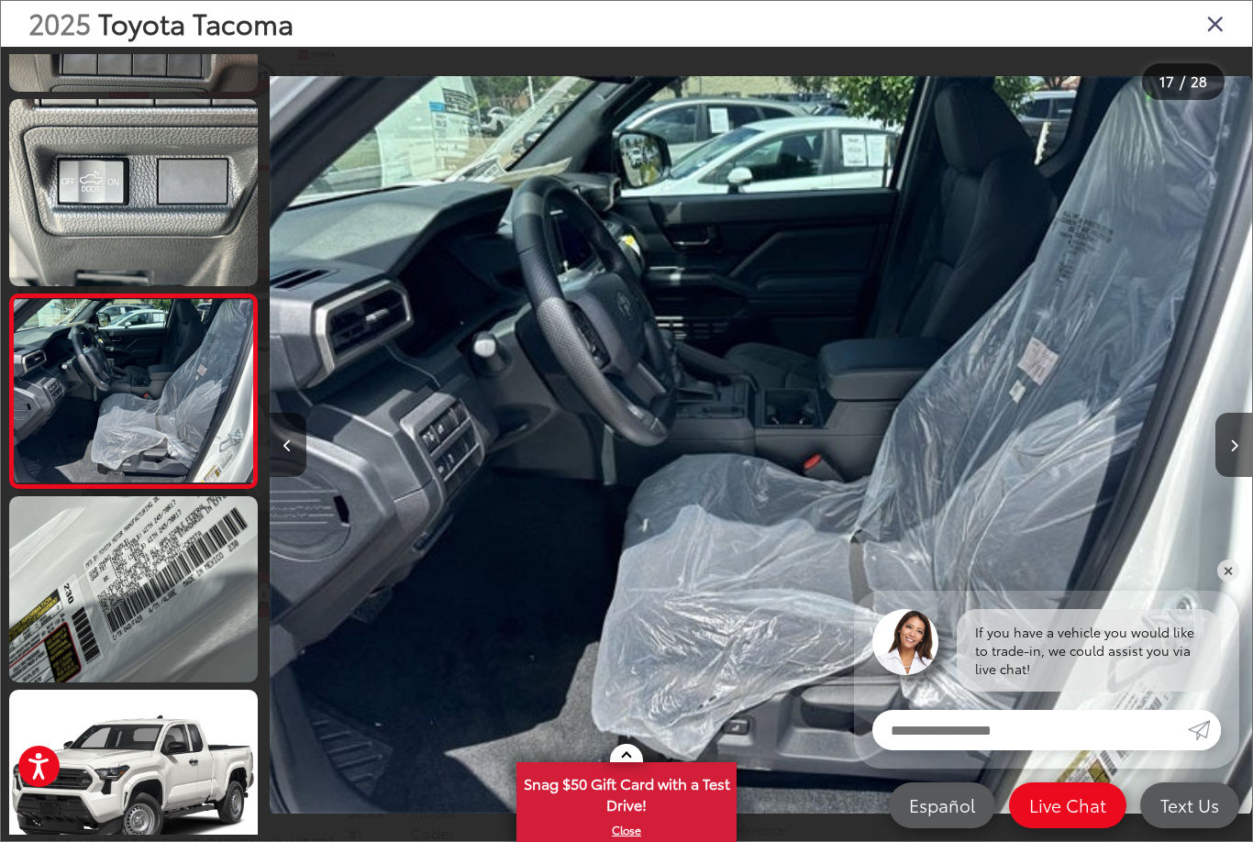
click at [1246, 451] on button "Next image" at bounding box center [1233, 445] width 37 height 64
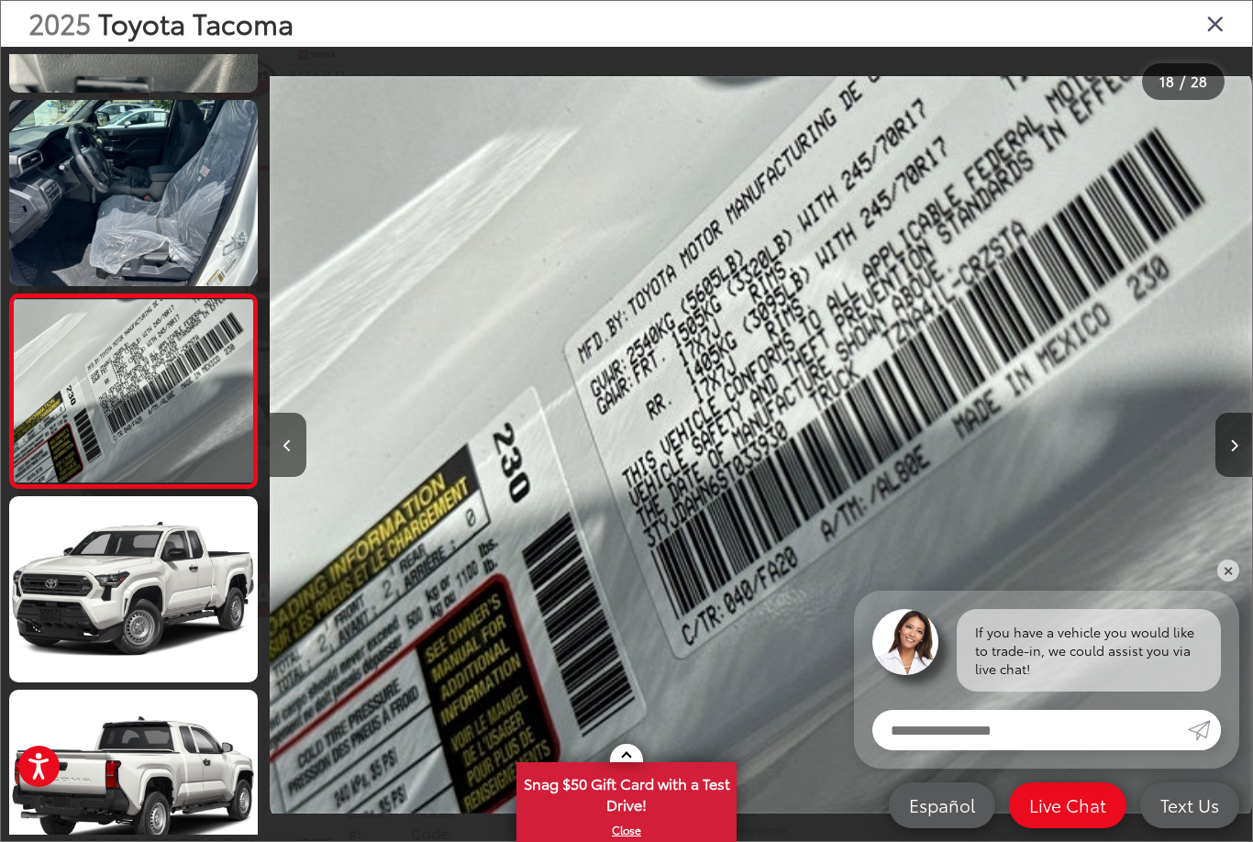
click at [1245, 449] on button "Next image" at bounding box center [1233, 445] width 37 height 64
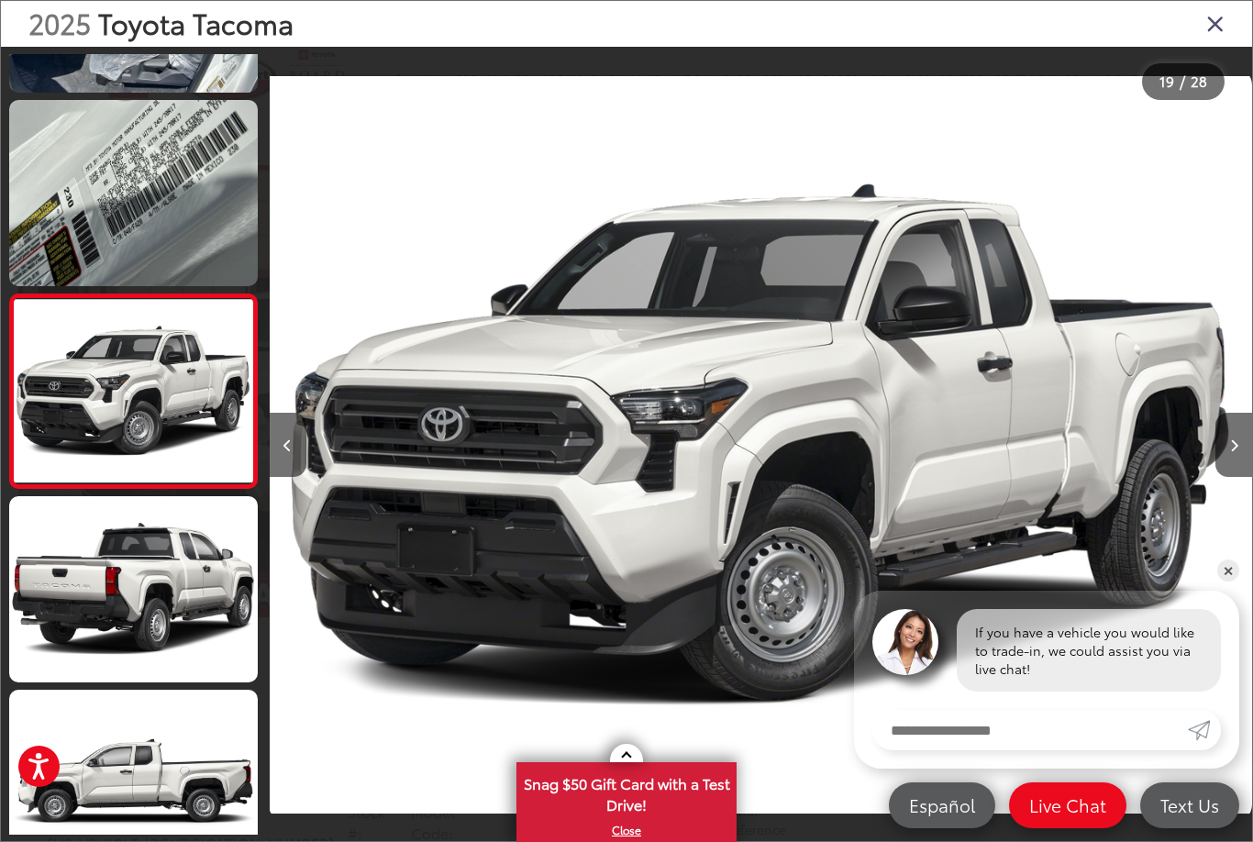
click at [1231, 458] on button "Next image" at bounding box center [1233, 445] width 37 height 64
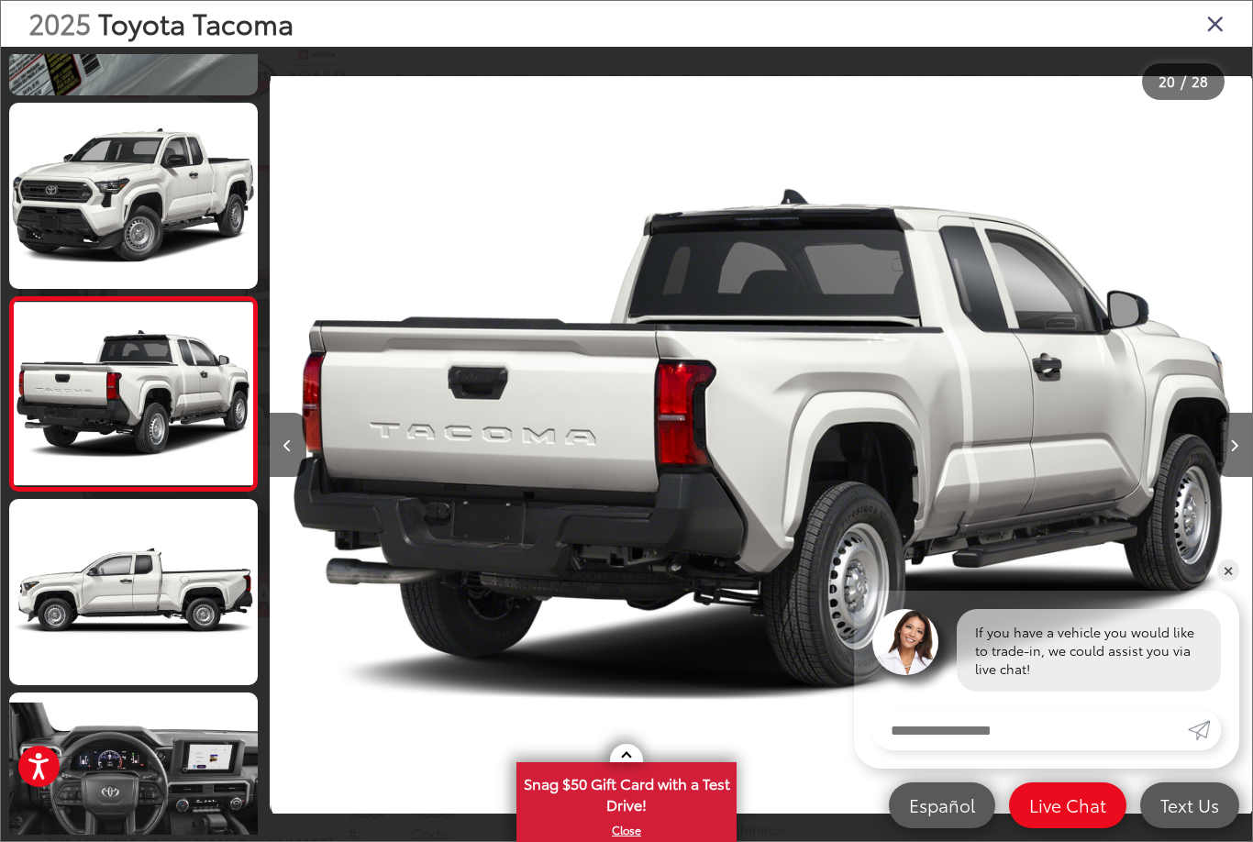
click at [1237, 457] on button "Next image" at bounding box center [1233, 445] width 37 height 64
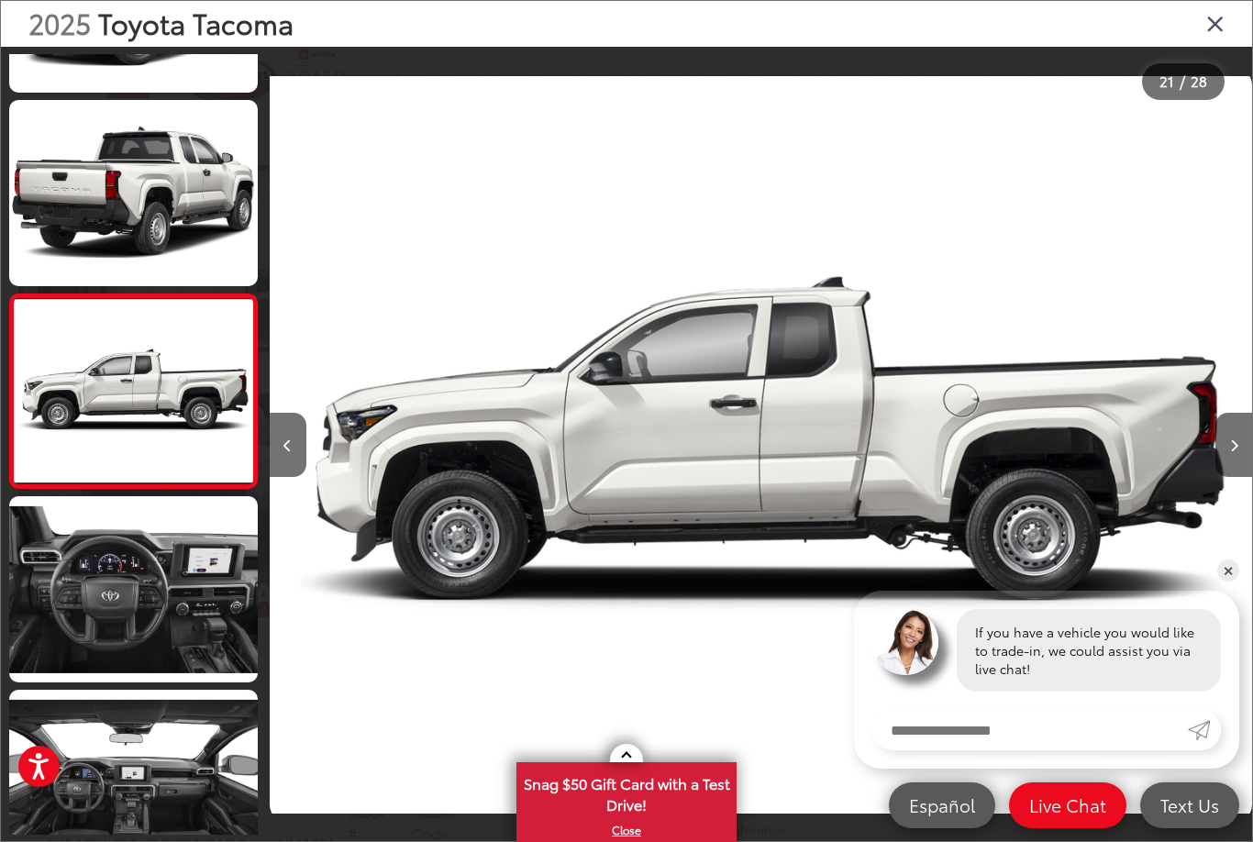
click at [1235, 459] on button "Next image" at bounding box center [1233, 445] width 37 height 64
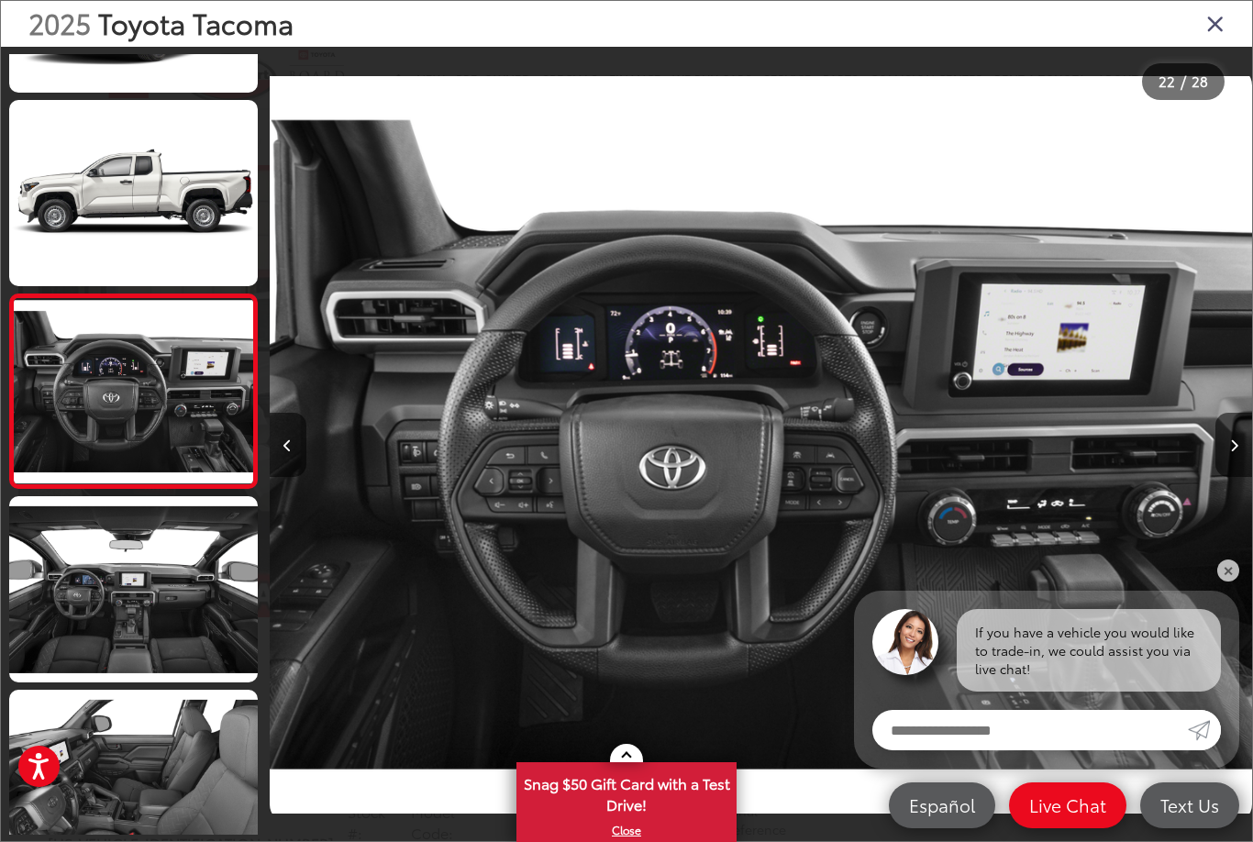
click at [1235, 461] on button "Next image" at bounding box center [1233, 445] width 37 height 64
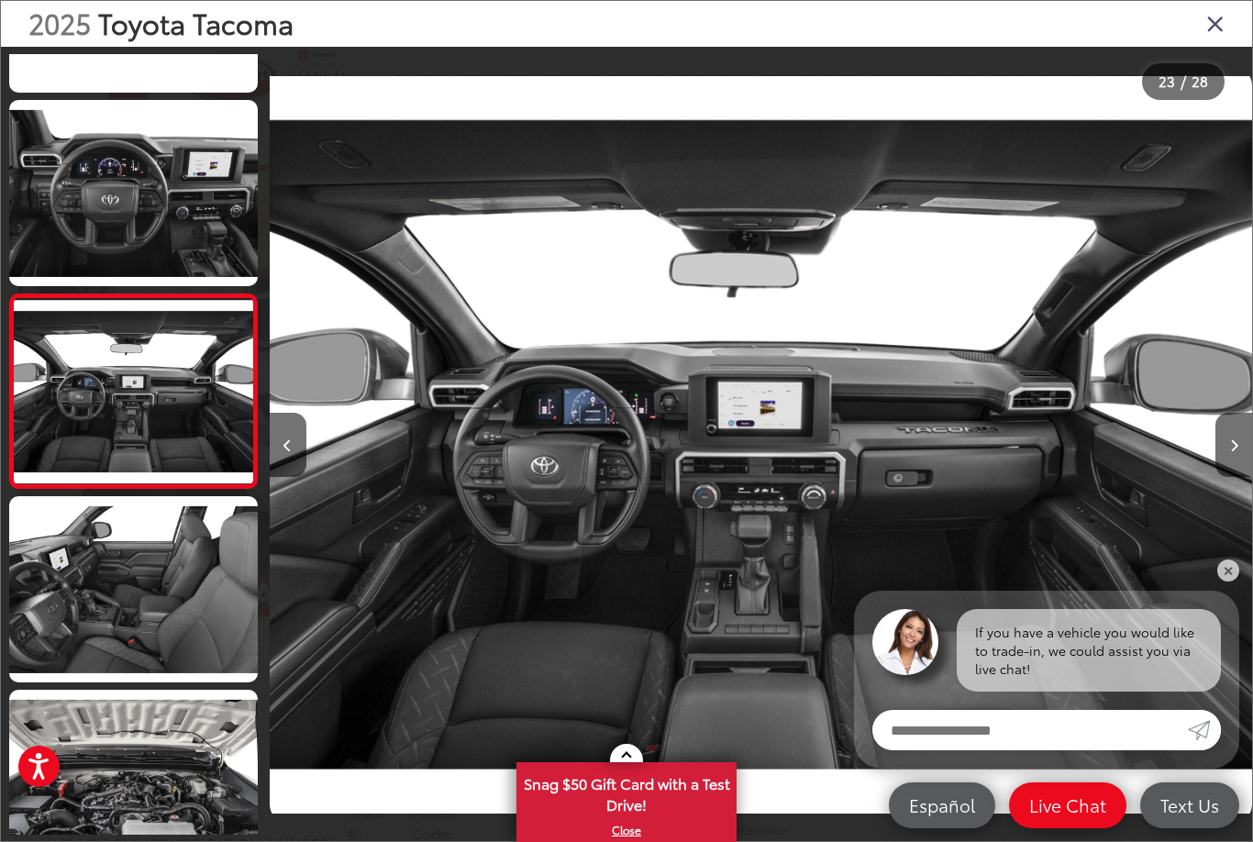
click at [1231, 460] on button "Next image" at bounding box center [1233, 445] width 37 height 64
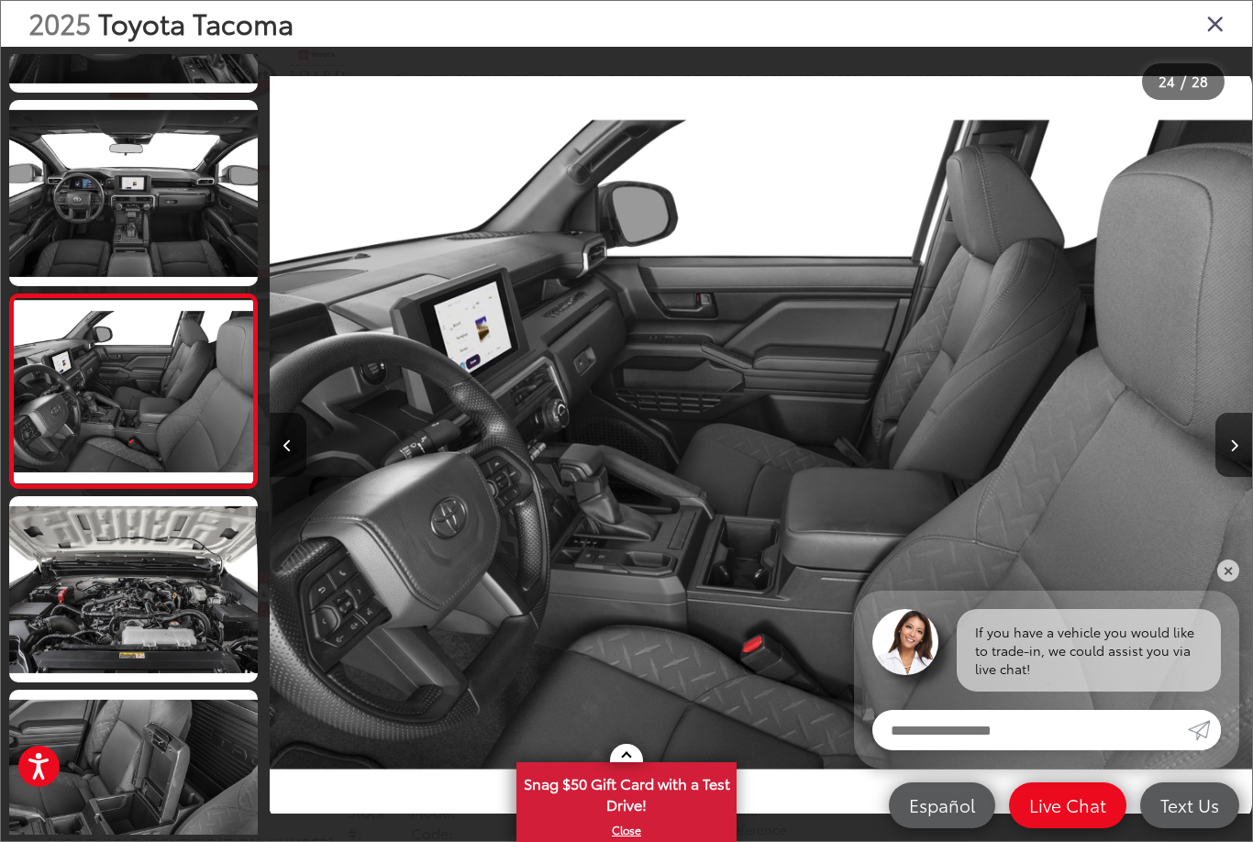
click at [1234, 460] on button "Next image" at bounding box center [1233, 445] width 37 height 64
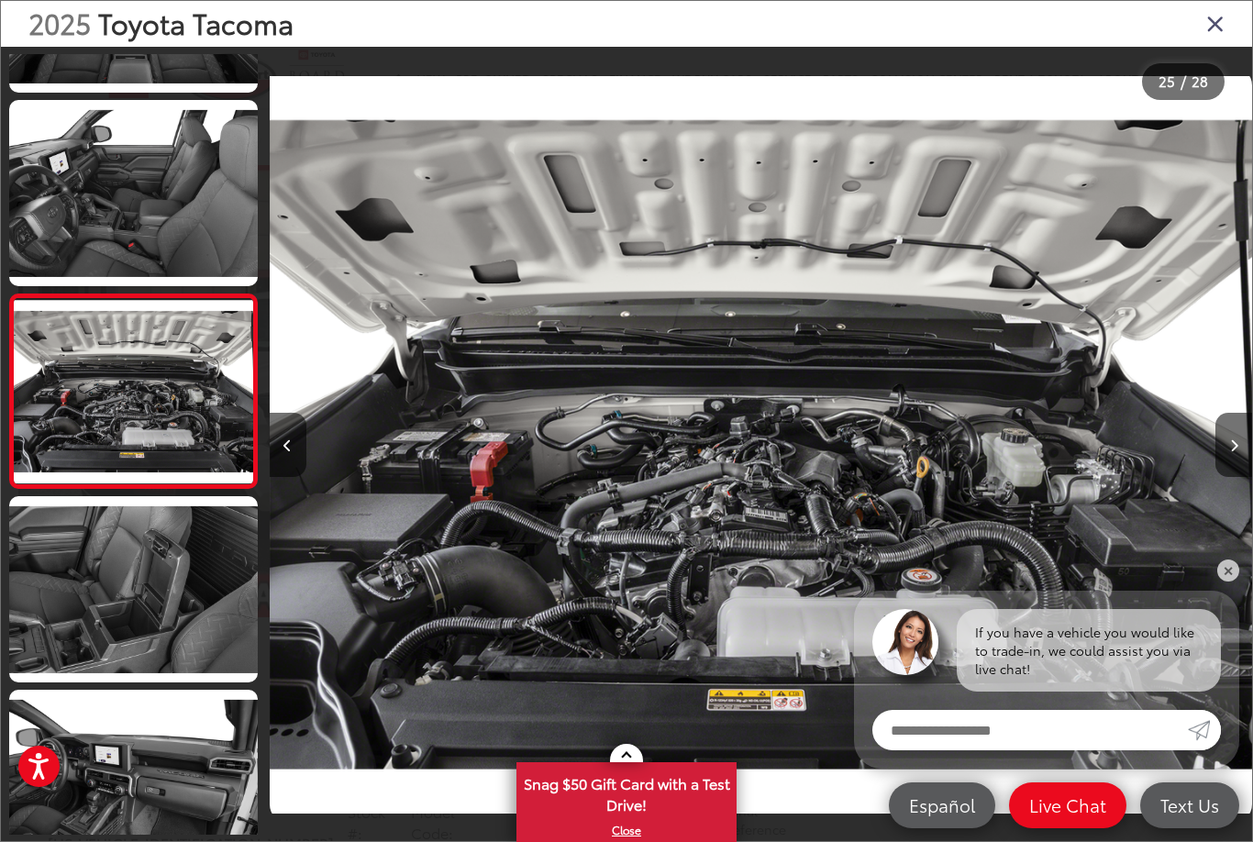
click at [1241, 444] on button "Next image" at bounding box center [1233, 445] width 37 height 64
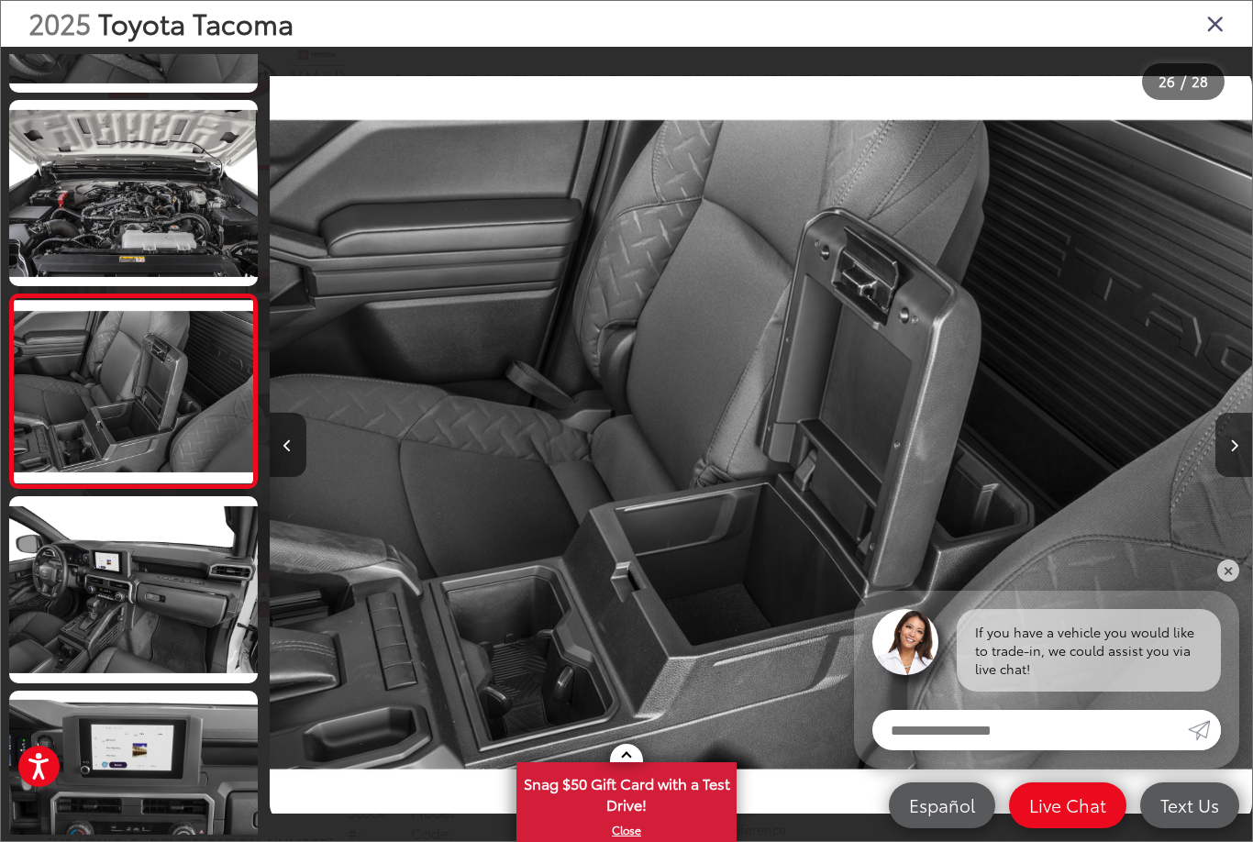
click at [1237, 416] on button "Next image" at bounding box center [1233, 445] width 37 height 64
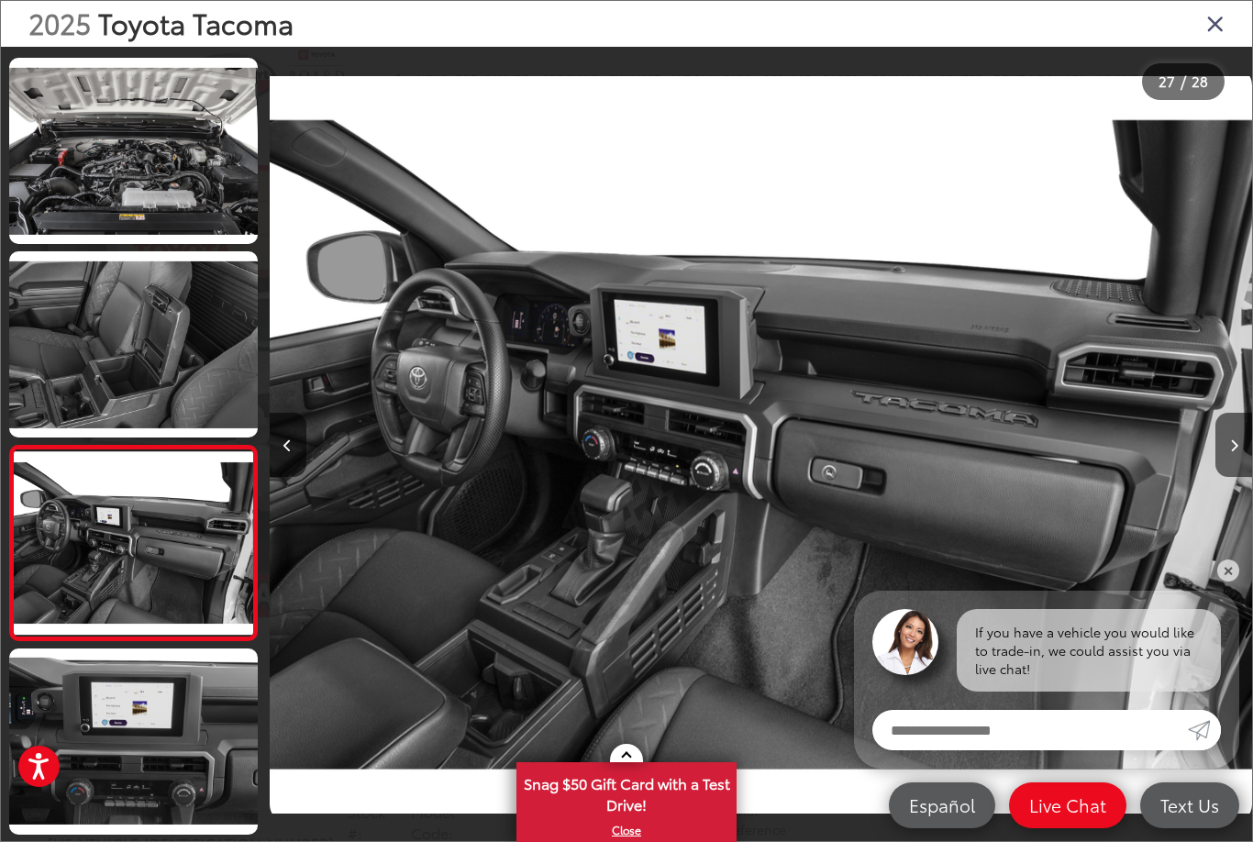
click at [1231, 441] on icon "Next image" at bounding box center [1234, 445] width 8 height 13
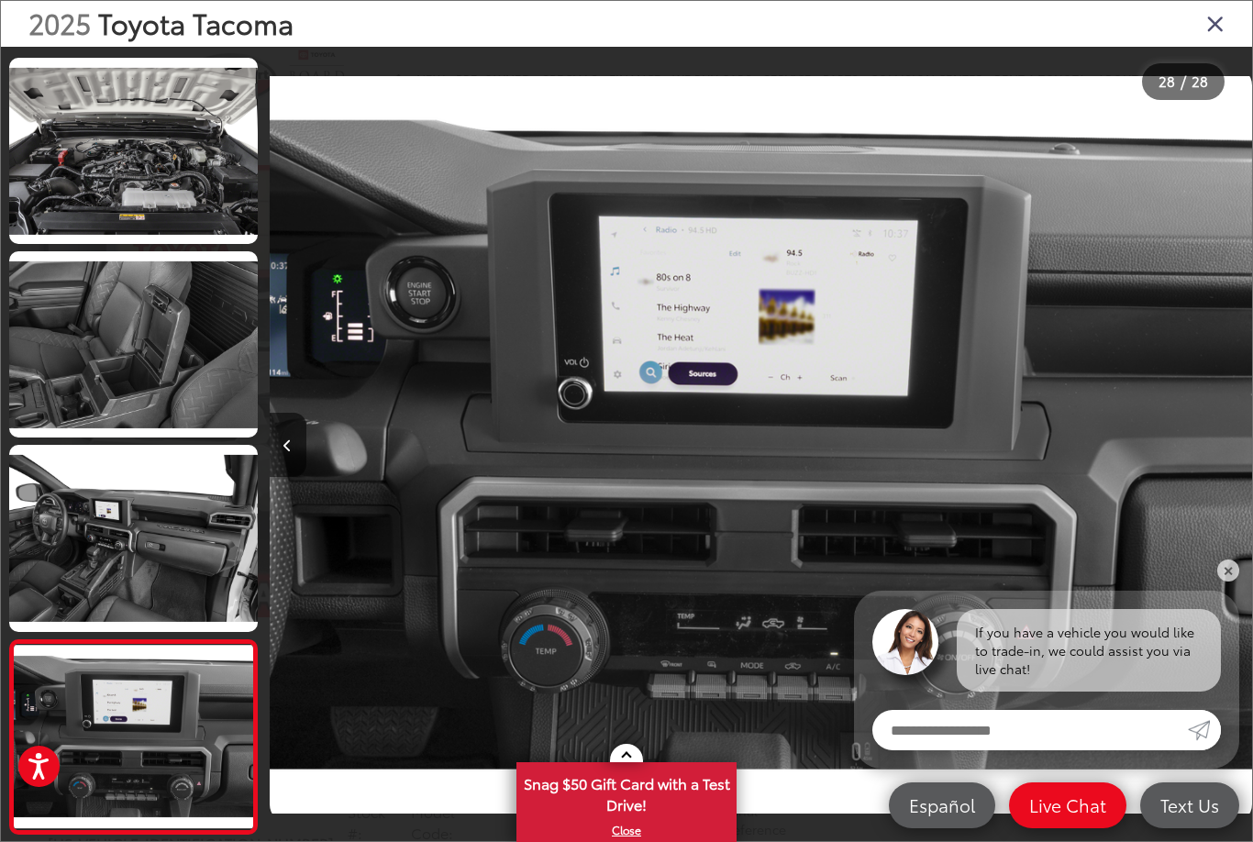
click at [1223, 21] on icon "Close gallery" at bounding box center [1215, 23] width 18 height 24
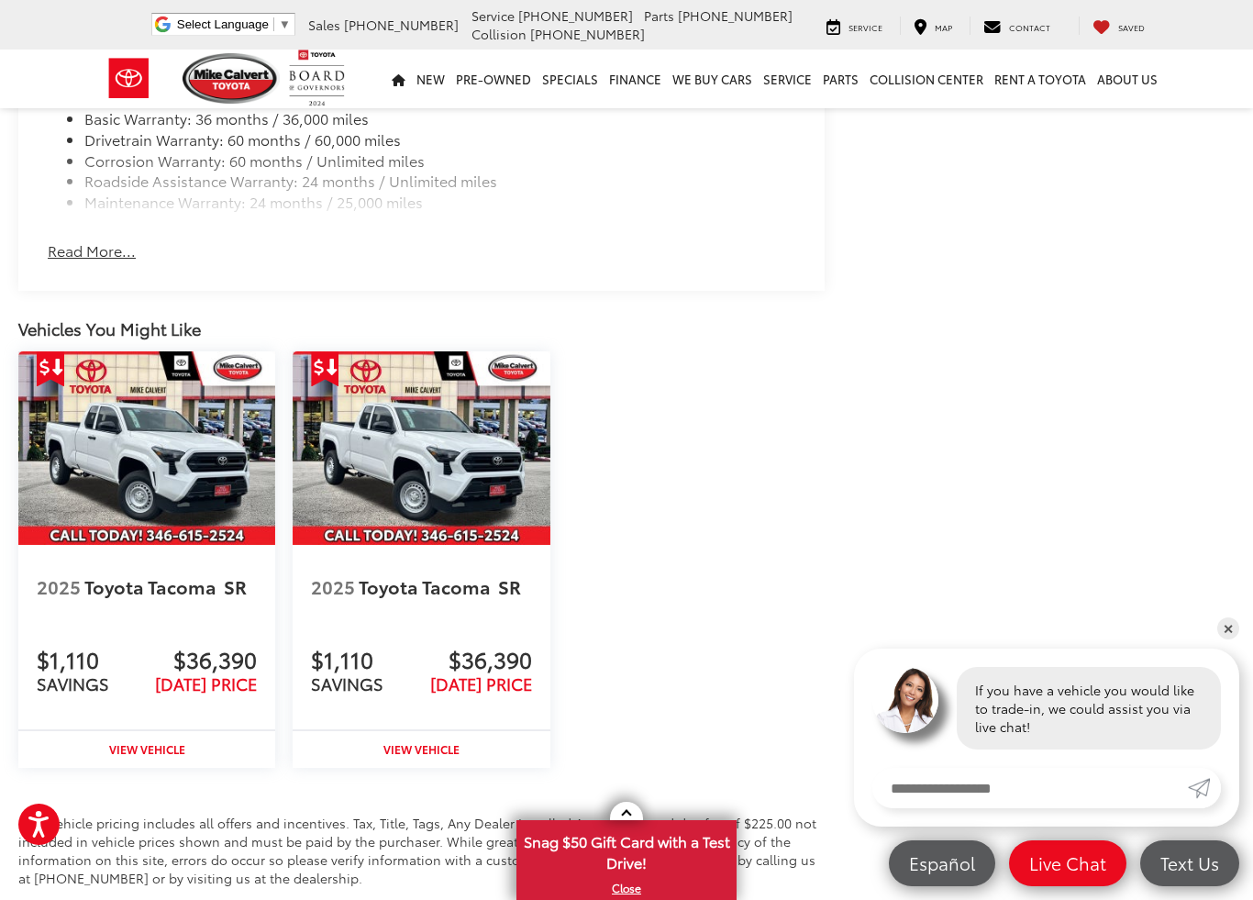
click at [489, 351] on img at bounding box center [421, 447] width 257 height 193
